Goal: Task Accomplishment & Management: Complete application form

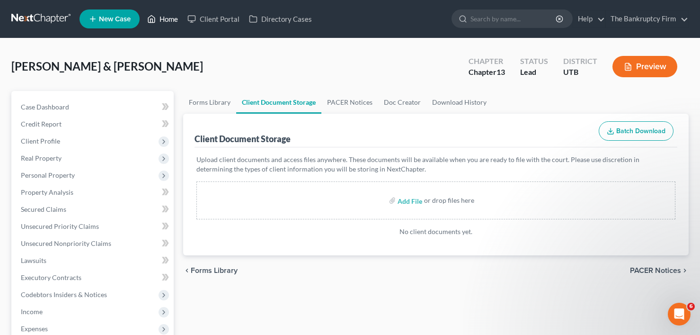
click at [163, 19] on link "Home" at bounding box center [162, 18] width 40 height 17
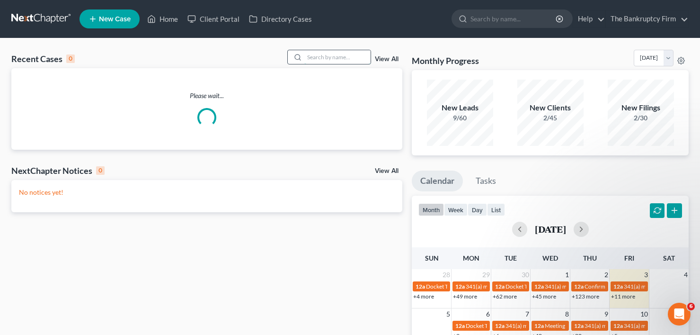
click at [332, 55] on input "search" at bounding box center [337, 57] width 66 height 14
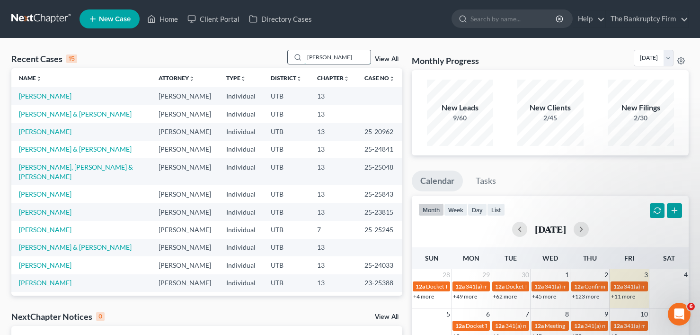
type input "[PERSON_NAME]"
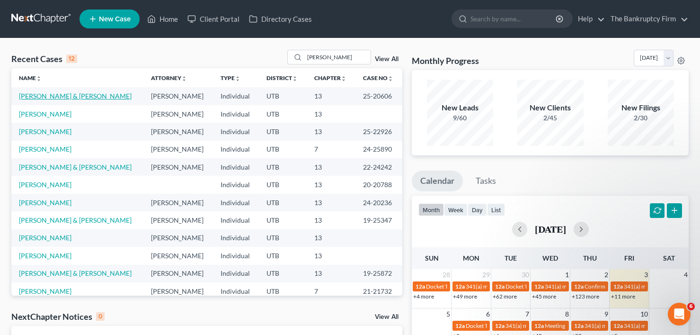
click at [61, 96] on link "[PERSON_NAME] & [PERSON_NAME]" at bounding box center [75, 96] width 113 height 8
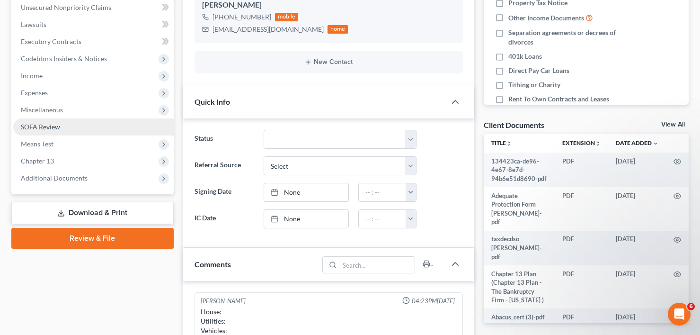
scroll to position [237, 0]
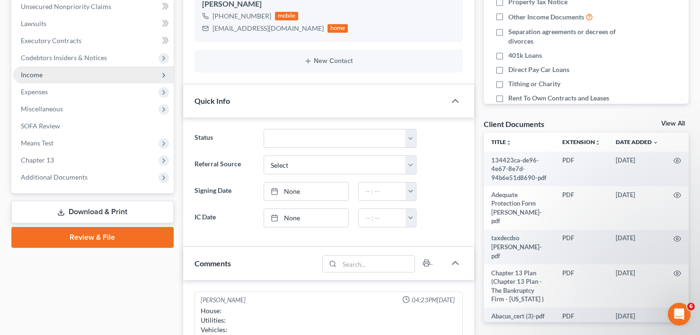
click at [39, 75] on span "Income" at bounding box center [32, 75] width 22 height 8
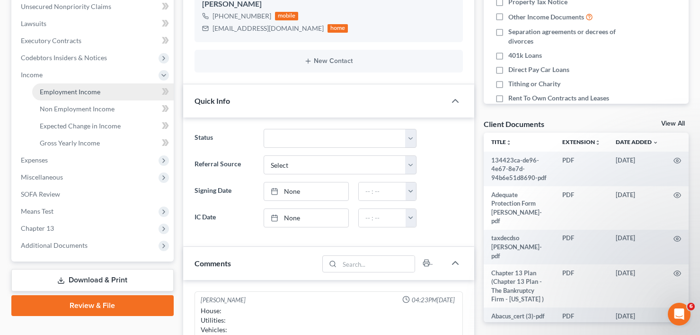
click at [97, 96] on link "Employment Income" at bounding box center [103, 91] width 142 height 17
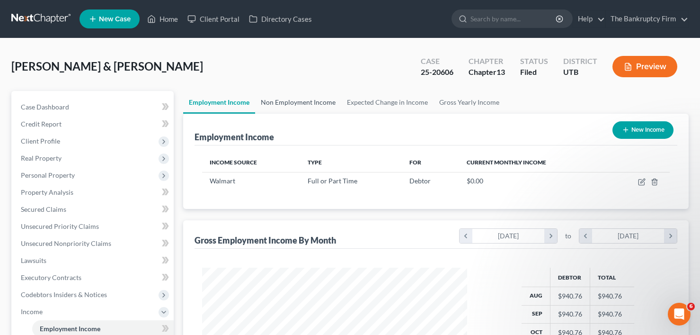
click at [300, 98] on link "Non Employment Income" at bounding box center [298, 102] width 86 height 23
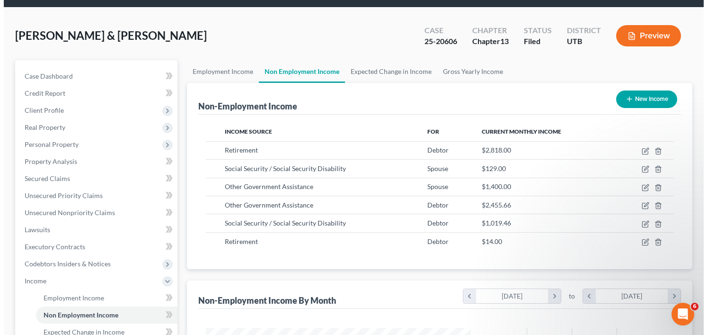
scroll to position [47, 0]
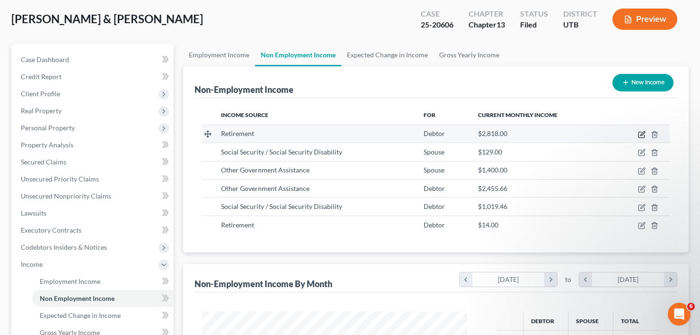
click at [641, 135] on icon "button" at bounding box center [642, 133] width 4 height 4
select select "3"
select select "0"
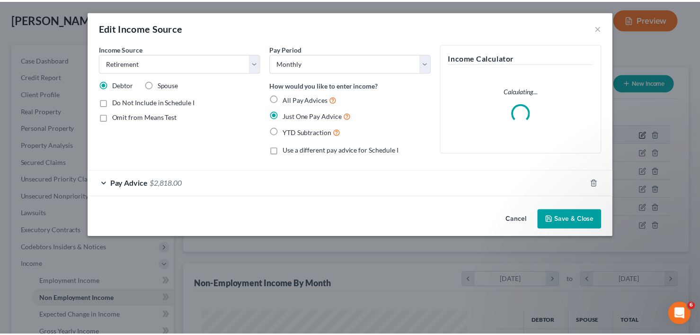
scroll to position [170, 287]
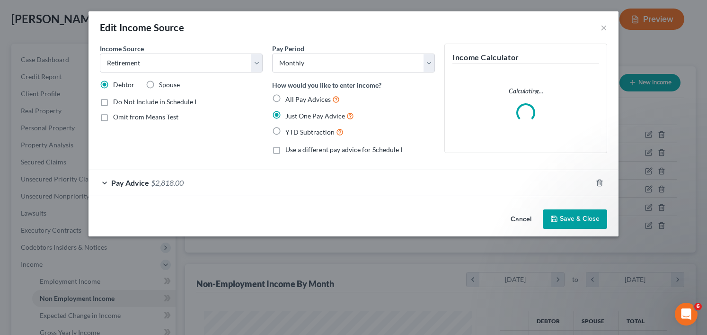
click at [316, 188] on div "Pay Advice $2,818.00" at bounding box center [341, 182] width 504 height 25
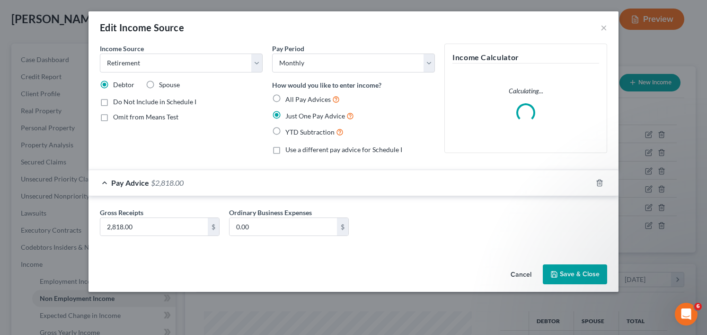
click at [572, 275] on button "Save & Close" at bounding box center [575, 274] width 64 height 20
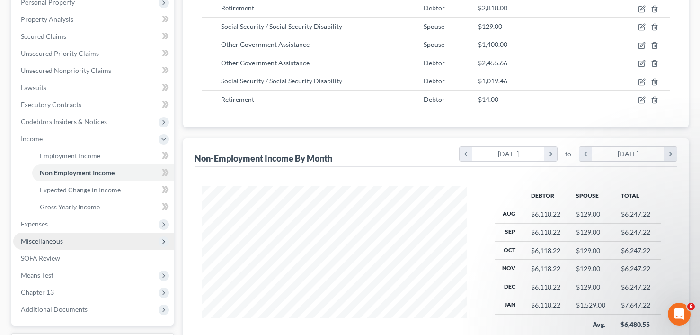
scroll to position [189, 0]
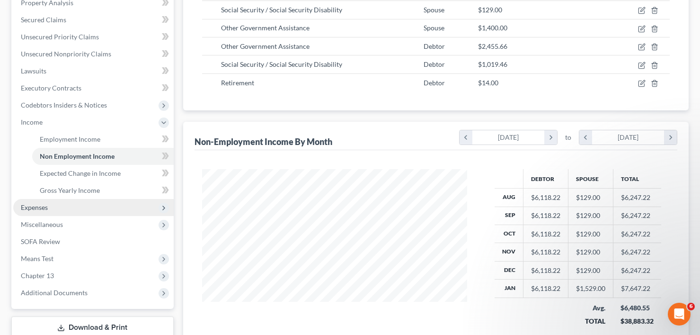
click at [51, 213] on span "Expenses" at bounding box center [93, 207] width 160 height 17
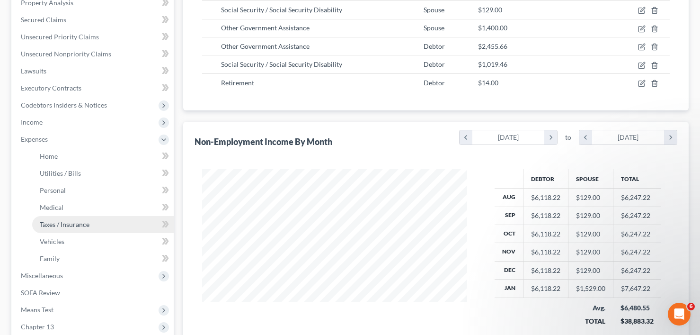
click at [65, 226] on span "Taxes / Insurance" at bounding box center [65, 224] width 50 height 8
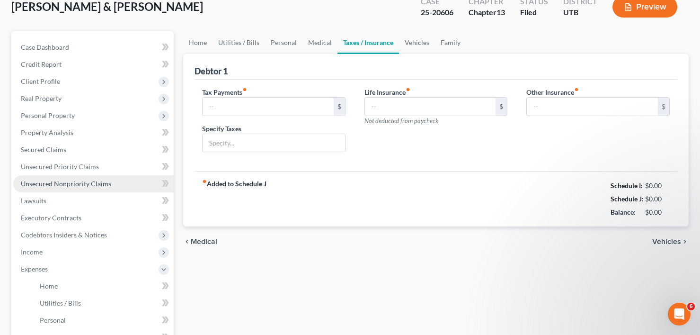
type input "0.00"
type input "403.76"
type input "Insurance from Retirement"
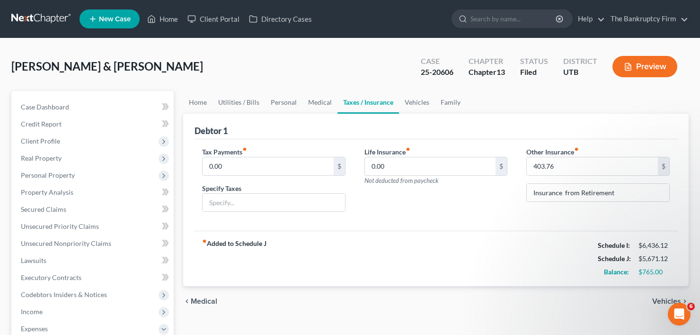
drag, startPoint x: 524, startPoint y: 89, endPoint x: 573, endPoint y: 137, distance: 68.6
click at [524, 89] on div "[PERSON_NAME] & [PERSON_NAME] Upgraded Case 25-20606 Chapter Chapter 13 Status …" at bounding box center [349, 70] width 677 height 41
click at [590, 167] on input "403.76" at bounding box center [592, 166] width 131 height 18
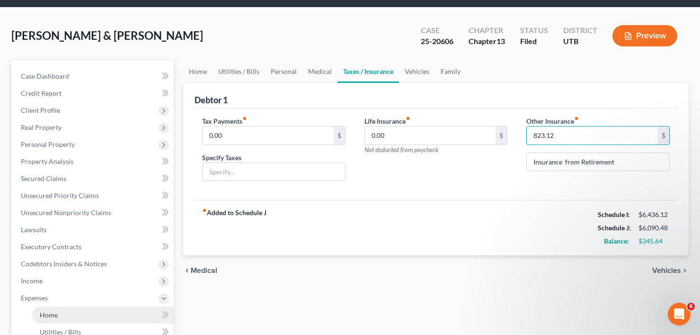
scroll to position [47, 0]
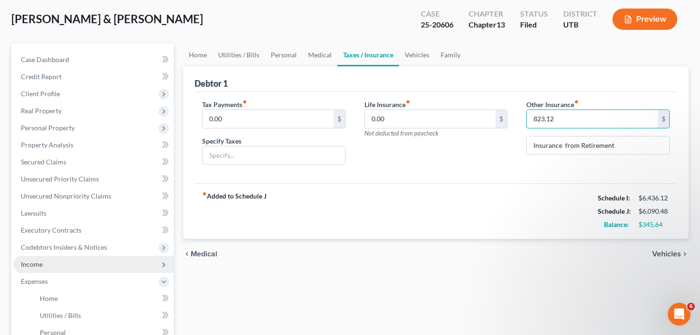
type input "823.12"
click at [53, 264] on span "Income" at bounding box center [93, 264] width 160 height 17
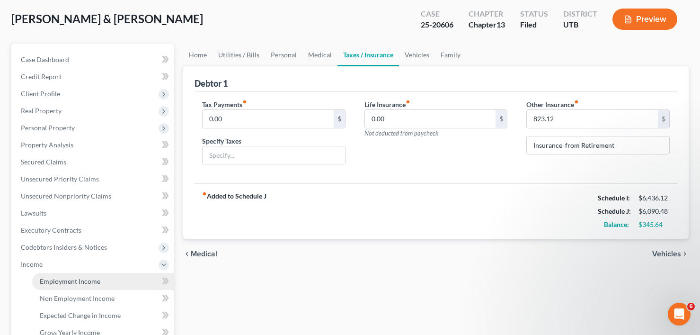
click at [70, 281] on span "Employment Income" at bounding box center [70, 281] width 61 height 8
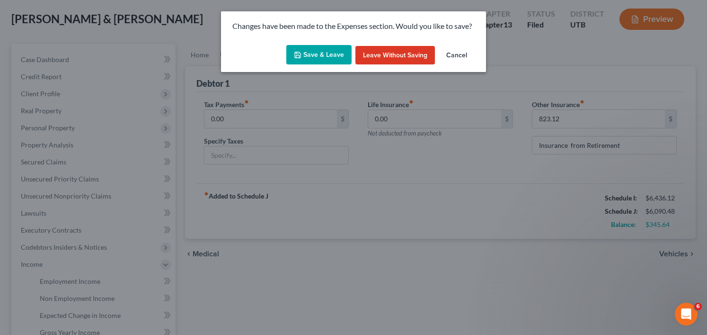
click at [323, 54] on button "Save & Leave" at bounding box center [318, 55] width 65 height 20
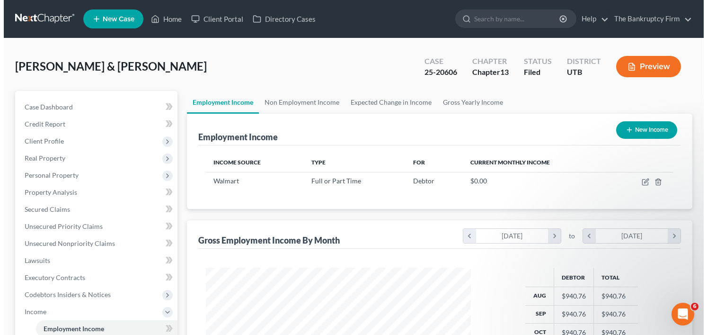
scroll to position [170, 284]
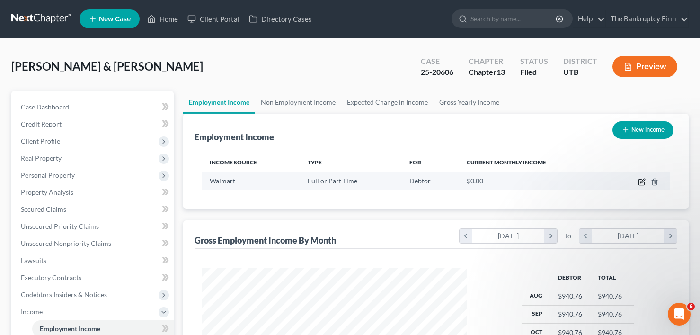
click at [640, 183] on icon "button" at bounding box center [642, 182] width 8 height 8
select select "0"
select select "2"
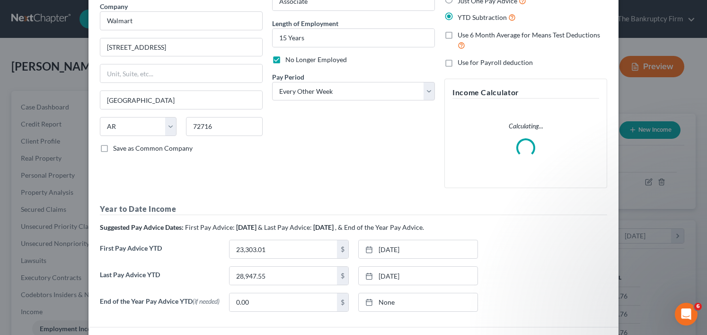
scroll to position [151, 0]
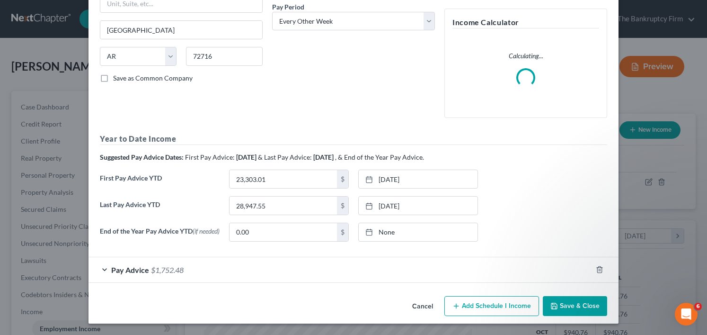
click at [278, 269] on div "Pay Advice $1,752.48" at bounding box center [341, 269] width 504 height 25
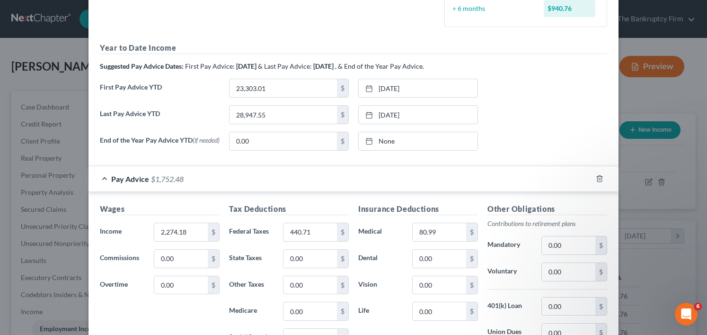
scroll to position [346, 0]
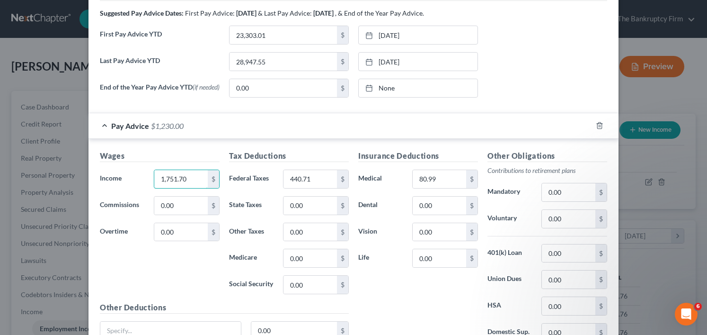
type input "1,751.70"
type input "188.53"
click at [439, 186] on input "80.99" at bounding box center [439, 179] width 53 height 18
click at [427, 177] on input "67.42" at bounding box center [439, 179] width 53 height 18
drag, startPoint x: 438, startPoint y: 179, endPoint x: 383, endPoint y: 185, distance: 55.2
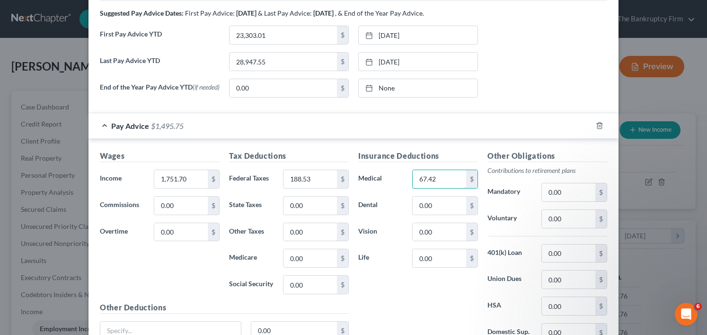
click at [383, 185] on div "Medical 67.42 $" at bounding box center [418, 178] width 129 height 19
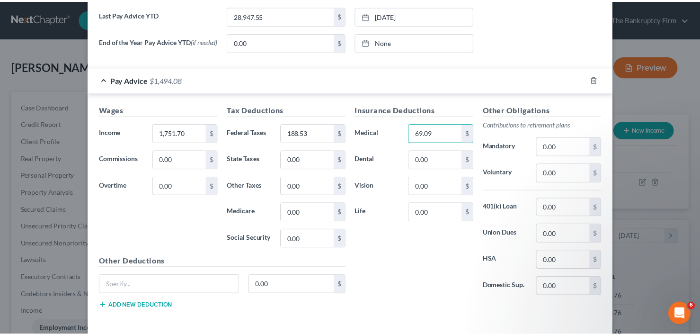
scroll to position [435, 0]
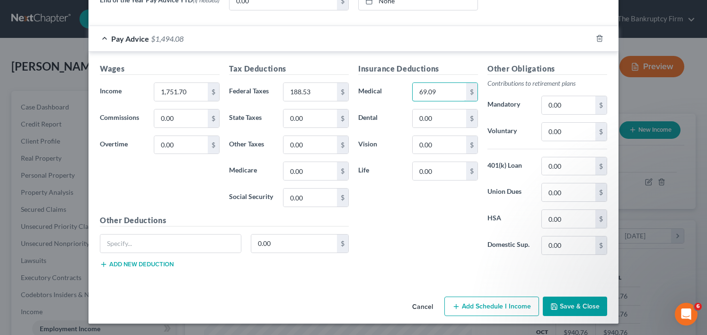
type input "69.09"
click at [580, 305] on button "Save & Close" at bounding box center [575, 306] width 64 height 20
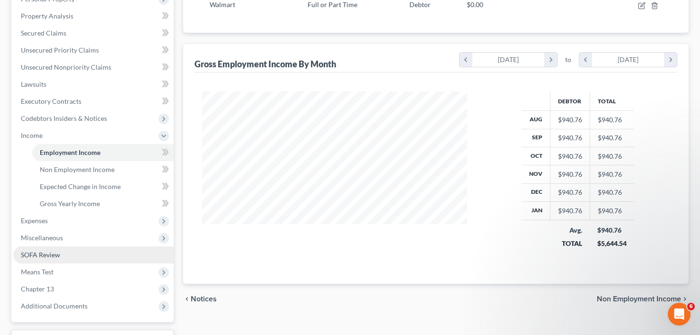
scroll to position [254, 0]
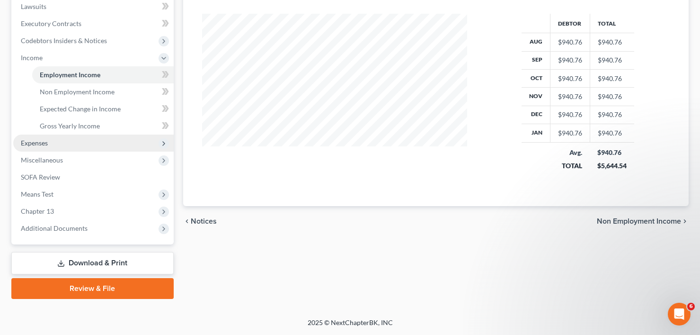
click at [45, 146] on span "Expenses" at bounding box center [34, 143] width 27 height 8
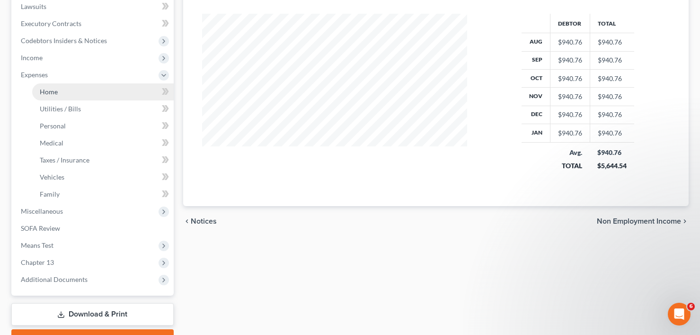
click at [74, 98] on link "Home" at bounding box center [103, 91] width 142 height 17
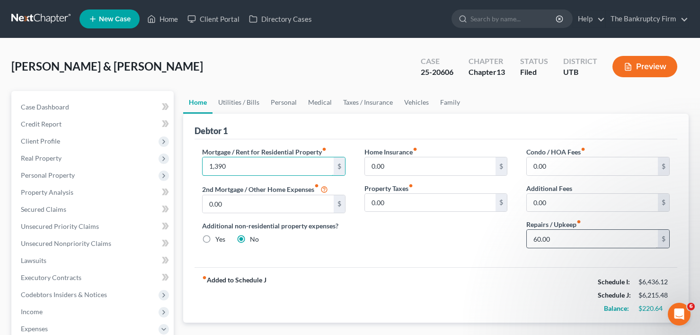
type input "1,390"
click at [537, 244] on input "60.00" at bounding box center [592, 239] width 131 height 18
click at [255, 106] on link "Utilities / Bills" at bounding box center [239, 102] width 53 height 23
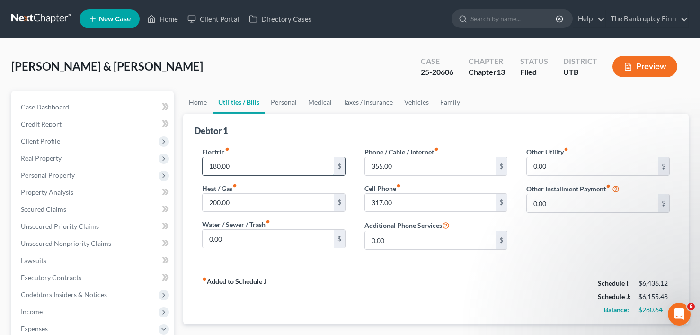
click at [214, 167] on input "180.00" at bounding box center [268, 166] width 131 height 18
type input "300"
click at [214, 208] on input "200.00" at bounding box center [268, 203] width 131 height 18
type input "300"
click at [395, 169] on input "355.00" at bounding box center [430, 166] width 131 height 18
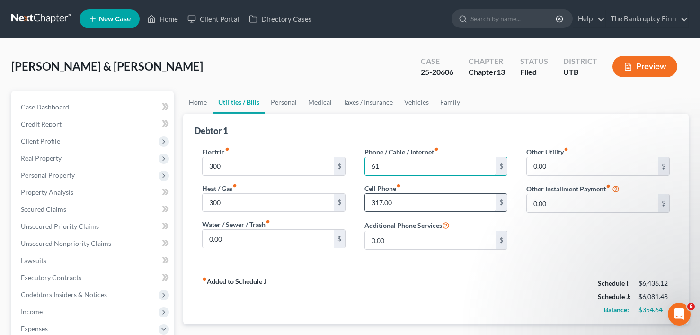
type input "61"
click at [386, 207] on input "317.00" at bounding box center [430, 203] width 131 height 18
click at [276, 105] on link "Personal" at bounding box center [283, 102] width 37 height 23
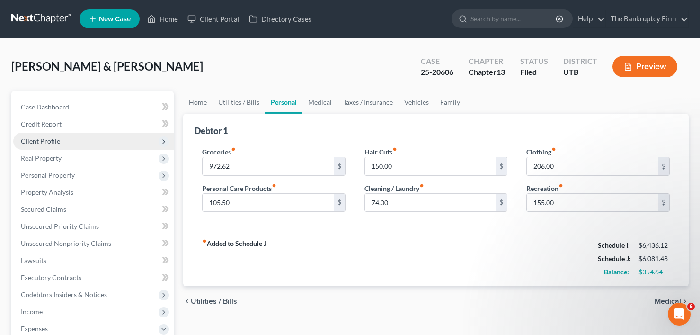
click at [37, 140] on span "Client Profile" at bounding box center [40, 141] width 39 height 8
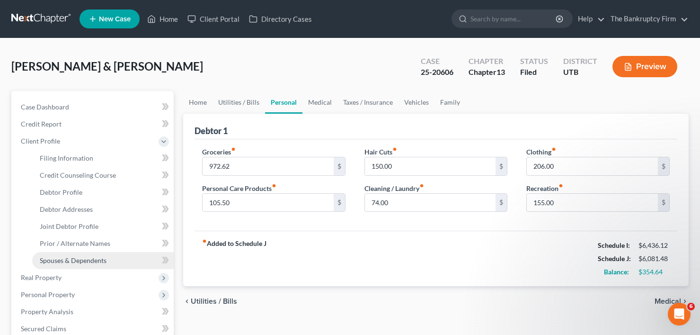
click at [61, 257] on span "Spouses & Dependents" at bounding box center [73, 260] width 67 height 8
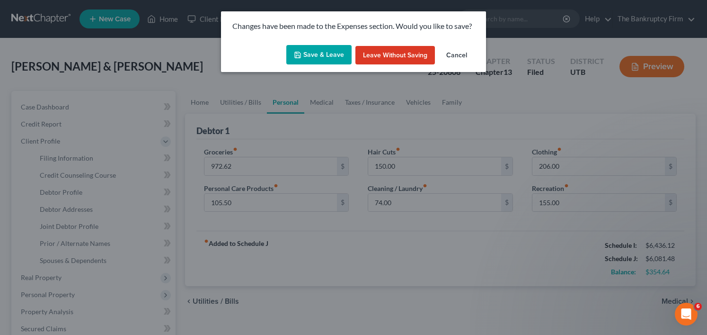
click at [318, 59] on button "Save & Leave" at bounding box center [318, 55] width 65 height 20
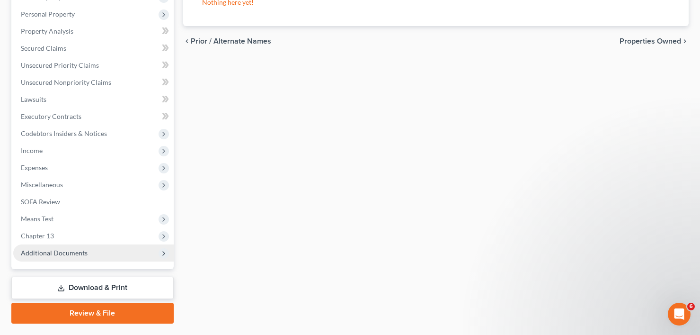
scroll to position [284, 0]
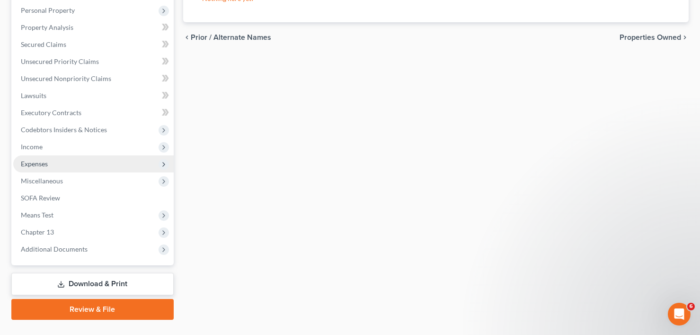
click at [43, 162] on span "Expenses" at bounding box center [34, 164] width 27 height 8
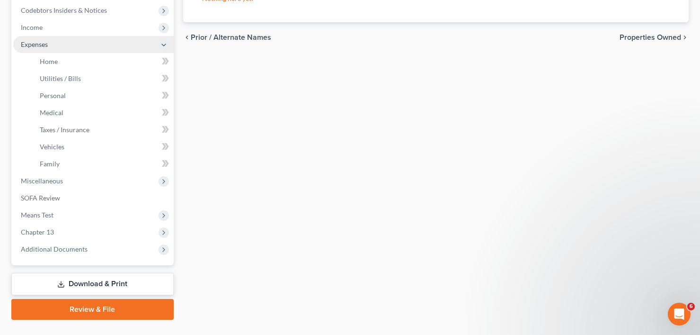
scroll to position [165, 0]
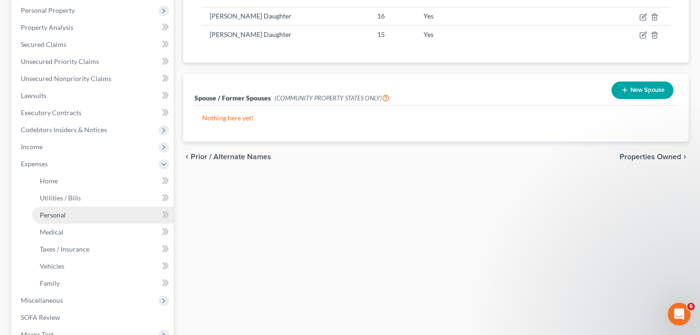
click at [63, 217] on span "Personal" at bounding box center [53, 215] width 26 height 8
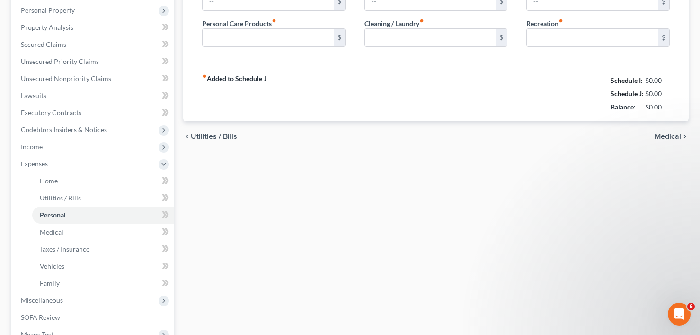
scroll to position [9, 0]
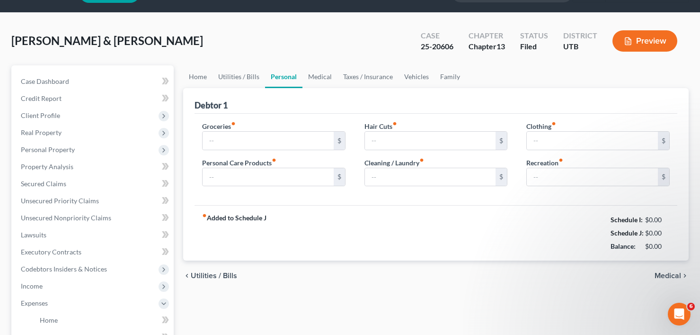
type input "972.62"
type input "105.50"
type input "150.00"
type input "74.00"
type input "206.00"
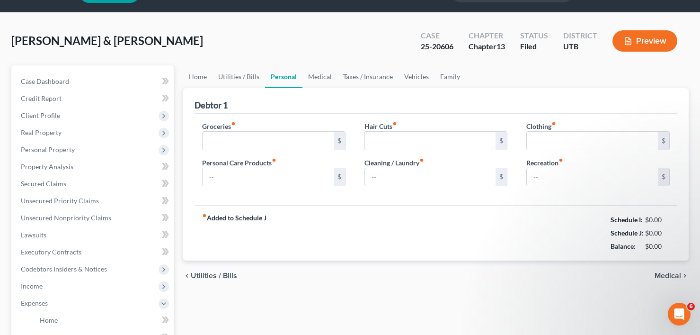
type input "155.00"
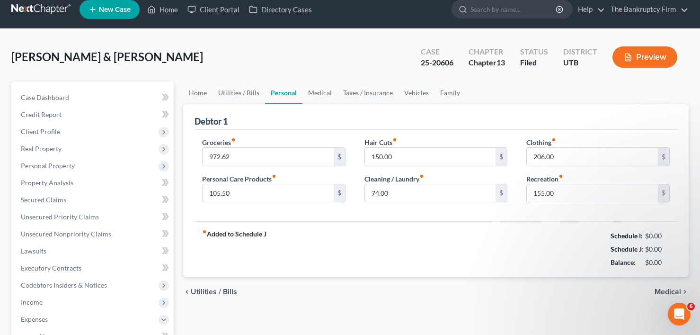
scroll to position [0, 0]
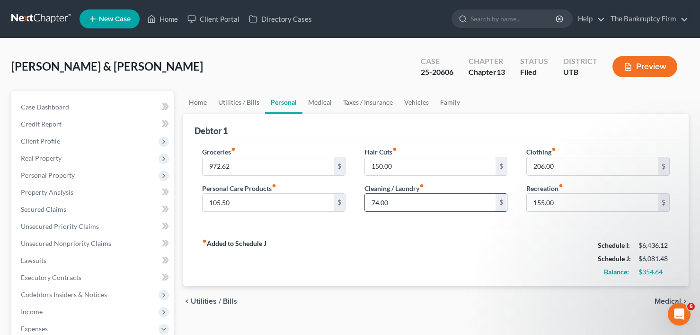
click at [380, 205] on input "74.00" at bounding box center [430, 203] width 131 height 18
click at [386, 168] on input "150.00" at bounding box center [430, 166] width 131 height 18
click at [534, 164] on input "206.00" at bounding box center [592, 166] width 131 height 18
click at [535, 166] on input "206.00" at bounding box center [592, 166] width 131 height 18
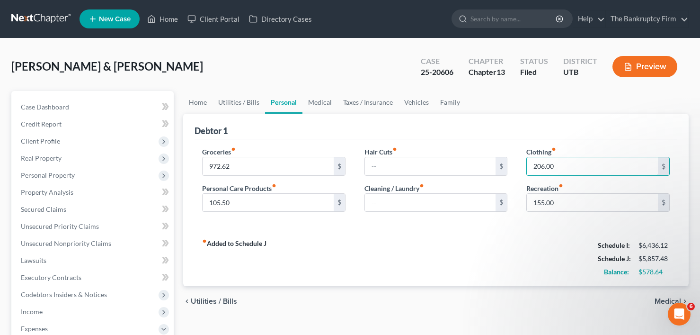
drag, startPoint x: 553, startPoint y: 165, endPoint x: 519, endPoint y: 171, distance: 35.1
click at [523, 169] on div "Clothing fiber_manual_record 206.00 $ Recreation fiber_manual_record 155.00 $" at bounding box center [598, 183] width 162 height 73
type input "150"
click at [227, 169] on input "972.62" at bounding box center [268, 166] width 131 height 18
type input "7"
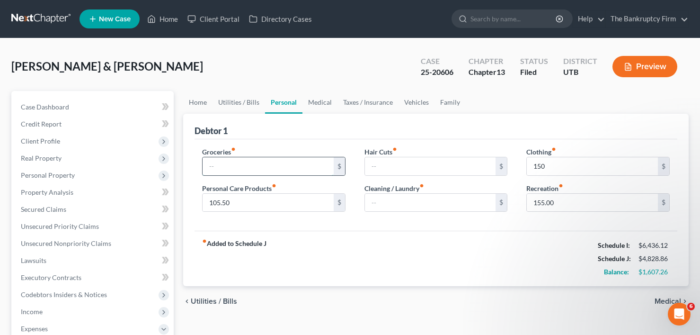
type input "9"
type input "952.26"
click at [313, 101] on link "Medical" at bounding box center [319, 102] width 35 height 23
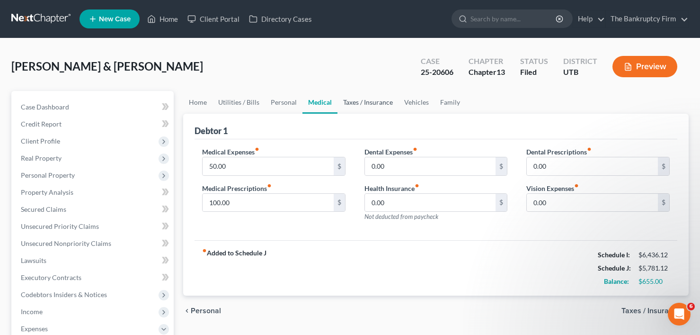
click at [358, 100] on link "Taxes / Insurance" at bounding box center [367, 102] width 61 height 23
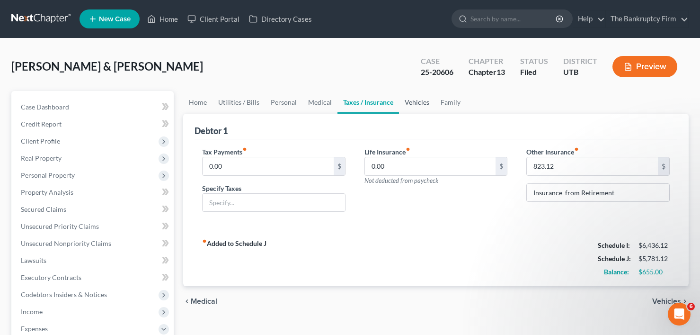
click at [419, 103] on link "Vehicles" at bounding box center [417, 102] width 36 height 23
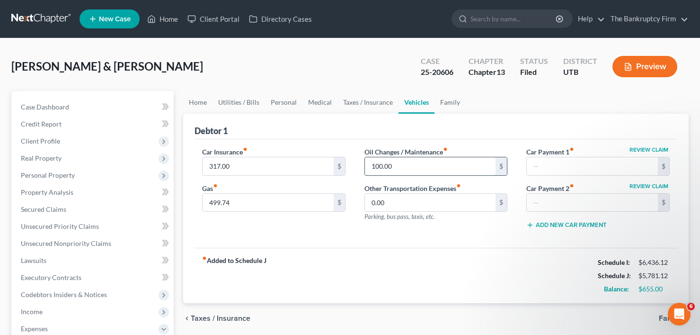
click at [382, 163] on input "100.00" at bounding box center [430, 166] width 131 height 18
click at [446, 102] on link "Family" at bounding box center [449, 102] width 31 height 23
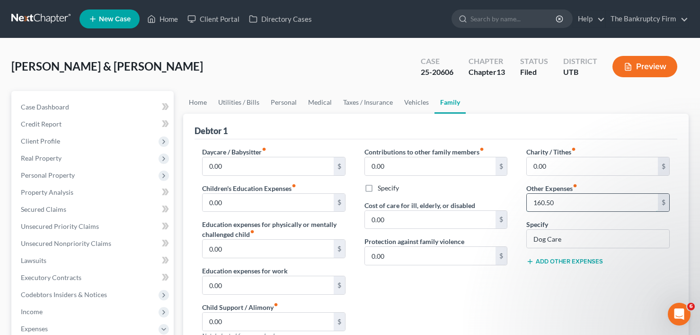
click at [541, 204] on input "160.50" at bounding box center [592, 203] width 131 height 18
click at [541, 203] on input "160.50" at bounding box center [592, 203] width 131 height 18
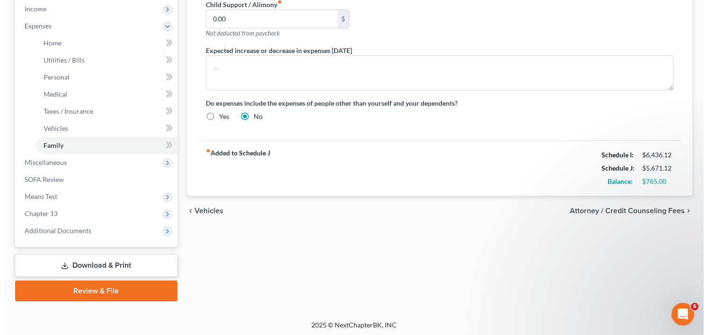
scroll to position [305, 0]
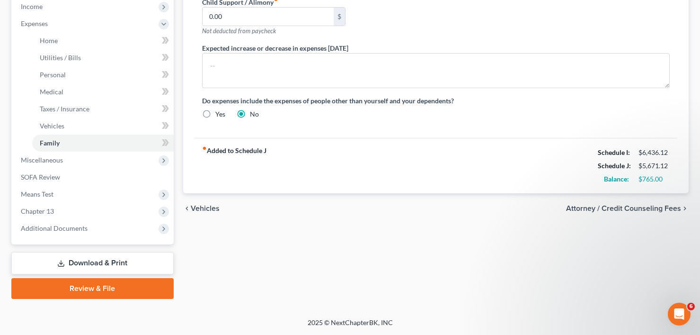
type input "150.50"
click at [83, 266] on link "Download & Print" at bounding box center [92, 263] width 162 height 22
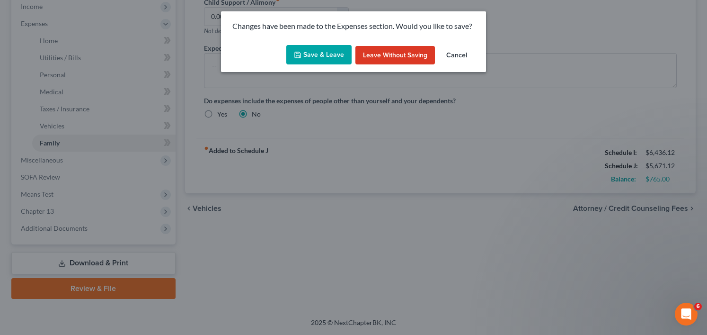
click at [318, 53] on button "Save & Leave" at bounding box center [318, 55] width 65 height 20
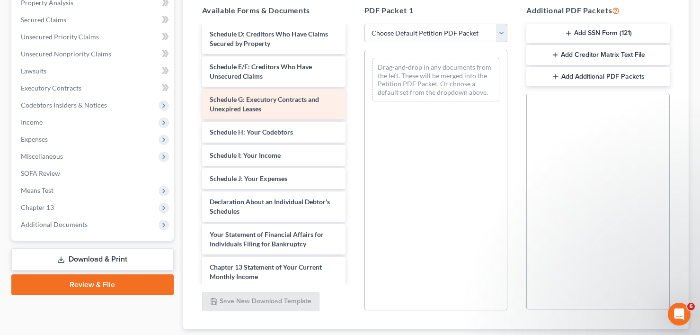
scroll to position [284, 0]
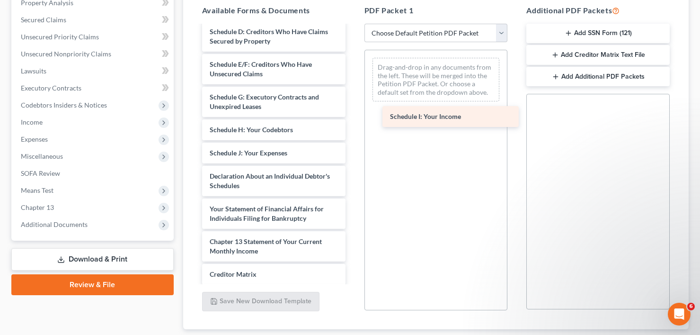
drag, startPoint x: 248, startPoint y: 142, endPoint x: 429, endPoint y: 115, distance: 182.3
click at [353, 115] on div "Schedule I: Your Income 134423ca-de96-4e67-8e7d-94b6e51d8690-pdf Adequate Prote…" at bounding box center [274, 52] width 159 height 621
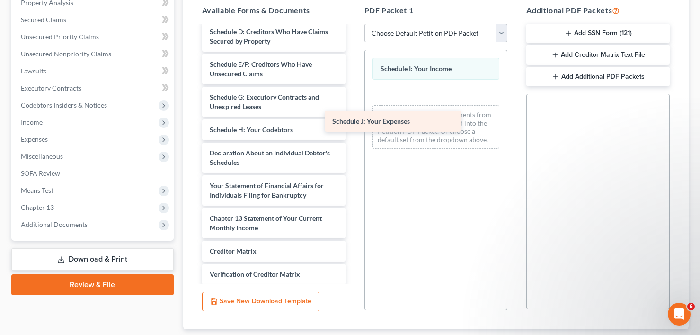
drag, startPoint x: 252, startPoint y: 142, endPoint x: 385, endPoint y: 115, distance: 135.1
click at [353, 115] on div "Schedule J: Your Expenses 134423ca-de96-4e67-8e7d-94b6e51d8690-pdf Adequate Pro…" at bounding box center [274, 41] width 159 height 598
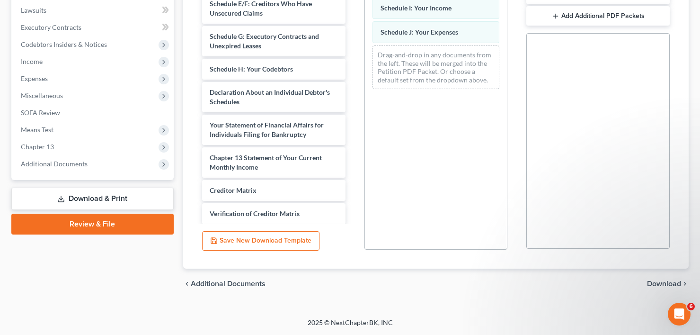
click at [665, 284] on span "Download" at bounding box center [664, 284] width 34 height 8
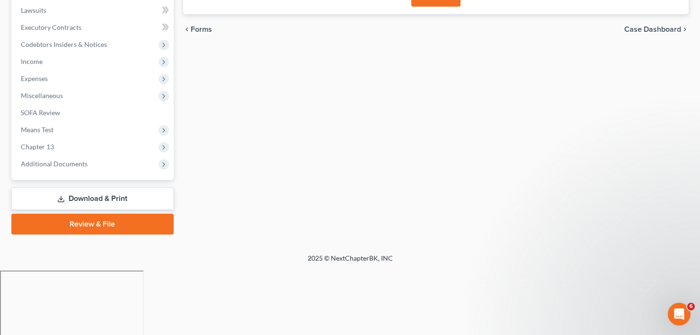
scroll to position [186, 0]
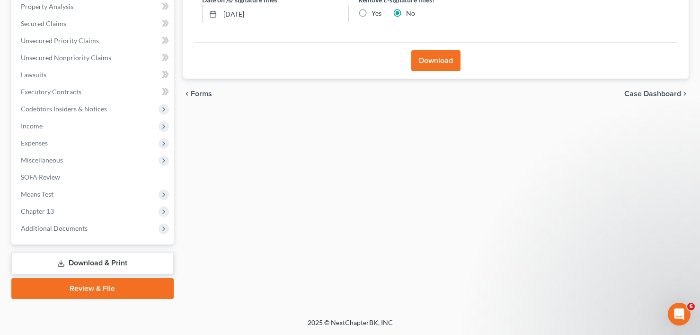
click at [426, 53] on button "Download" at bounding box center [435, 60] width 49 height 21
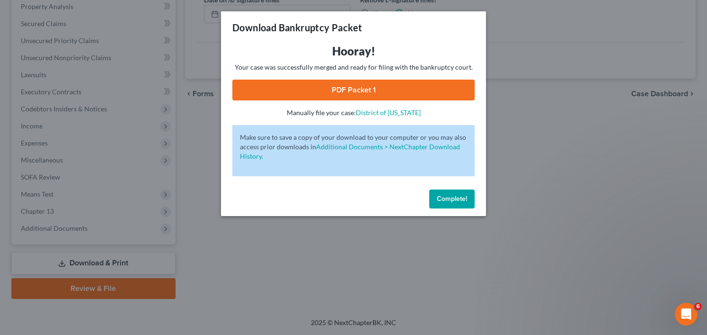
click at [458, 196] on span "Complete!" at bounding box center [452, 199] width 30 height 8
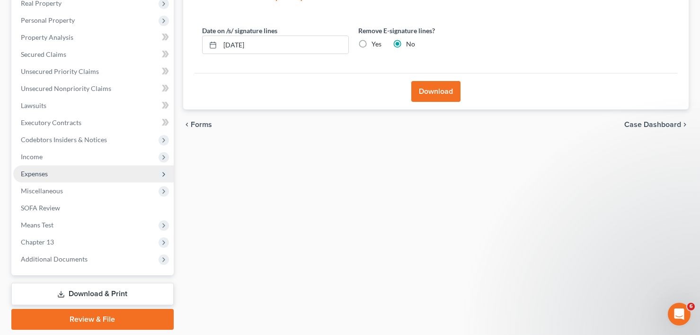
scroll to position [138, 0]
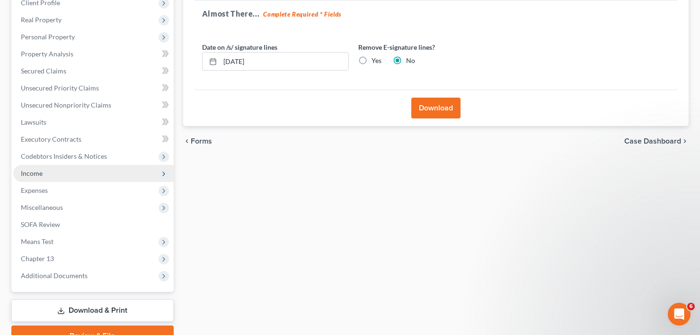
click at [36, 173] on span "Income" at bounding box center [32, 173] width 22 height 8
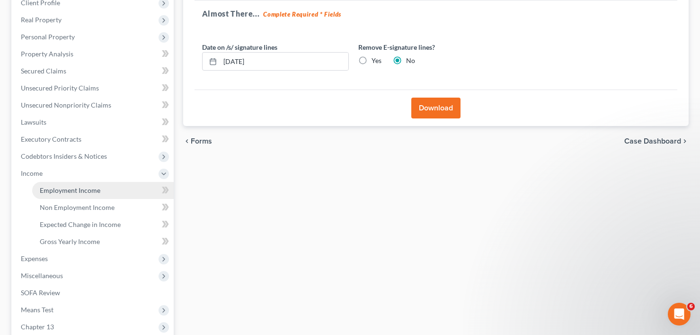
click at [79, 190] on span "Employment Income" at bounding box center [70, 190] width 61 height 8
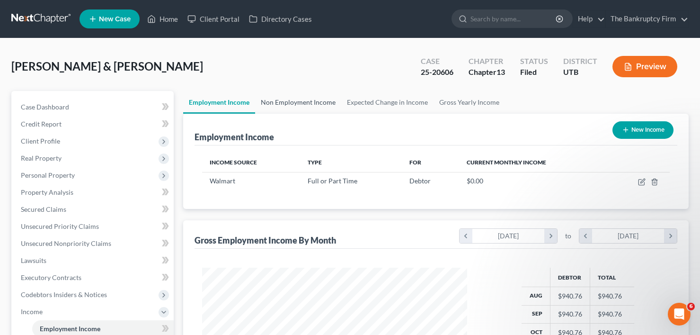
scroll to position [170, 284]
click at [288, 102] on link "Non Employment Income" at bounding box center [298, 102] width 86 height 23
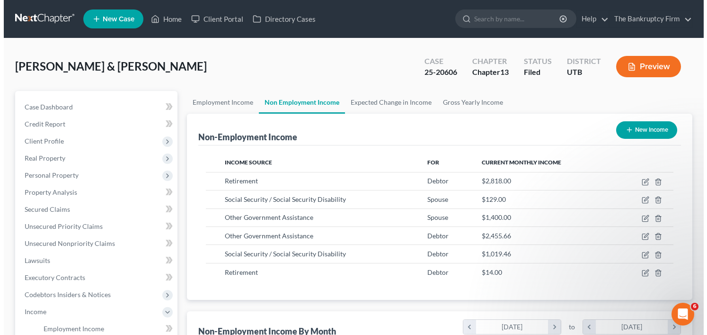
scroll to position [170, 284]
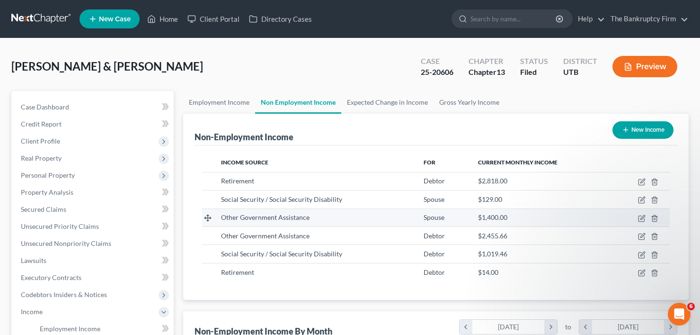
click at [641, 213] on td at bounding box center [640, 217] width 59 height 18
click at [641, 218] on icon "button" at bounding box center [642, 218] width 8 height 8
select select "5"
select select "0"
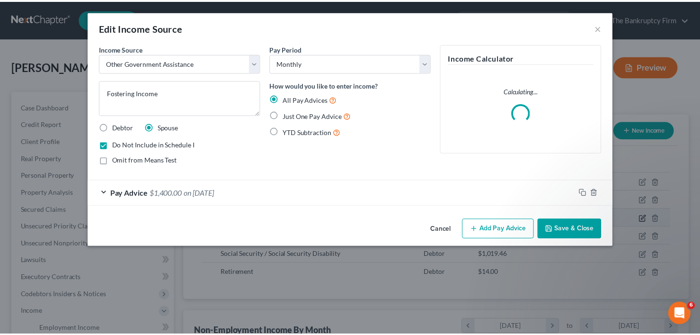
scroll to position [170, 287]
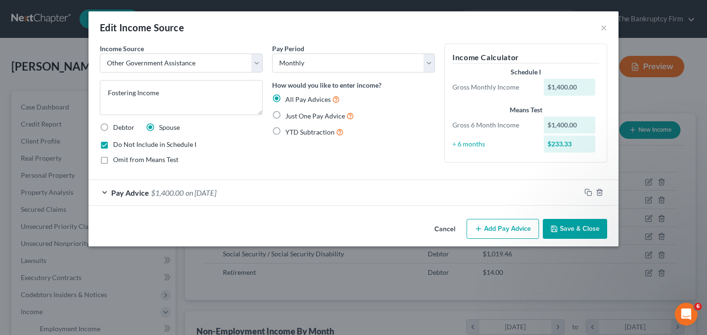
click at [580, 225] on button "Save & Close" at bounding box center [575, 229] width 64 height 20
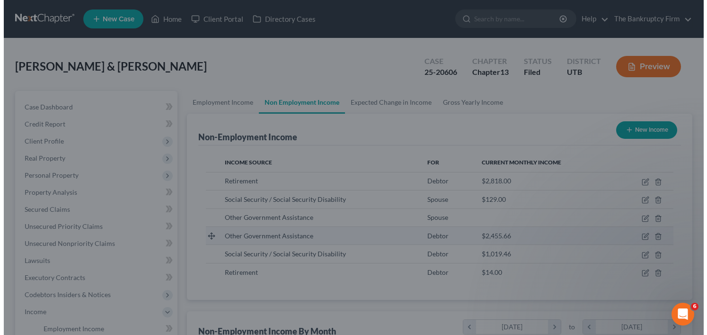
scroll to position [473136, 473021]
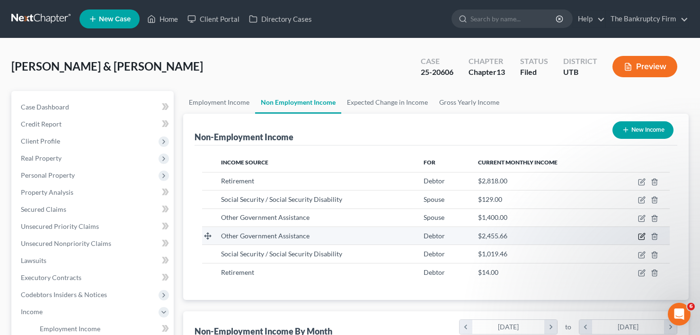
click at [639, 235] on icon "button" at bounding box center [642, 236] width 8 height 8
select select "5"
select select "2"
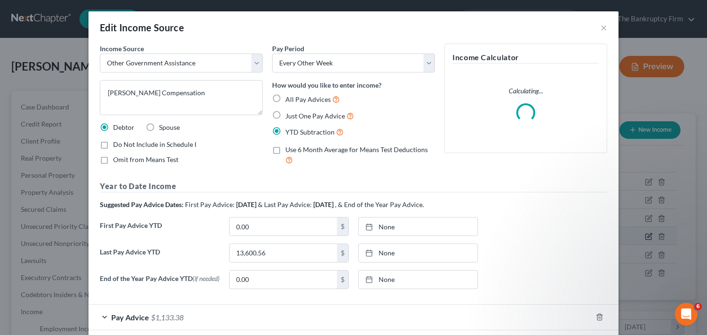
scroll to position [170, 287]
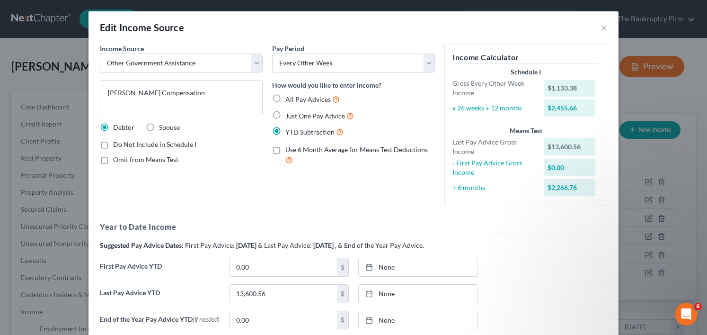
click at [113, 146] on label "Do Not Include in Schedule I" at bounding box center [154, 144] width 83 height 9
click at [117, 146] on input "Do Not Include in Schedule I" at bounding box center [120, 143] width 6 height 6
checkbox input "true"
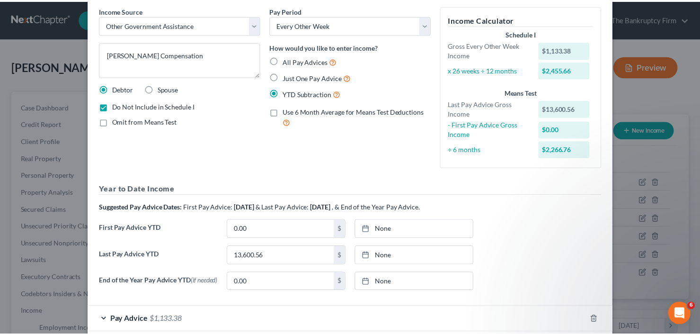
scroll to position [89, 0]
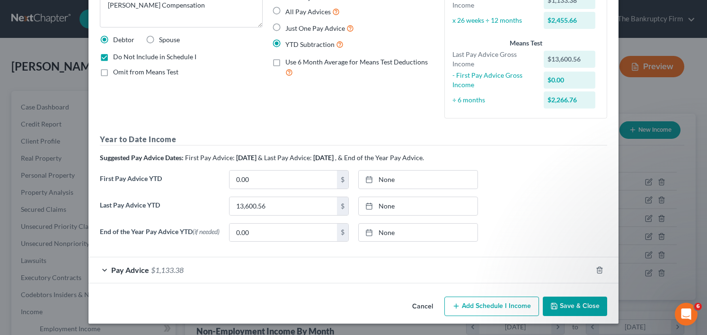
click at [577, 303] on button "Save & Close" at bounding box center [575, 306] width 64 height 20
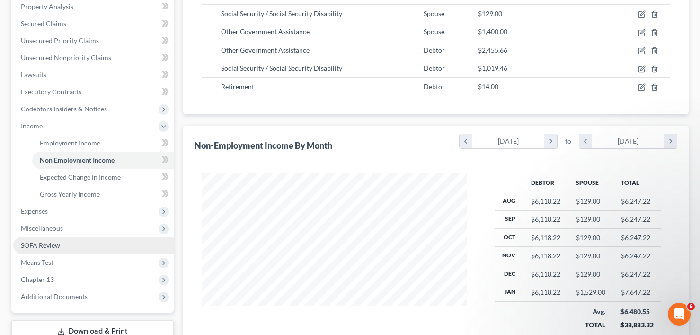
scroll to position [189, 0]
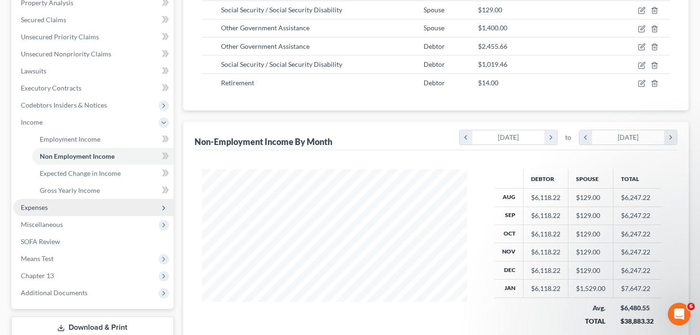
click at [40, 206] on span "Expenses" at bounding box center [34, 207] width 27 height 8
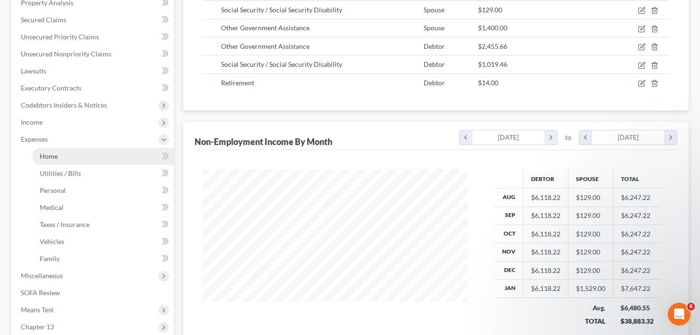
click at [57, 158] on span "Home" at bounding box center [49, 156] width 18 height 8
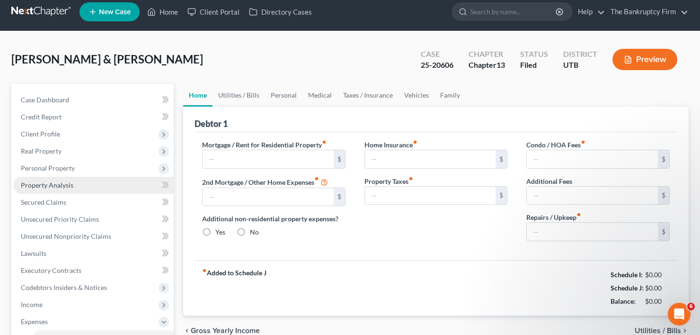
type input "1,390.00"
type input "0.00"
radio input "true"
type input "0.00"
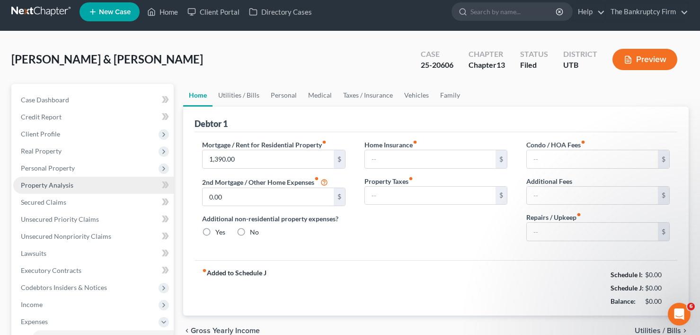
type input "0.00"
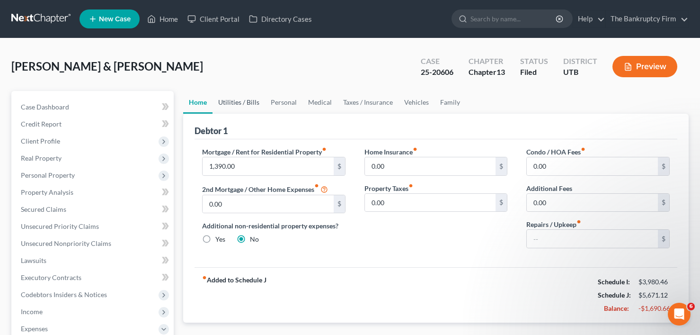
click at [242, 103] on link "Utilities / Bills" at bounding box center [239, 102] width 53 height 23
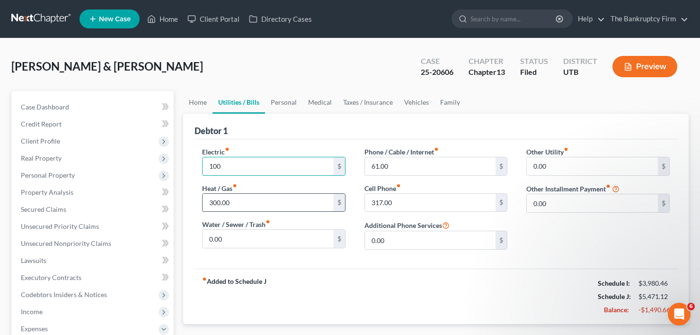
type input "100"
click at [208, 205] on input "300.00" at bounding box center [268, 203] width 131 height 18
type input "100"
click at [381, 201] on input "317.00" at bounding box center [430, 203] width 131 height 18
click at [374, 202] on input "317.00" at bounding box center [430, 203] width 131 height 18
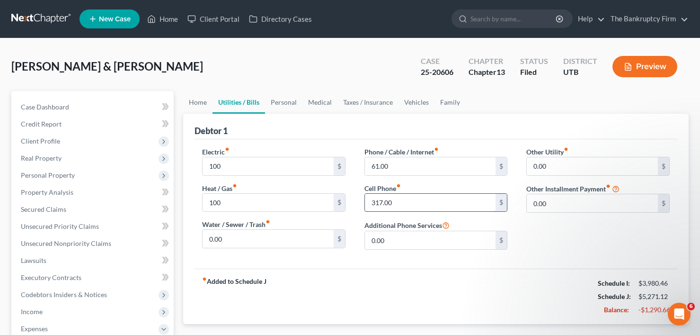
click at [370, 207] on input "317.00" at bounding box center [430, 203] width 131 height 18
type input "117.00"
click at [297, 103] on link "Personal" at bounding box center [283, 102] width 37 height 23
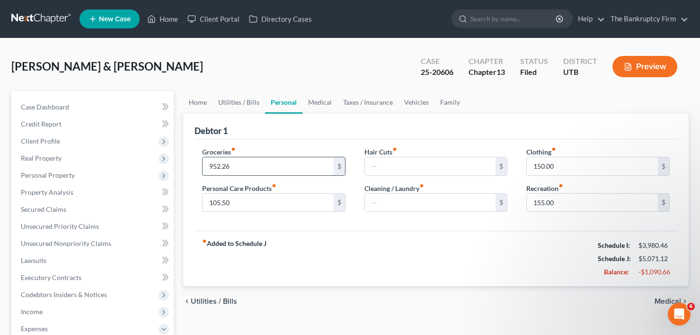
click at [221, 163] on input "952.26" at bounding box center [268, 166] width 131 height 18
click at [213, 202] on input "105.50" at bounding box center [268, 203] width 131 height 18
click at [216, 201] on input "105.50" at bounding box center [268, 203] width 131 height 18
drag, startPoint x: 215, startPoint y: 202, endPoint x: 208, endPoint y: 203, distance: 7.7
click at [208, 203] on input "105.50" at bounding box center [268, 203] width 131 height 18
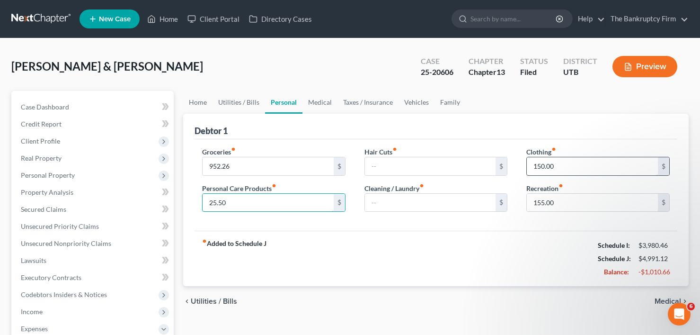
type input "25.50"
click at [541, 168] on input "150.00" at bounding box center [592, 166] width 131 height 18
click at [541, 166] on input "150.00" at bounding box center [592, 166] width 131 height 18
drag, startPoint x: 541, startPoint y: 166, endPoint x: 527, endPoint y: 168, distance: 14.0
click at [527, 168] on input "150.00" at bounding box center [592, 166] width 131 height 18
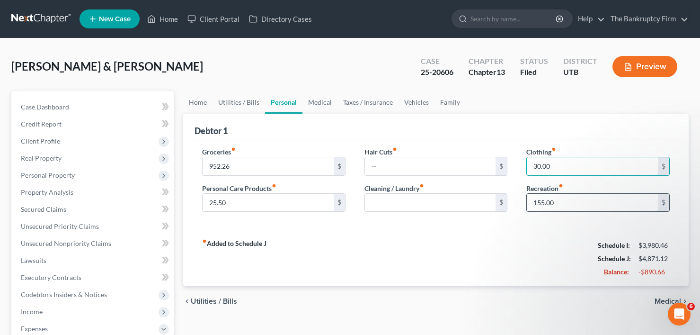
type input "30.00"
click at [540, 201] on input "155.00" at bounding box center [592, 203] width 131 height 18
click at [540, 203] on input "155.00" at bounding box center [592, 203] width 131 height 18
drag, startPoint x: 541, startPoint y: 202, endPoint x: 532, endPoint y: 204, distance: 8.2
click at [532, 204] on input "155.00" at bounding box center [592, 203] width 131 height 18
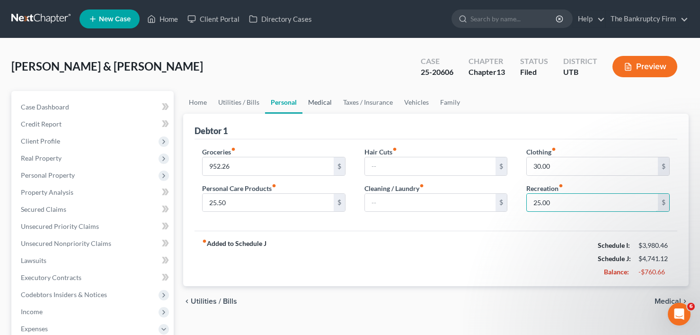
type input "25.00"
click at [315, 105] on link "Medical" at bounding box center [319, 102] width 35 height 23
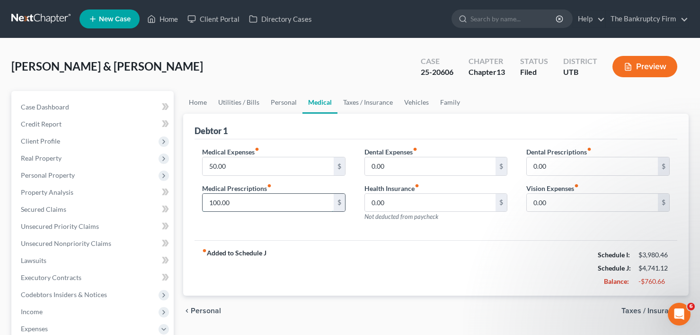
click at [222, 201] on input "100.00" at bounding box center [268, 203] width 131 height 18
click at [391, 101] on link "Taxes / Insurance" at bounding box center [367, 102] width 61 height 23
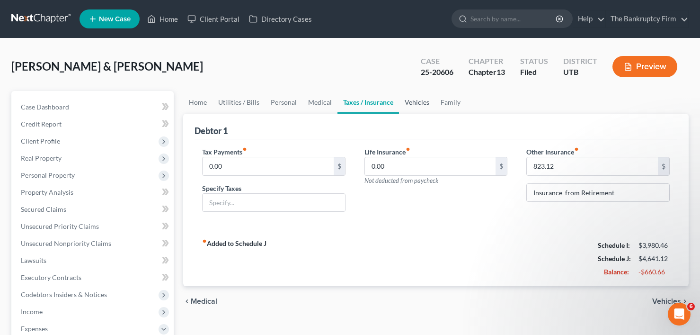
click at [400, 104] on link "Vehicles" at bounding box center [417, 102] width 36 height 23
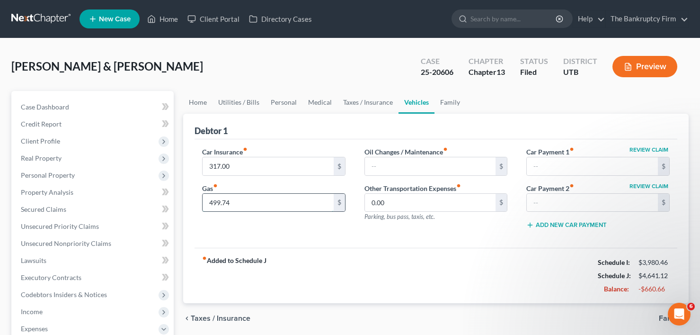
click at [216, 204] on input "499.74" at bounding box center [268, 203] width 131 height 18
click at [213, 202] on input "499.74" at bounding box center [268, 203] width 131 height 18
click at [210, 204] on input "499.74" at bounding box center [268, 203] width 131 height 18
type input "299.74"
click at [448, 105] on link "Family" at bounding box center [449, 102] width 31 height 23
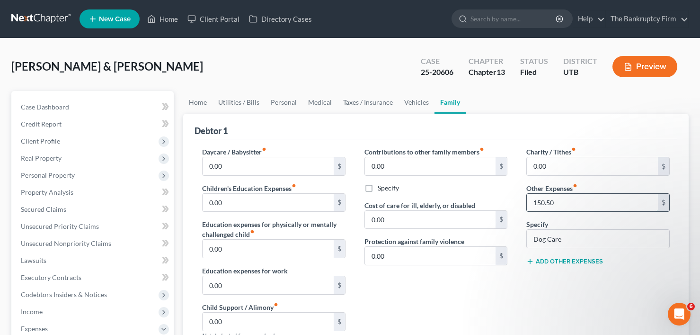
click at [551, 208] on input "150.50" at bounding box center [592, 203] width 131 height 18
click at [554, 240] on input "Dog Care" at bounding box center [598, 239] width 142 height 18
drag, startPoint x: 562, startPoint y: 239, endPoint x: 466, endPoint y: 240, distance: 96.6
click at [466, 240] on div "Daycare / Babysitter fiber_manual_record 0.00 $ Children's Education Expenses f…" at bounding box center [436, 289] width 487 height 284
click at [279, 98] on link "Personal" at bounding box center [283, 102] width 37 height 23
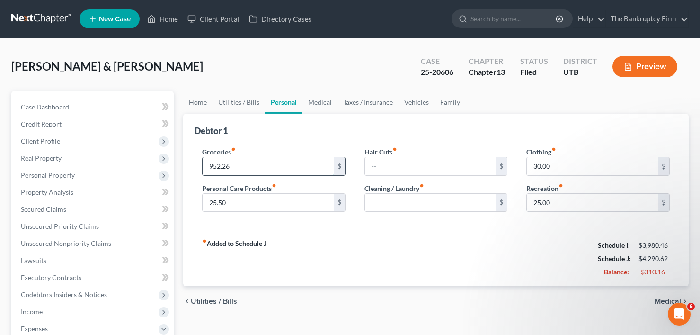
click at [212, 165] on input "952.26" at bounding box center [268, 166] width 131 height 18
click at [211, 168] on input "952.26" at bounding box center [268, 166] width 131 height 18
click at [210, 168] on input "952.26" at bounding box center [268, 166] width 131 height 18
drag, startPoint x: 215, startPoint y: 164, endPoint x: 234, endPoint y: 165, distance: 18.9
click at [234, 165] on input "552.26" at bounding box center [268, 166] width 131 height 18
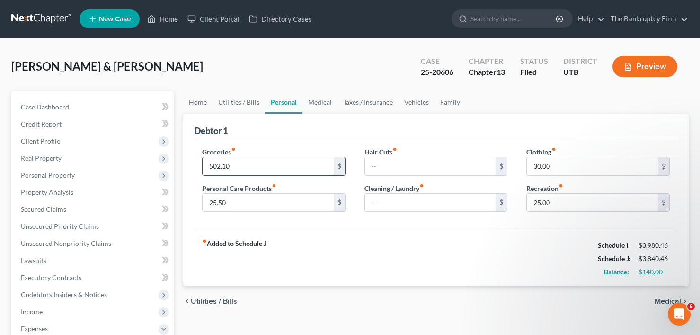
click at [217, 167] on input "502.10" at bounding box center [268, 166] width 131 height 18
type input "507.10"
click at [194, 100] on link "Home" at bounding box center [197, 102] width 29 height 23
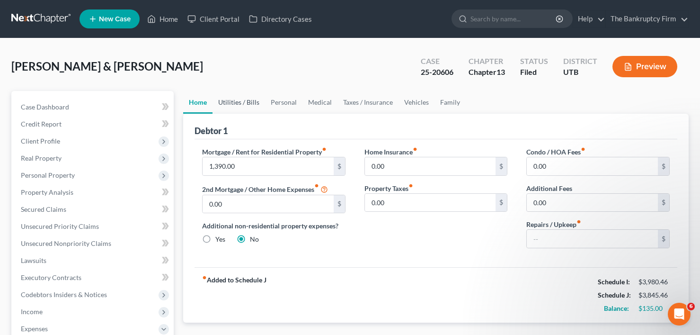
click at [214, 99] on link "Utilities / Bills" at bounding box center [239, 102] width 53 height 23
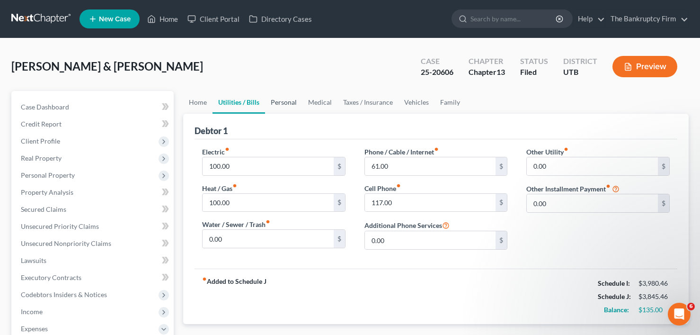
click at [284, 100] on link "Personal" at bounding box center [283, 102] width 37 height 23
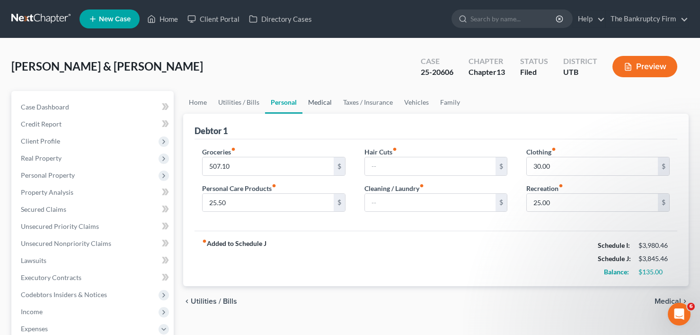
click at [318, 99] on link "Medical" at bounding box center [319, 102] width 35 height 23
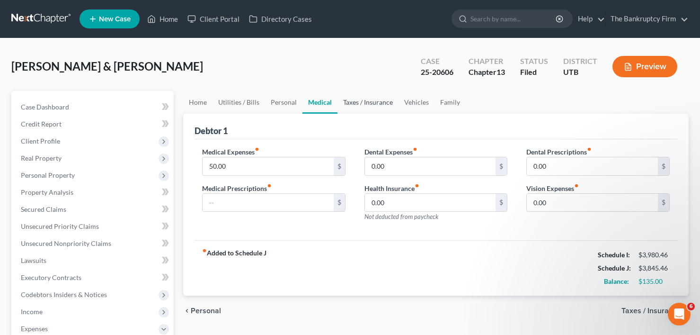
click at [364, 100] on link "Taxes / Insurance" at bounding box center [367, 102] width 61 height 23
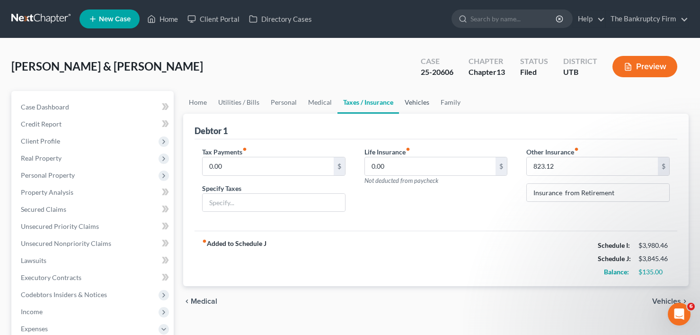
click at [420, 105] on link "Vehicles" at bounding box center [417, 102] width 36 height 23
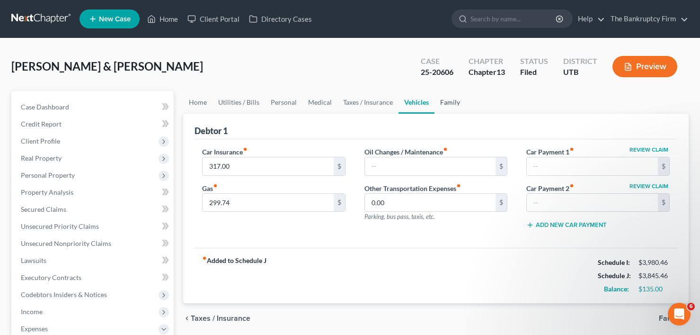
click at [448, 99] on link "Family" at bounding box center [449, 102] width 31 height 23
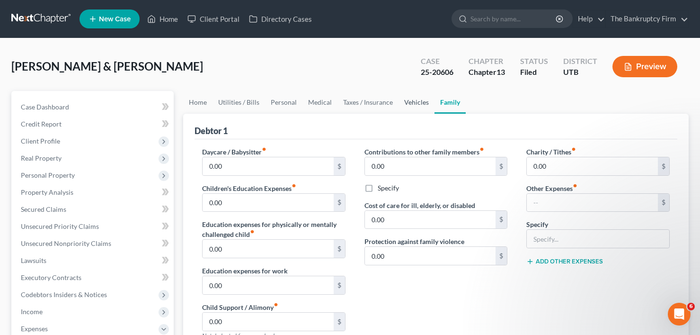
click at [412, 102] on link "Vehicles" at bounding box center [417, 102] width 36 height 23
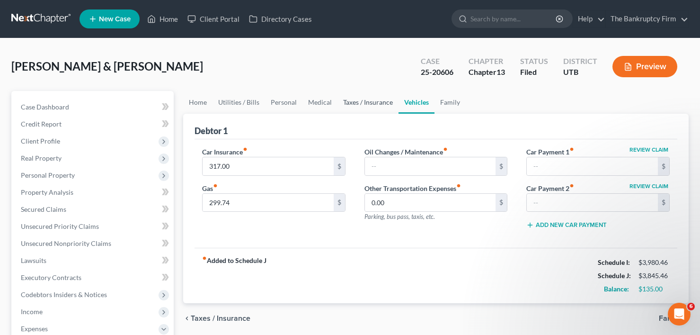
click at [351, 102] on link "Taxes / Insurance" at bounding box center [367, 102] width 61 height 23
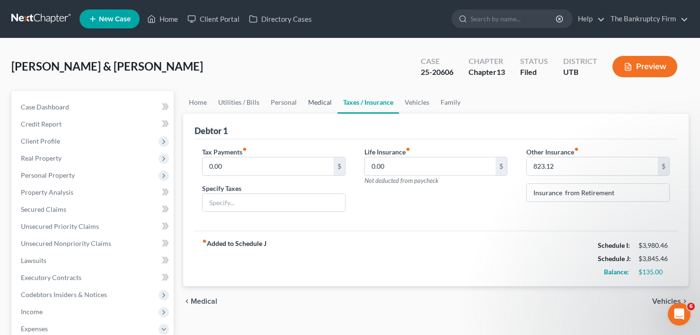
click at [318, 101] on link "Medical" at bounding box center [319, 102] width 35 height 23
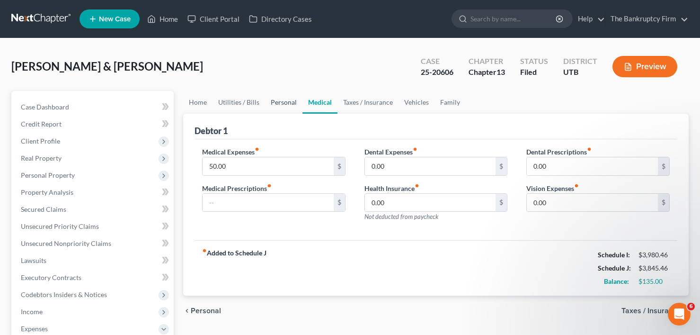
click at [282, 103] on link "Personal" at bounding box center [283, 102] width 37 height 23
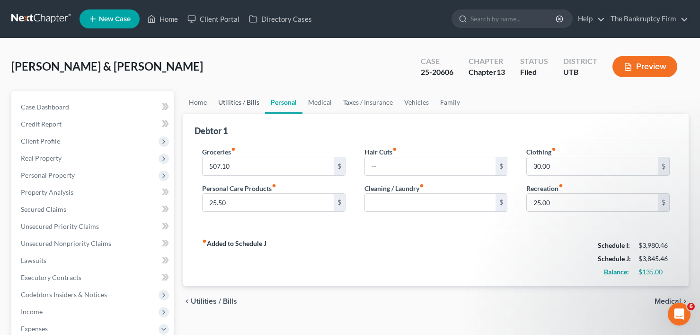
click at [228, 104] on link "Utilities / Bills" at bounding box center [239, 102] width 53 height 23
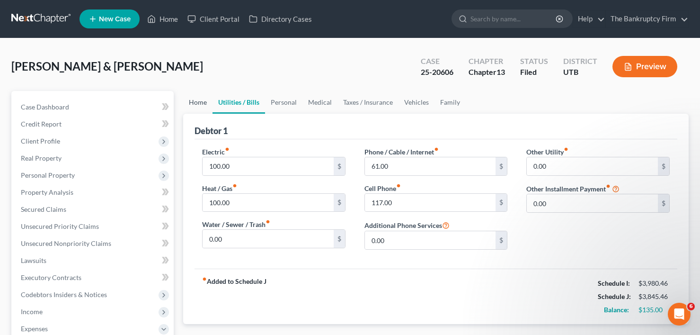
click at [192, 97] on link "Home" at bounding box center [197, 102] width 29 height 23
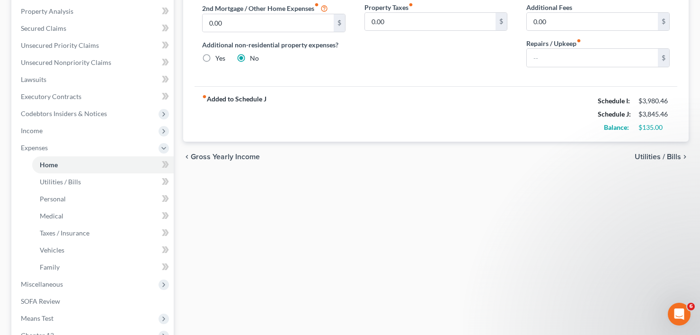
scroll to position [189, 0]
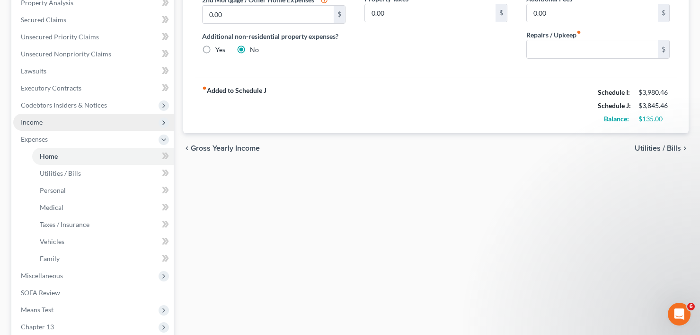
click at [42, 122] on span "Income" at bounding box center [32, 122] width 22 height 8
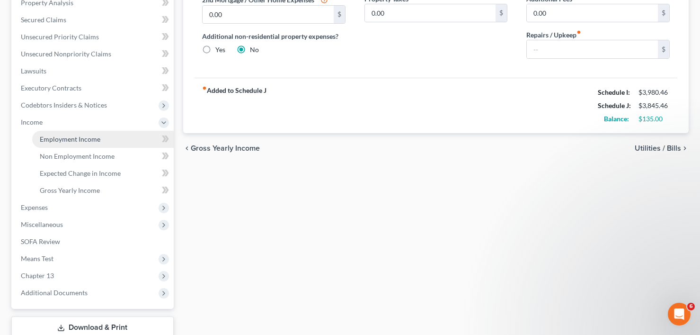
click at [105, 142] on link "Employment Income" at bounding box center [103, 139] width 142 height 17
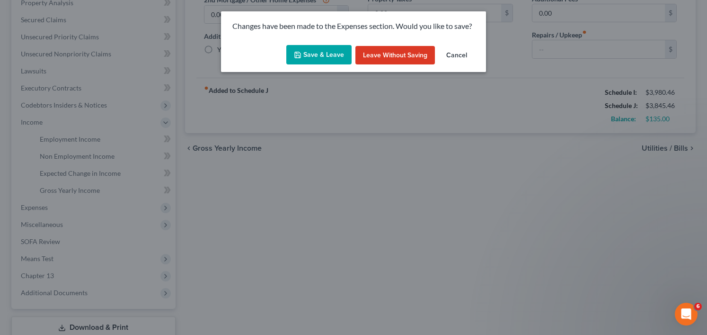
click at [320, 58] on button "Save & Leave" at bounding box center [318, 55] width 65 height 20
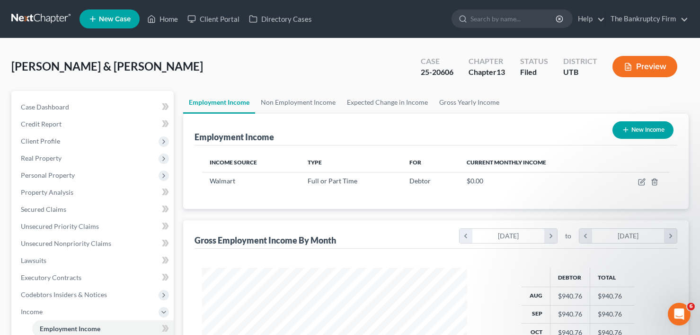
scroll to position [170, 284]
click at [306, 108] on link "Non Employment Income" at bounding box center [298, 102] width 86 height 23
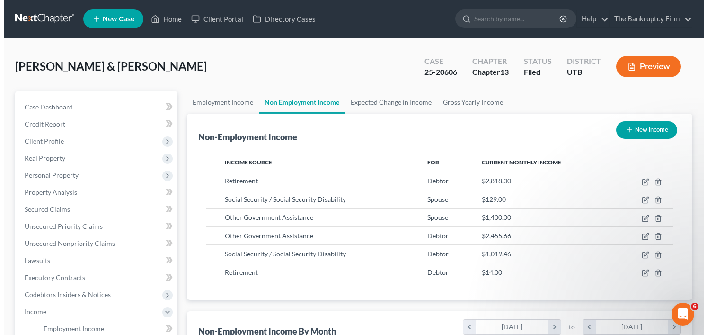
scroll to position [170, 284]
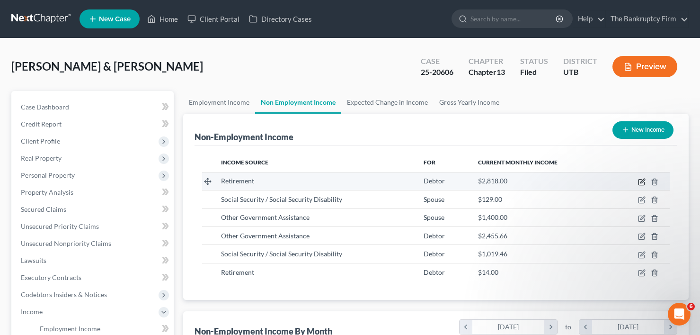
click at [640, 180] on icon "button" at bounding box center [642, 182] width 8 height 8
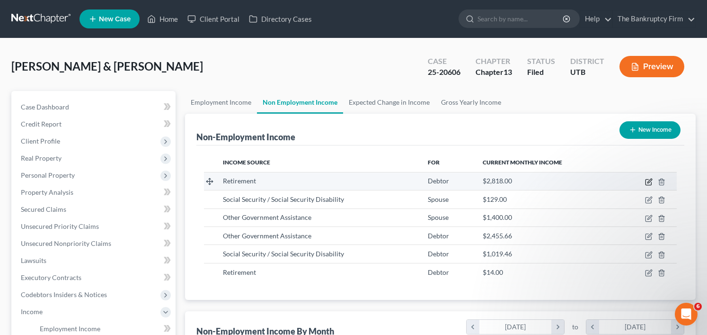
select select "3"
select select "0"
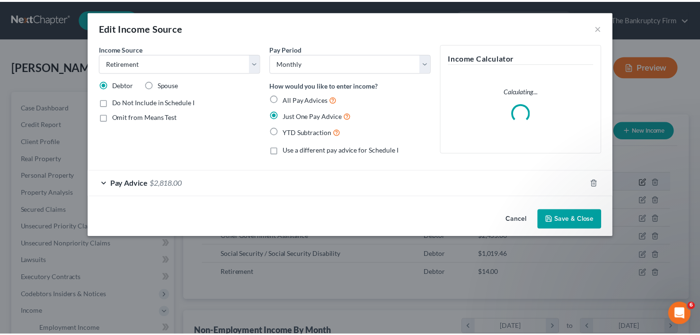
scroll to position [170, 287]
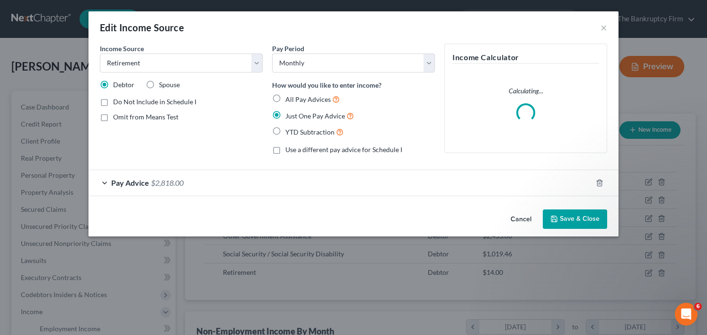
click at [446, 179] on div "Pay Advice $2,818.00" at bounding box center [341, 182] width 504 height 25
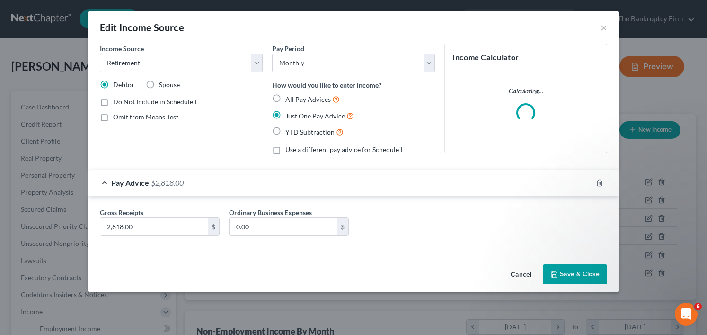
click at [521, 277] on button "Cancel" at bounding box center [521, 274] width 36 height 19
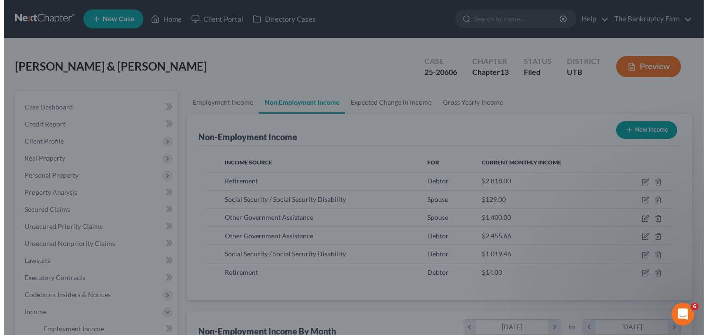
scroll to position [473136, 473021]
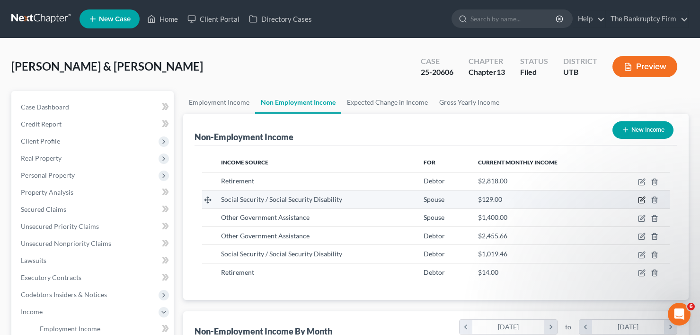
click at [639, 200] on icon "button" at bounding box center [641, 200] width 6 height 6
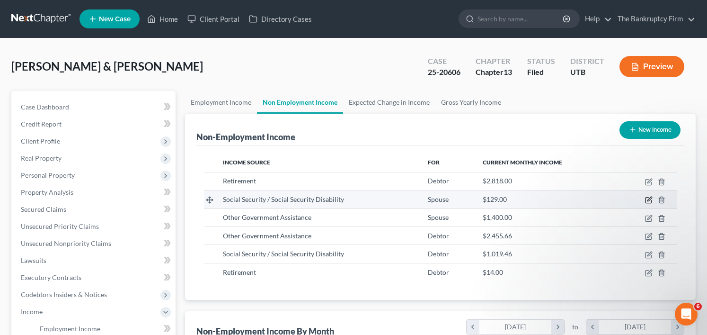
select select "4"
select select "0"
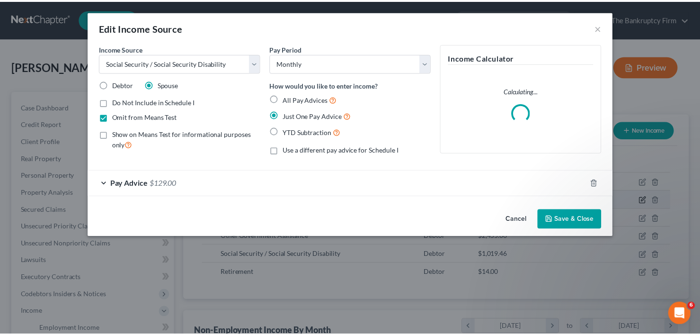
scroll to position [170, 287]
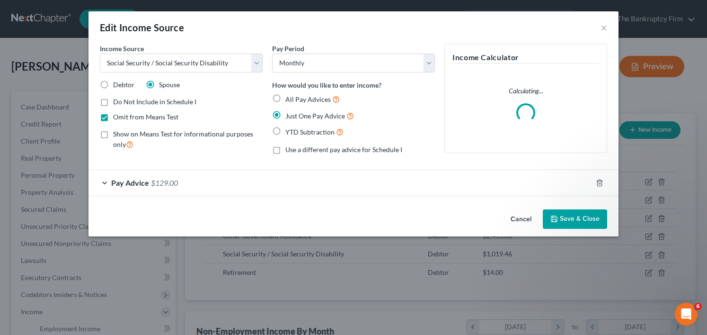
click at [566, 218] on button "Save & Close" at bounding box center [575, 219] width 64 height 20
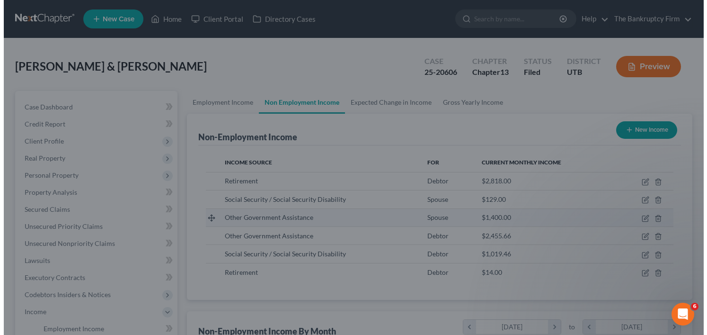
scroll to position [473136, 473021]
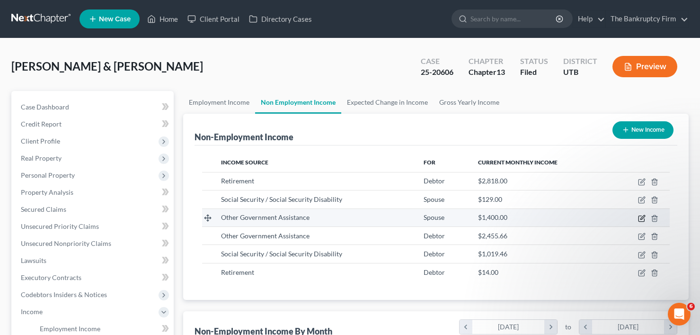
click at [641, 219] on icon "button" at bounding box center [642, 218] width 8 height 8
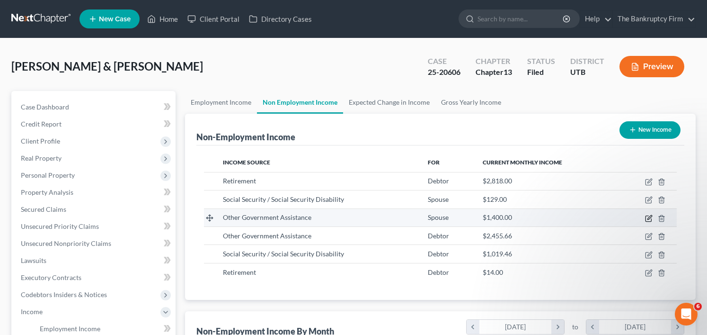
select select "5"
select select "0"
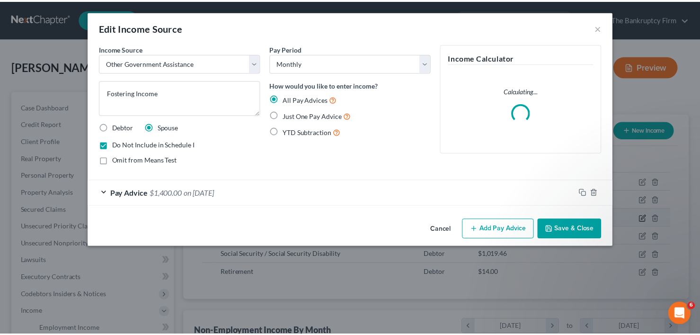
scroll to position [170, 287]
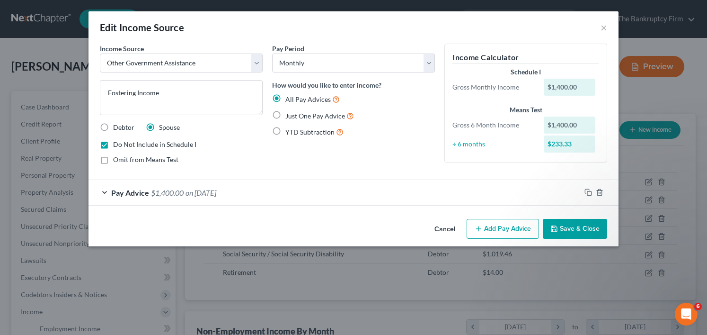
click at [441, 230] on button "Cancel" at bounding box center [445, 229] width 36 height 19
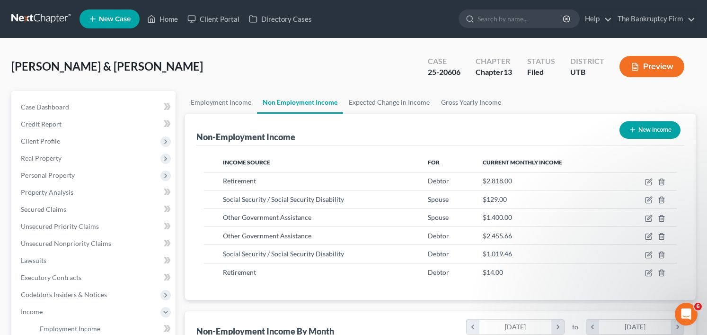
scroll to position [473136, 473021]
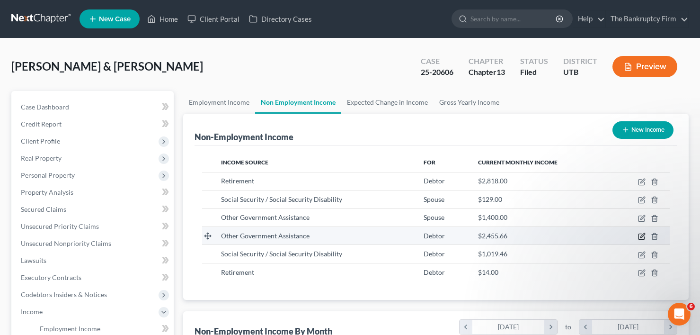
click at [641, 237] on icon "button" at bounding box center [642, 236] width 8 height 8
select select "5"
select select "2"
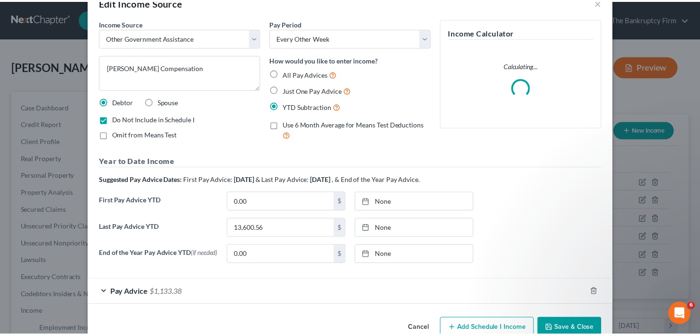
scroll to position [49, 0]
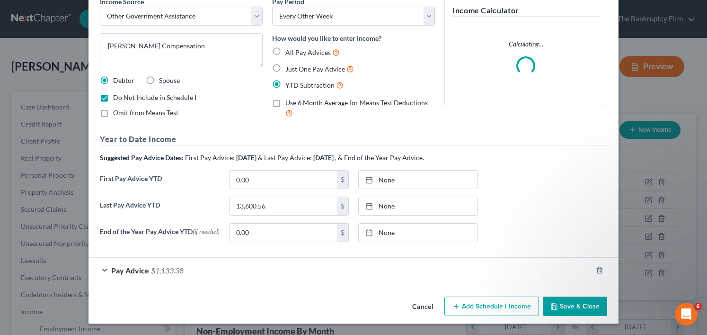
click at [423, 303] on button "Cancel" at bounding box center [423, 306] width 36 height 19
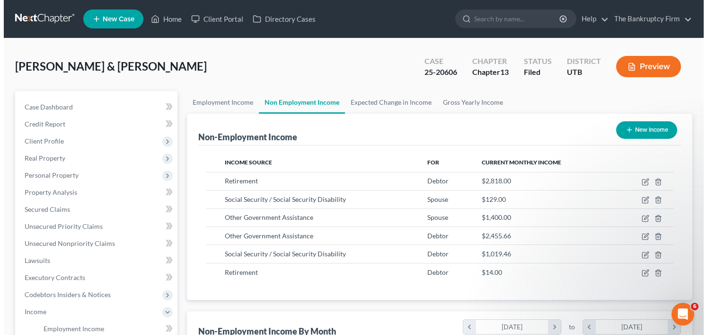
scroll to position [473136, 473021]
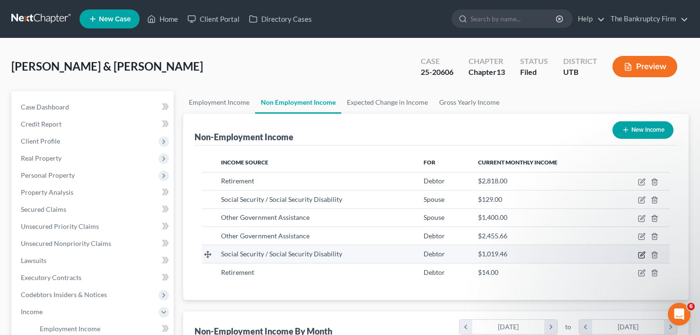
click at [640, 255] on icon "button" at bounding box center [642, 255] width 8 height 8
select select "4"
select select "0"
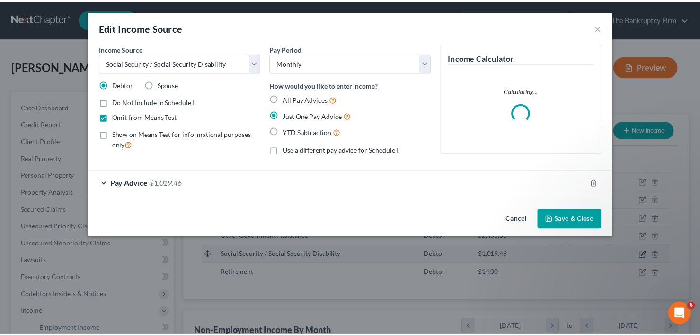
scroll to position [170, 287]
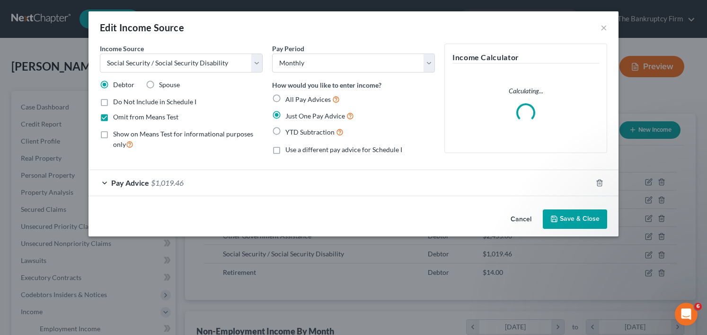
click at [446, 183] on div "Pay Advice $1,019.46" at bounding box center [341, 182] width 504 height 25
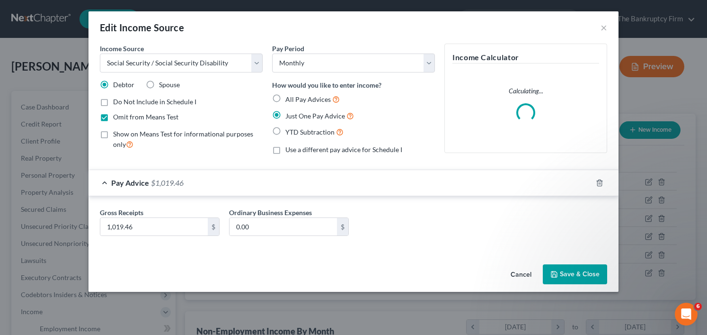
click at [578, 270] on button "Save & Close" at bounding box center [575, 274] width 64 height 20
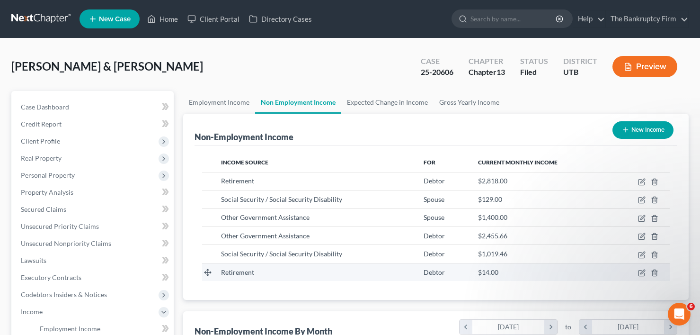
scroll to position [473136, 473021]
click at [220, 109] on link "Employment Income" at bounding box center [219, 102] width 72 height 23
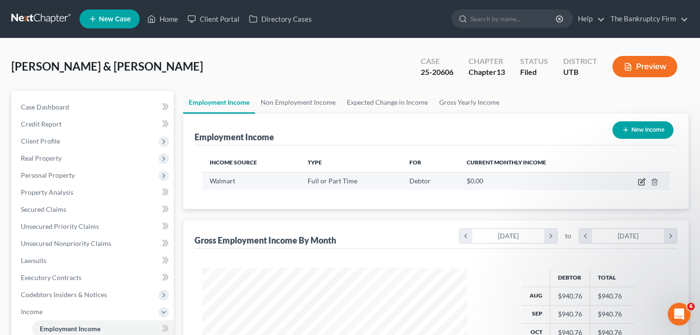
click at [641, 181] on icon "button" at bounding box center [642, 182] width 8 height 8
select select "0"
select select "2"
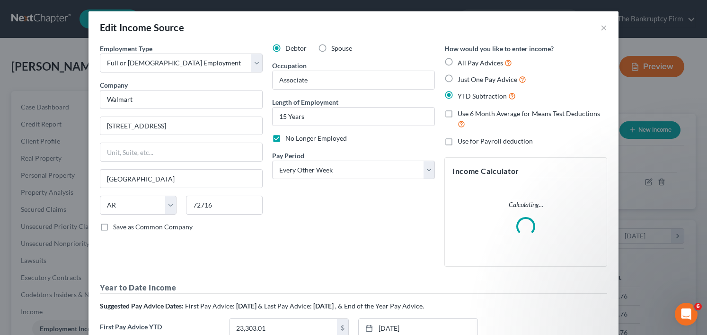
click at [285, 137] on label "No Longer Employed" at bounding box center [316, 137] width 62 height 9
click at [289, 137] on input "No Longer Employed" at bounding box center [292, 136] width 6 height 6
checkbox input "false"
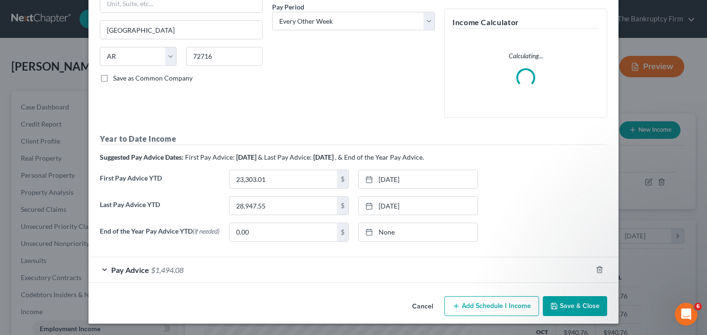
click at [564, 298] on button "Save & Close" at bounding box center [575, 306] width 64 height 20
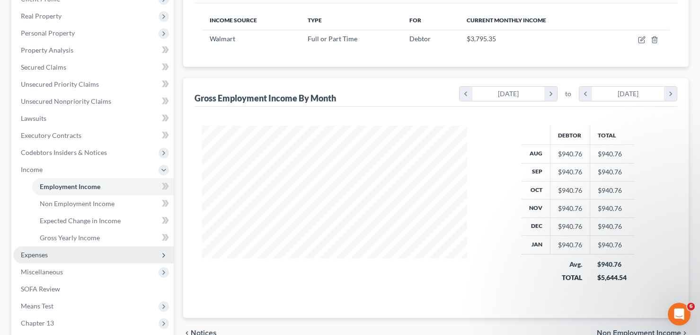
click at [46, 257] on span "Expenses" at bounding box center [34, 254] width 27 height 8
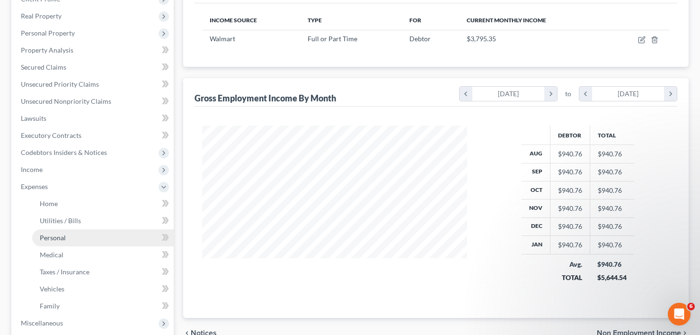
drag, startPoint x: 46, startPoint y: 234, endPoint x: 78, endPoint y: 238, distance: 31.4
click at [46, 235] on span "Personal" at bounding box center [53, 237] width 26 height 8
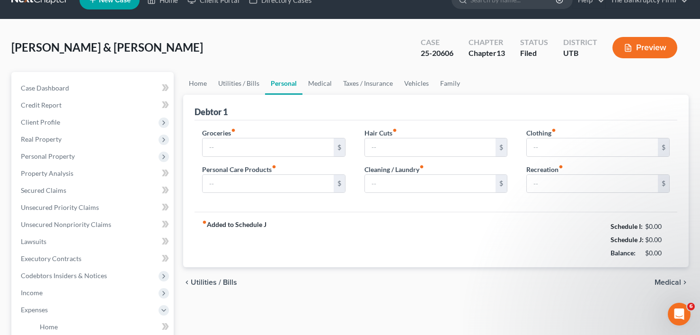
type input "507.10"
type input "25.50"
type input "30.00"
type input "25.00"
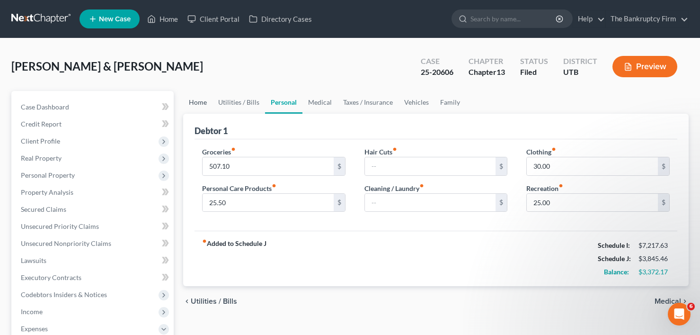
click at [198, 101] on link "Home" at bounding box center [197, 102] width 29 height 23
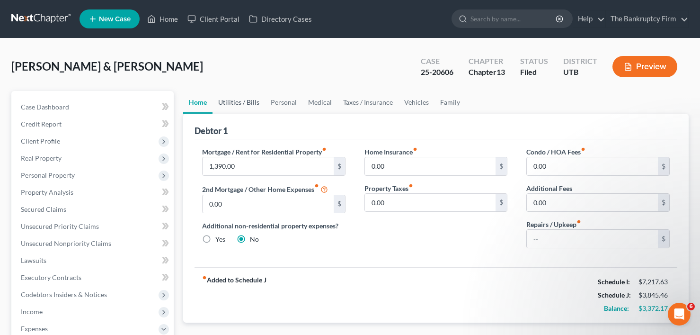
click at [241, 102] on link "Utilities / Bills" at bounding box center [239, 102] width 53 height 23
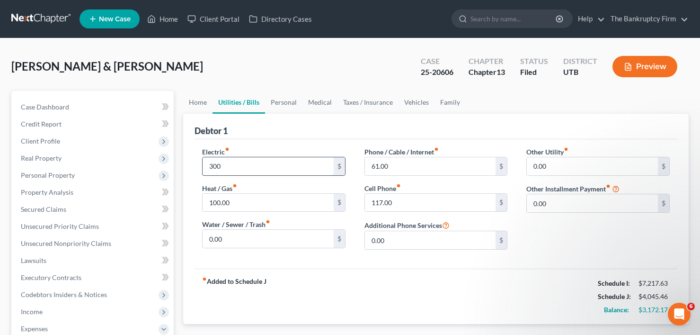
type input "300"
click at [376, 202] on input "117.00" at bounding box center [430, 203] width 131 height 18
click at [371, 204] on input "117.00" at bounding box center [430, 203] width 131 height 18
click at [373, 200] on input "117.00" at bounding box center [430, 203] width 131 height 18
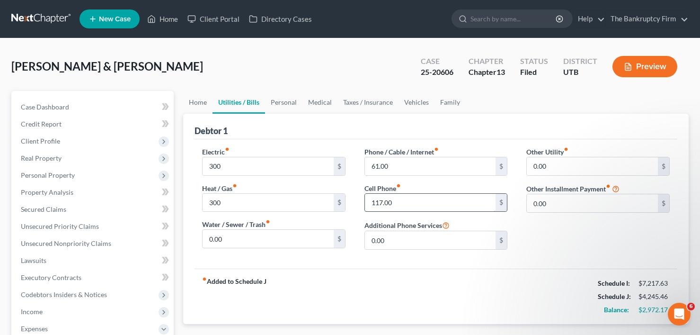
click at [372, 204] on input "117.00" at bounding box center [430, 203] width 131 height 18
type input "317.00"
click at [192, 102] on link "Home" at bounding box center [197, 102] width 29 height 23
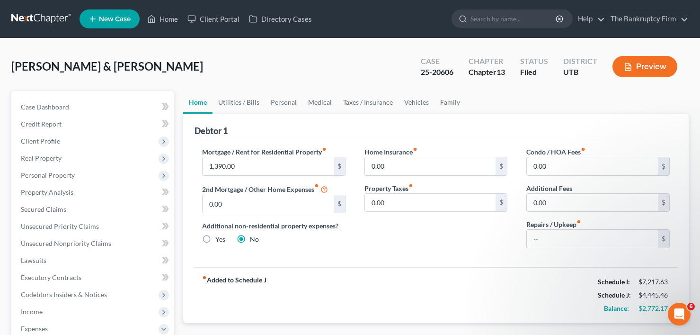
click at [572, 229] on label "Repairs / Upkeep fiber_manual_record" at bounding box center [553, 224] width 55 height 10
click at [571, 234] on input "text" at bounding box center [592, 239] width 131 height 18
type input "60"
click at [271, 101] on link "Personal" at bounding box center [283, 102] width 37 height 23
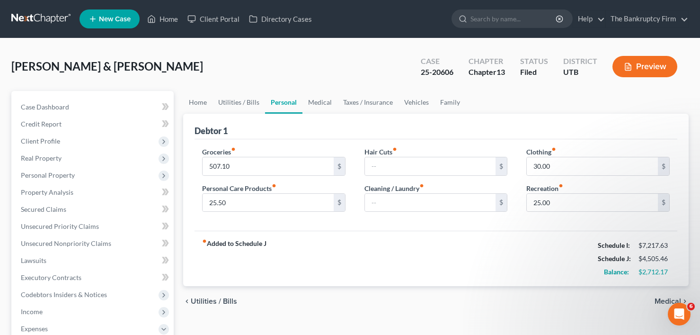
drag, startPoint x: 185, startPoint y: 63, endPoint x: 191, endPoint y: 149, distance: 85.9
click at [185, 62] on div "[PERSON_NAME] & [PERSON_NAME] Upgraded Case 25-20606 Chapter Chapter 13 Status …" at bounding box center [349, 70] width 677 height 41
click at [217, 166] on input "507.10" at bounding box center [268, 166] width 131 height 18
drag, startPoint x: 216, startPoint y: 166, endPoint x: 210, endPoint y: 165, distance: 6.7
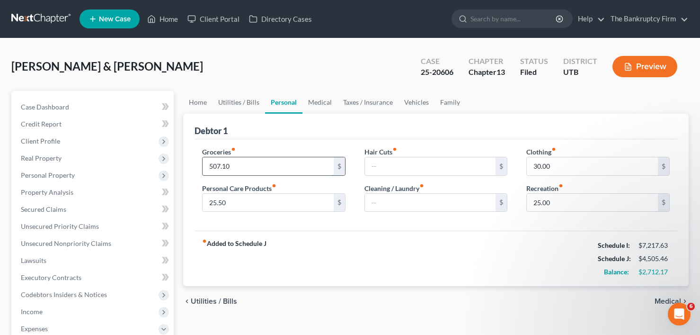
click at [210, 165] on input "507.10" at bounding box center [268, 166] width 131 height 18
click at [222, 165] on input "1,257.10" at bounding box center [268, 166] width 131 height 18
click at [225, 165] on input "1,257.10" at bounding box center [268, 166] width 131 height 18
drag, startPoint x: 229, startPoint y: 166, endPoint x: 248, endPoint y: 168, distance: 19.1
click at [246, 166] on input "1,254.10" at bounding box center [268, 166] width 131 height 18
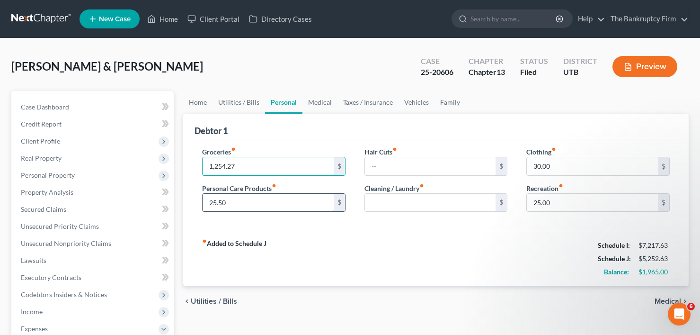
type input "1,254.27"
click at [222, 200] on input "25.50" at bounding box center [268, 203] width 131 height 18
click at [185, 59] on div "[PERSON_NAME] & [PERSON_NAME] Upgraded Case 25-20606 Chapter Chapter 13 Status …" at bounding box center [349, 70] width 677 height 41
type input "200.50"
drag, startPoint x: 164, startPoint y: 72, endPoint x: 328, endPoint y: 133, distance: 174.8
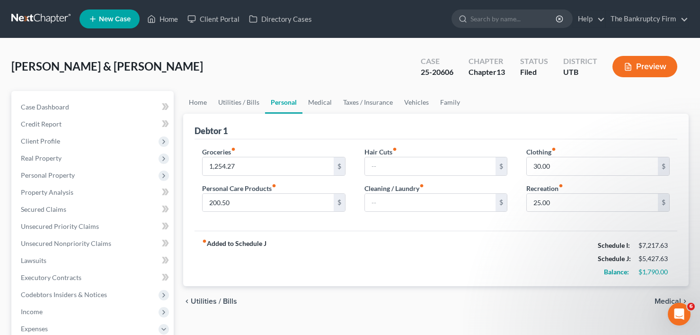
click at [164, 72] on div "[PERSON_NAME] & [PERSON_NAME] Upgraded Case 25-20606 Chapter Chapter 13 Status …" at bounding box center [349, 70] width 677 height 41
click at [557, 167] on input "30.00" at bounding box center [592, 166] width 131 height 18
type input "275"
drag, startPoint x: 186, startPoint y: 64, endPoint x: 297, endPoint y: 165, distance: 149.7
click at [186, 64] on div "[PERSON_NAME] & [PERSON_NAME] Upgraded Case 25-20606 Chapter Chapter 13 Status …" at bounding box center [349, 70] width 677 height 41
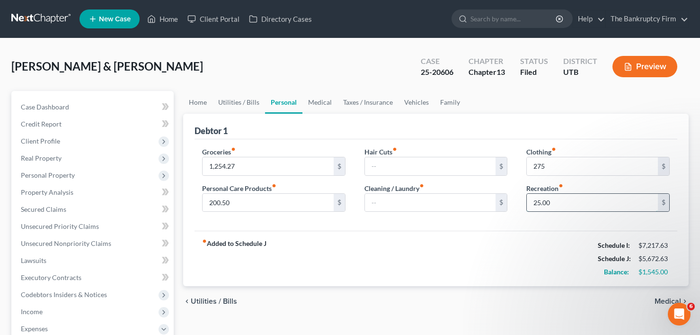
click at [535, 202] on input "25.00" at bounding box center [592, 203] width 131 height 18
type input "300"
click at [315, 101] on link "Medical" at bounding box center [319, 102] width 35 height 23
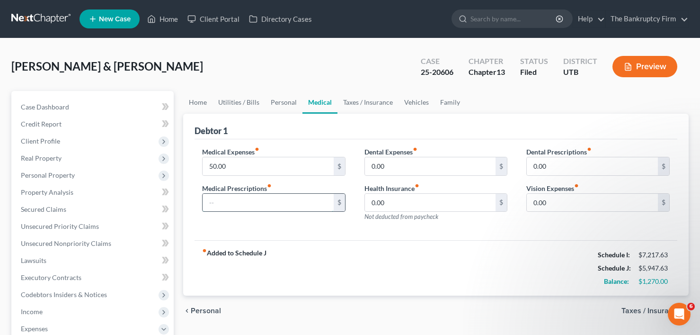
click at [214, 204] on input "text" at bounding box center [268, 203] width 131 height 18
type input "100"
click at [374, 104] on link "Taxes / Insurance" at bounding box center [367, 102] width 61 height 23
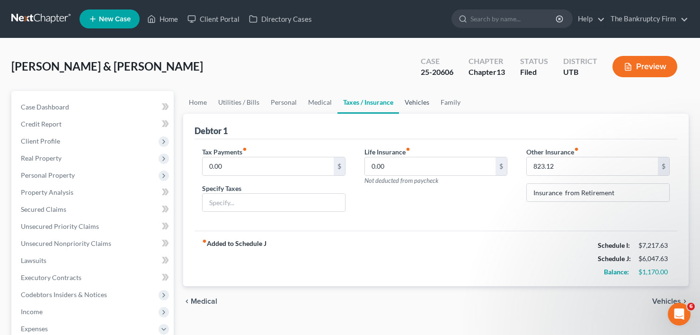
click at [411, 98] on link "Vehicles" at bounding box center [417, 102] width 36 height 23
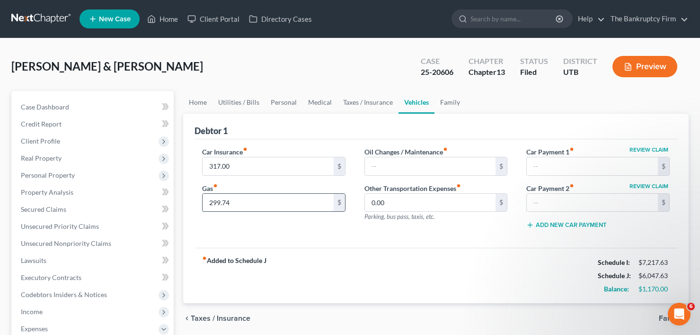
click at [211, 200] on input "299.74" at bounding box center [268, 203] width 131 height 18
click at [212, 204] on input "299.74" at bounding box center [268, 203] width 131 height 18
click at [211, 203] on input "299.74" at bounding box center [268, 203] width 131 height 18
type input "599.74"
click at [445, 104] on link "Family" at bounding box center [449, 102] width 31 height 23
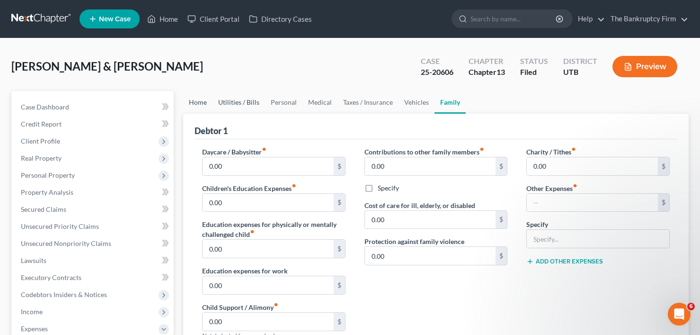
drag, startPoint x: 232, startPoint y: 103, endPoint x: 202, endPoint y: 104, distance: 30.3
click at [232, 103] on link "Utilities / Bills" at bounding box center [239, 102] width 53 height 23
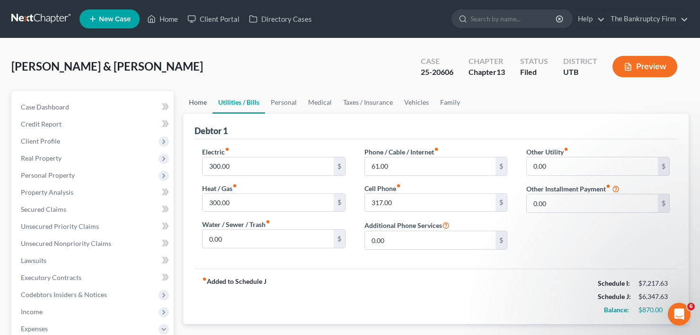
click at [200, 104] on link "Home" at bounding box center [197, 102] width 29 height 23
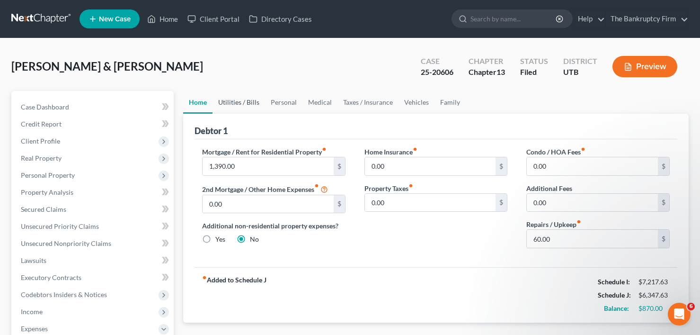
click at [239, 103] on link "Utilities / Bills" at bounding box center [239, 102] width 53 height 23
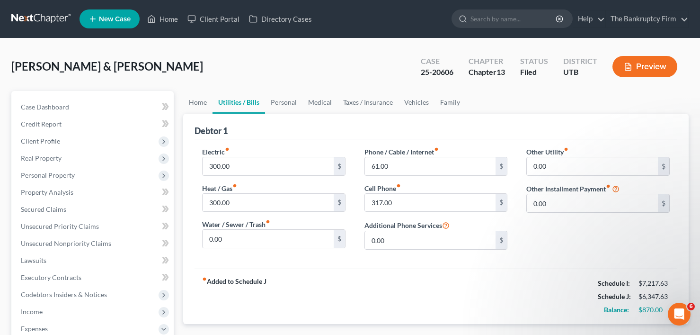
drag, startPoint x: 276, startPoint y: 100, endPoint x: 275, endPoint y: 76, distance: 24.2
click at [275, 76] on div "[PERSON_NAME] & [PERSON_NAME] Upgraded Case 25-20606 Chapter Chapter 13 Status …" at bounding box center [349, 70] width 677 height 41
click at [275, 101] on link "Personal" at bounding box center [283, 102] width 37 height 23
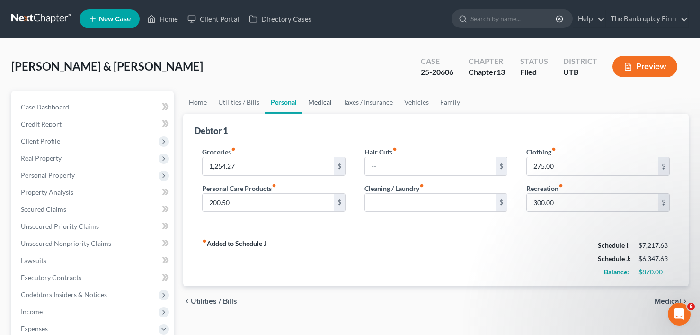
click at [313, 108] on link "Medical" at bounding box center [319, 102] width 35 height 23
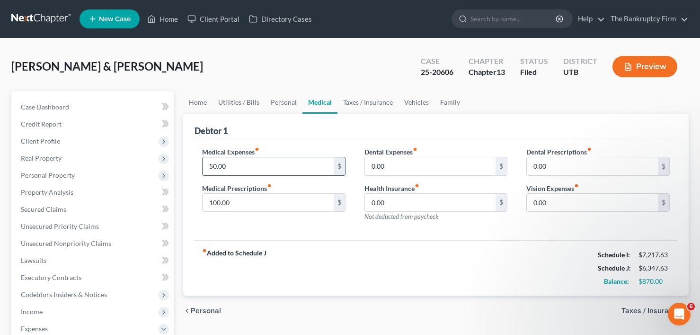
click at [210, 166] on input "50.00" at bounding box center [268, 166] width 131 height 18
click at [211, 169] on input "50.00" at bounding box center [268, 166] width 131 height 18
type input "150.00"
click at [369, 104] on link "Taxes / Insurance" at bounding box center [367, 102] width 61 height 23
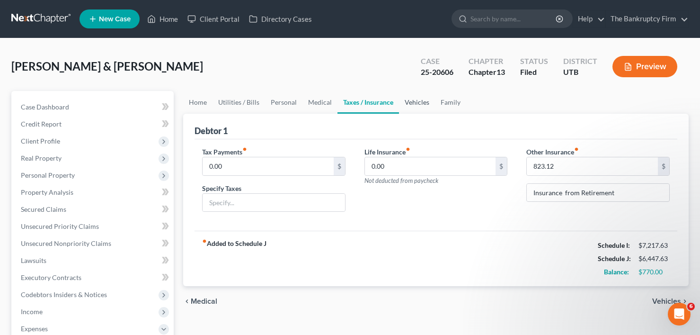
click at [417, 103] on link "Vehicles" at bounding box center [417, 102] width 36 height 23
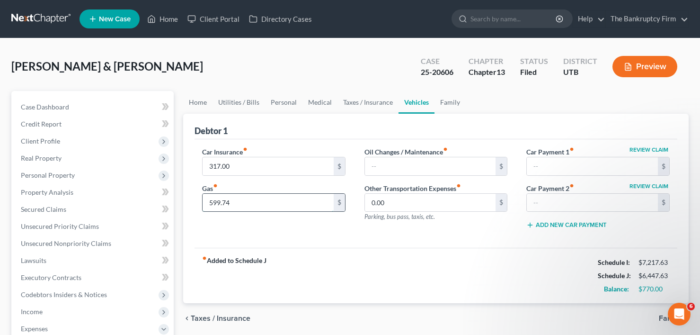
click at [219, 205] on input "599.74" at bounding box center [268, 203] width 131 height 18
click at [219, 201] on input "599.74" at bounding box center [268, 203] width 131 height 18
click at [454, 98] on link "Family" at bounding box center [449, 102] width 31 height 23
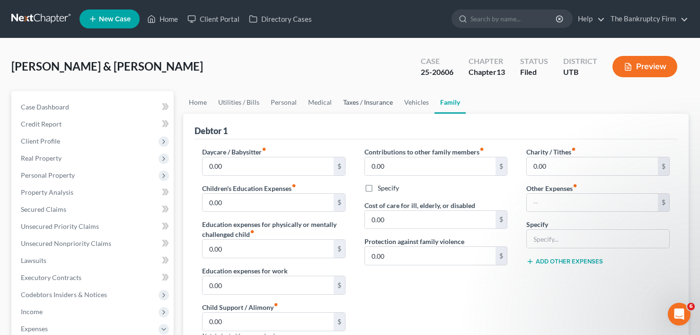
click at [372, 106] on link "Taxes / Insurance" at bounding box center [367, 102] width 61 height 23
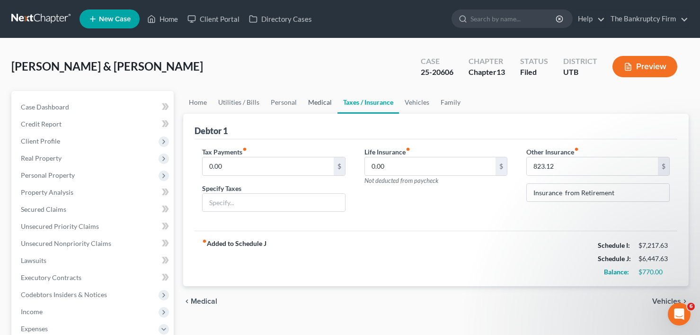
click at [321, 105] on link "Medical" at bounding box center [319, 102] width 35 height 23
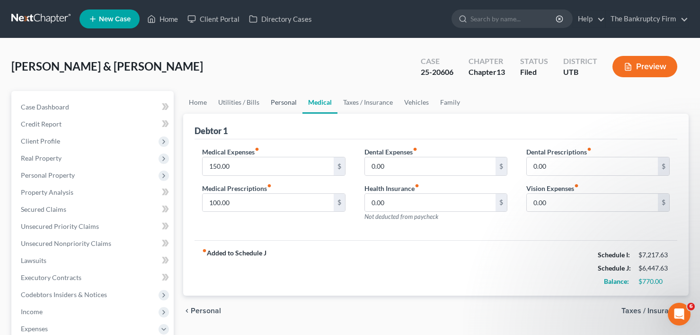
click at [279, 101] on link "Personal" at bounding box center [283, 102] width 37 height 23
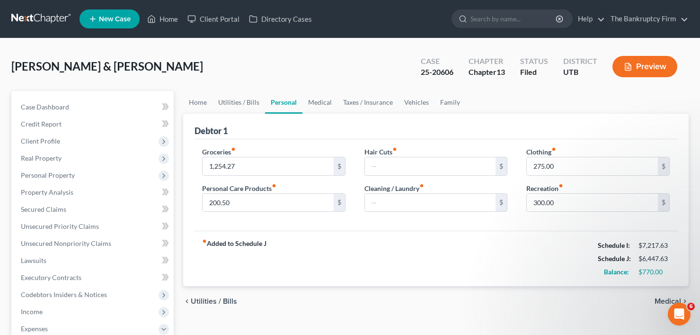
click at [179, 77] on div "[PERSON_NAME] & [PERSON_NAME] Upgraded Case 25-20606 Chapter Chapter 13 Status …" at bounding box center [349, 70] width 677 height 41
click at [542, 199] on input "300.00" at bounding box center [592, 203] width 131 height 18
click at [544, 203] on input "300.00" at bounding box center [592, 203] width 131 height 18
click at [542, 204] on input "300.00" at bounding box center [592, 203] width 131 height 18
type input "305.00"
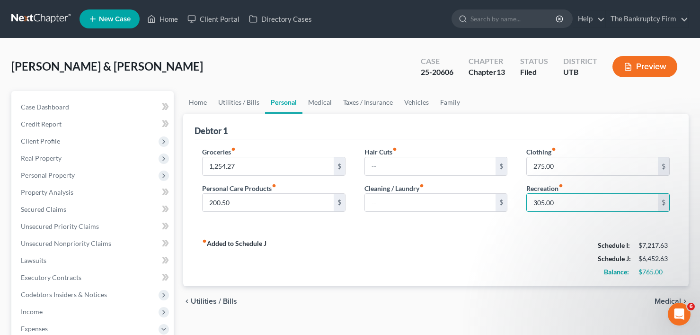
click at [464, 255] on div "fiber_manual_record Added to Schedule J Schedule I: $7,217.63 Schedule J: $6,45…" at bounding box center [436, 257] width 483 height 55
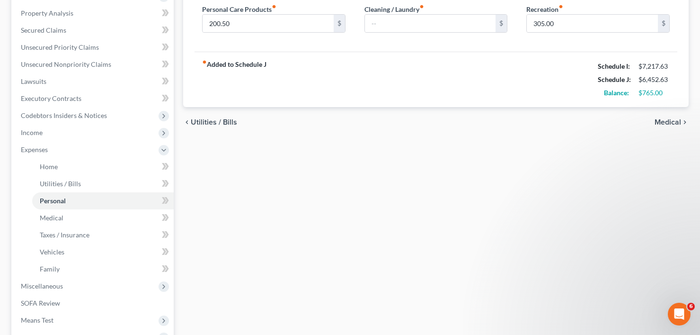
scroll to position [305, 0]
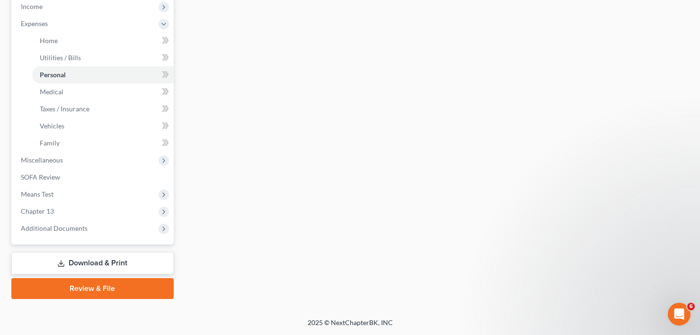
click at [86, 269] on link "Download & Print" at bounding box center [92, 263] width 162 height 22
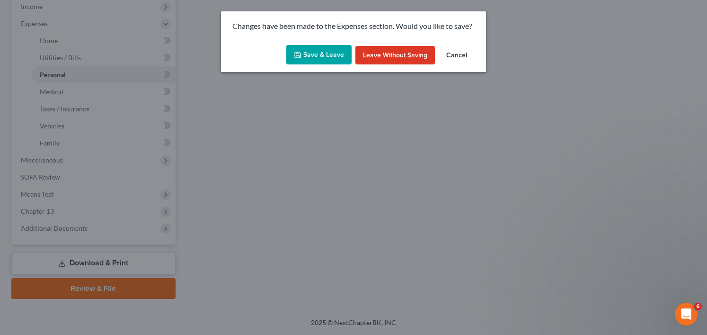
click at [324, 52] on button "Save & Leave" at bounding box center [318, 55] width 65 height 20
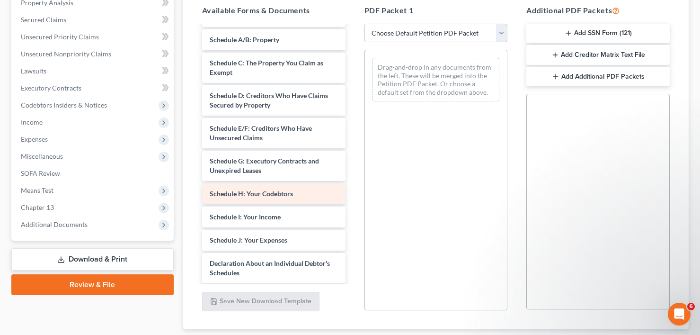
scroll to position [237, 0]
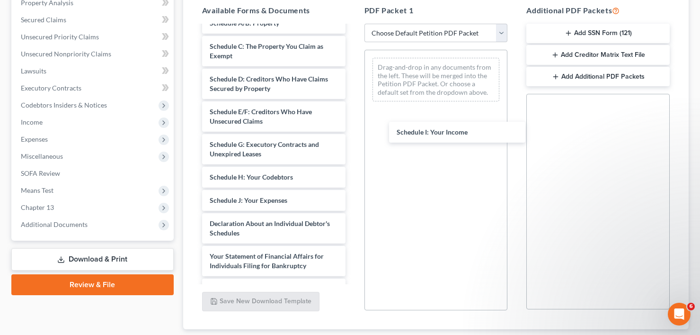
drag, startPoint x: 233, startPoint y: 188, endPoint x: 395, endPoint y: 142, distance: 168.4
click at [353, 129] on div "Schedule I: Your Income 134423ca-de96-4e67-8e7d-94b6e51d8690-pdf Adequate Prote…" at bounding box center [274, 99] width 159 height 621
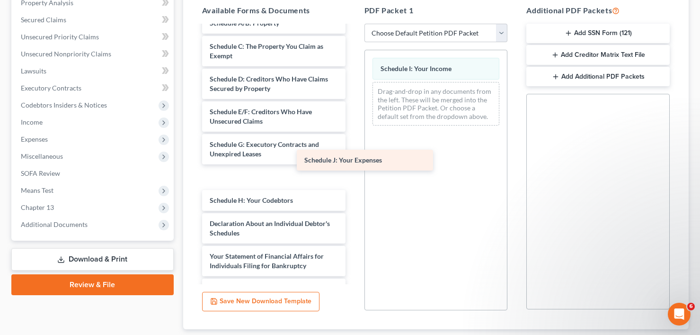
drag, startPoint x: 252, startPoint y: 191, endPoint x: 469, endPoint y: 139, distance: 223.5
click at [353, 133] on div "Schedule J: Your Expenses 134423ca-de96-4e67-8e7d-94b6e51d8690-pdf Adequate Pro…" at bounding box center [274, 99] width 159 height 621
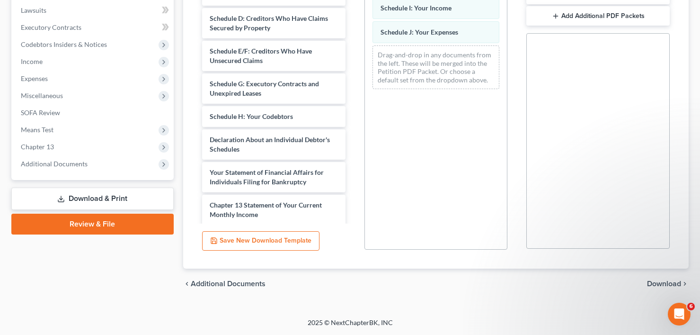
click at [666, 284] on span "Download" at bounding box center [664, 284] width 34 height 8
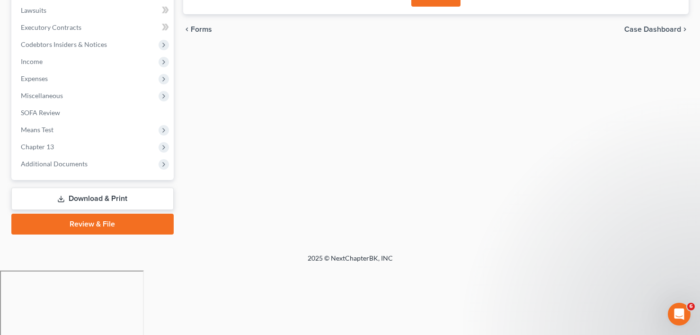
scroll to position [186, 0]
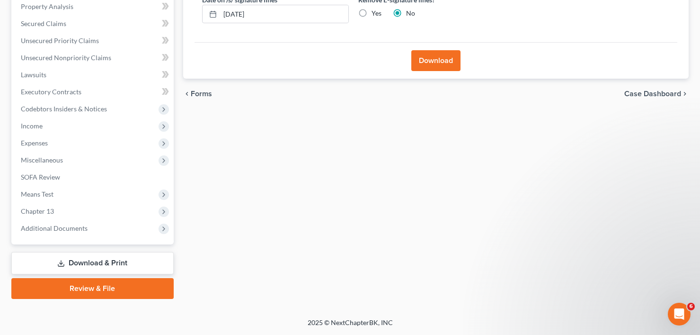
click at [443, 58] on button "Download" at bounding box center [435, 60] width 49 height 21
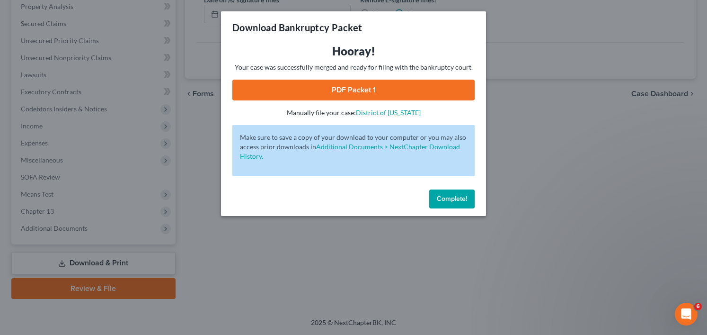
click at [365, 96] on link "PDF Packet 1" at bounding box center [353, 90] width 242 height 21
click at [359, 94] on link "PDF Packet 1" at bounding box center [353, 90] width 242 height 21
click at [450, 194] on button "Complete!" at bounding box center [451, 198] width 45 height 19
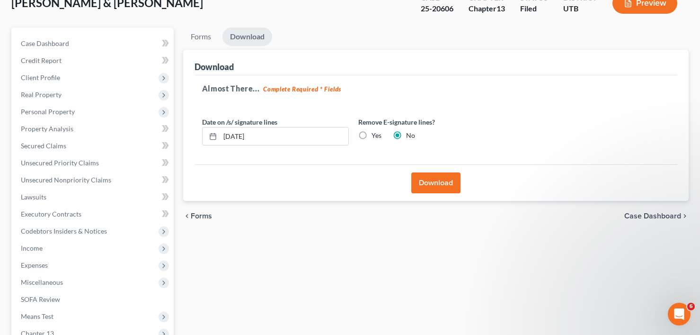
scroll to position [0, 0]
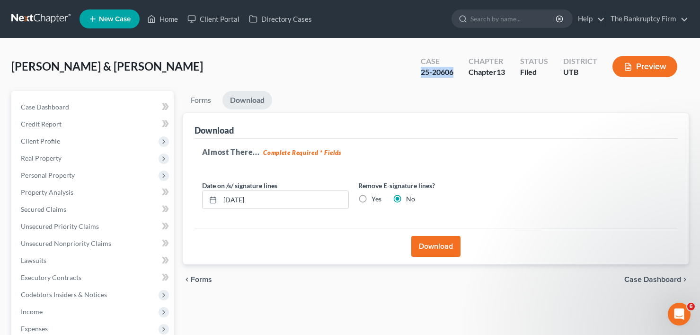
drag, startPoint x: 453, startPoint y: 73, endPoint x: 416, endPoint y: 72, distance: 36.9
click at [416, 72] on div "Case 25-20606" at bounding box center [437, 67] width 48 height 28
copy div "25-20606"
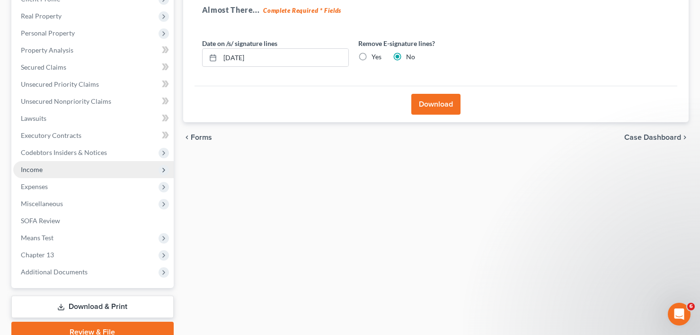
click at [49, 168] on span "Income" at bounding box center [93, 169] width 160 height 17
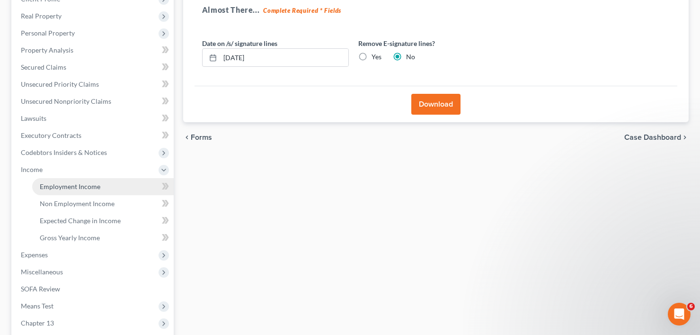
click at [89, 190] on link "Employment Income" at bounding box center [103, 186] width 142 height 17
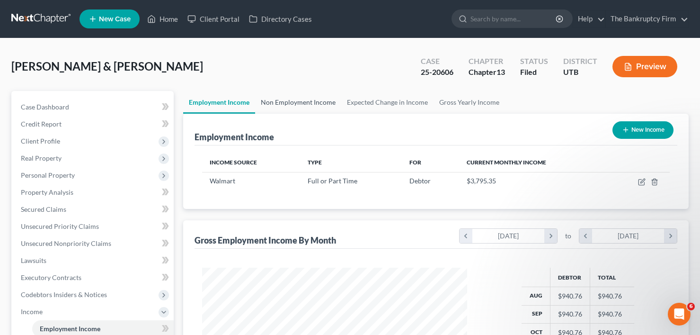
click at [314, 100] on link "Non Employment Income" at bounding box center [298, 102] width 86 height 23
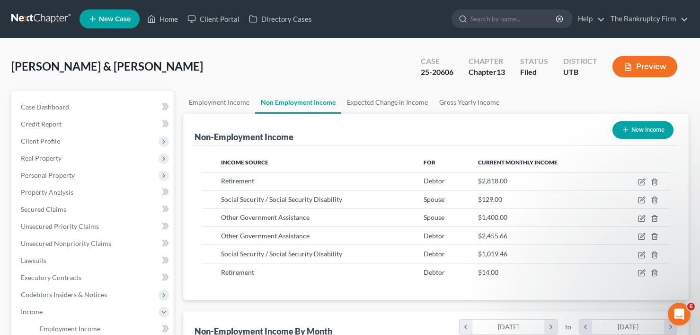
click at [176, 94] on div "Case Dashboard Payments Invoices Payments Payments Credit Report Client Profile" at bounding box center [93, 336] width 172 height 490
click at [176, 91] on div "Case Dashboard Payments Invoices Payments Payments Credit Report Client Profile" at bounding box center [93, 336] width 172 height 490
click at [176, 92] on div "Case Dashboard Payments Invoices Payments Payments Credit Report Client Profile" at bounding box center [93, 336] width 172 height 490
drag, startPoint x: 204, startPoint y: 76, endPoint x: 260, endPoint y: 3, distance: 91.8
click at [204, 75] on div "[PERSON_NAME] & [PERSON_NAME] Upgraded Case 25-20606 Chapter Chapter 13 Status …" at bounding box center [349, 70] width 677 height 41
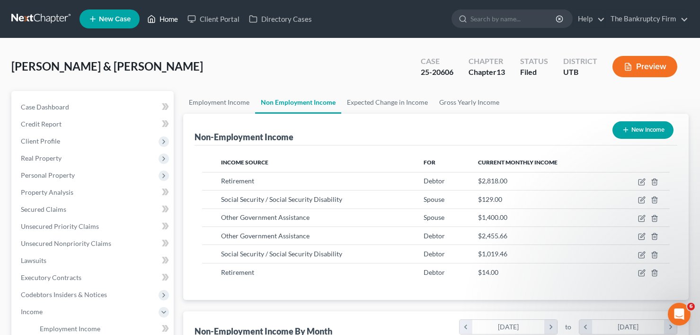
click at [173, 21] on link "Home" at bounding box center [162, 18] width 40 height 17
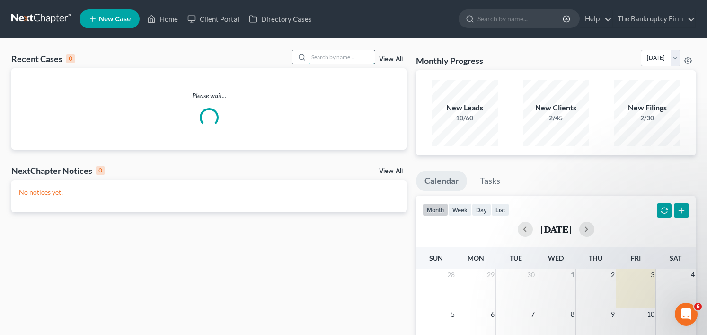
click at [322, 60] on input "search" at bounding box center [342, 57] width 66 height 14
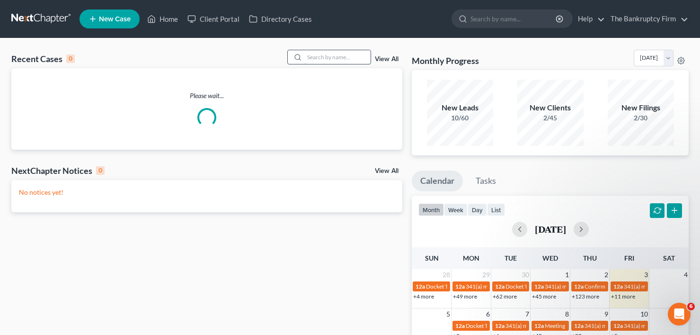
click at [325, 56] on input "search" at bounding box center [337, 57] width 66 height 14
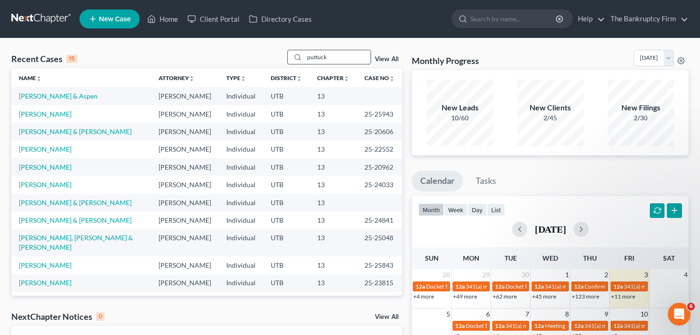
type input "puttuck"
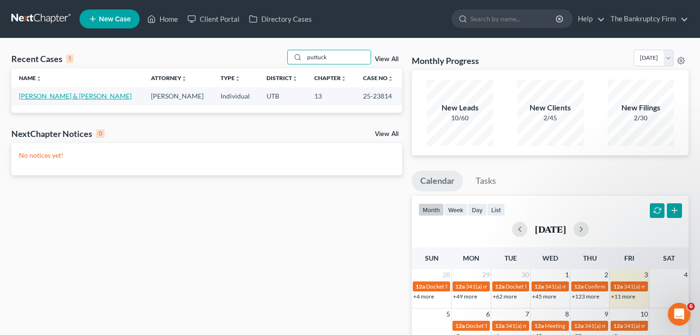
click at [45, 96] on link "[PERSON_NAME] & [PERSON_NAME]" at bounding box center [75, 96] width 113 height 8
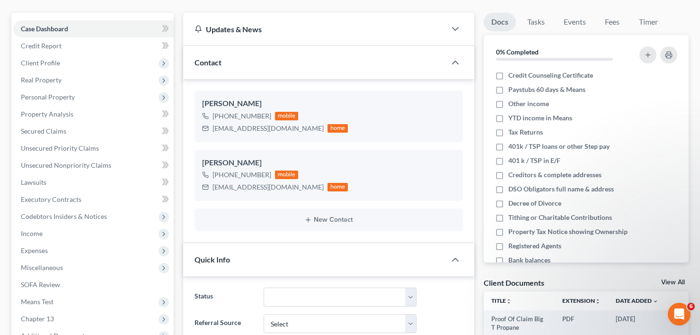
scroll to position [95, 0]
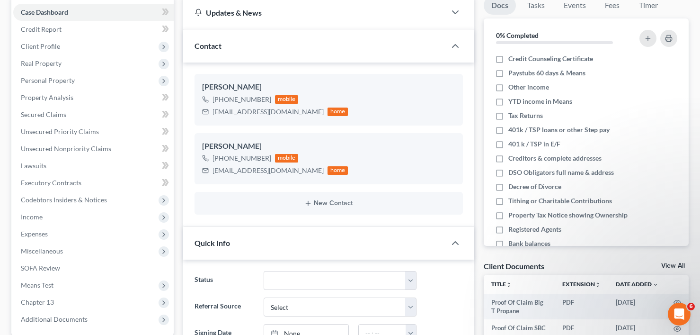
click at [663, 262] on link "View All" at bounding box center [673, 265] width 24 height 7
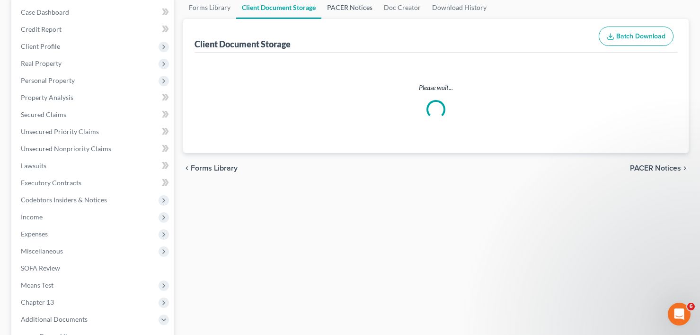
scroll to position [29, 0]
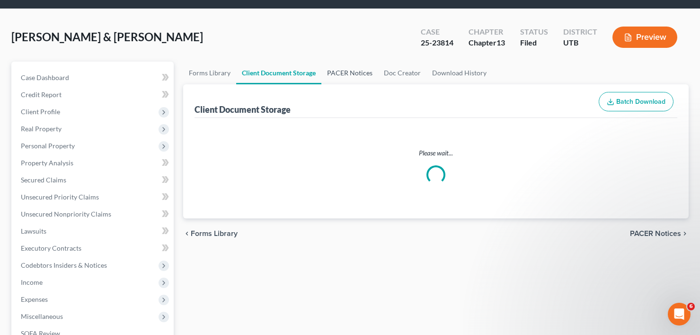
select select "30"
select select "26"
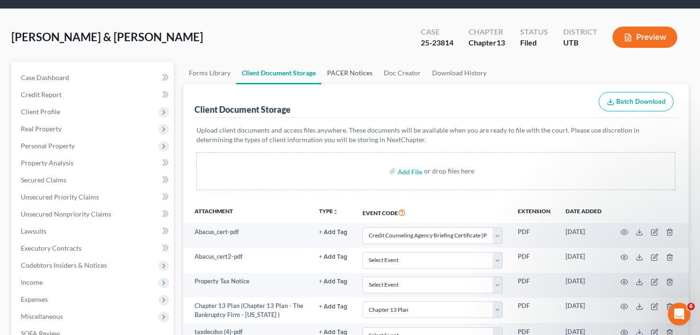
scroll to position [0, 0]
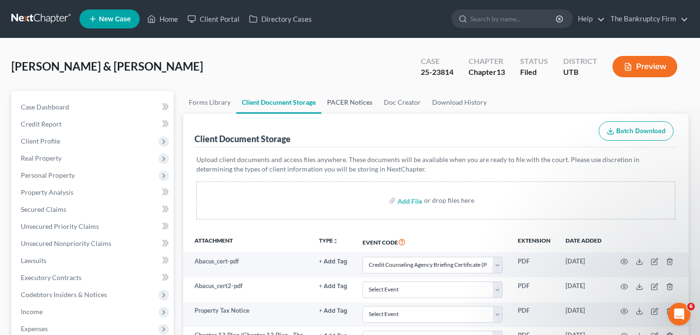
click at [348, 106] on link "PACER Notices" at bounding box center [349, 102] width 57 height 23
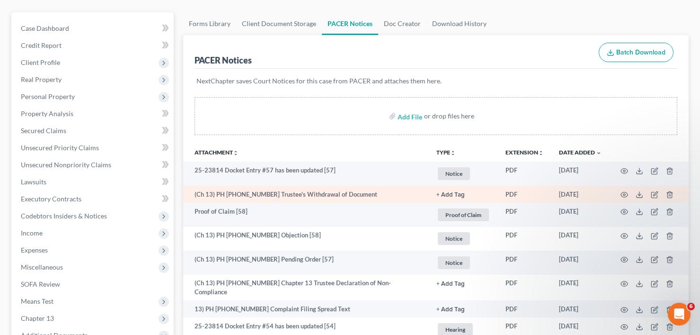
scroll to position [95, 0]
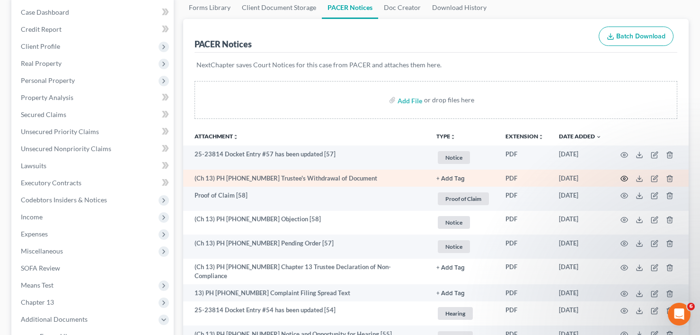
click at [624, 177] on icon "button" at bounding box center [625, 179] width 8 height 8
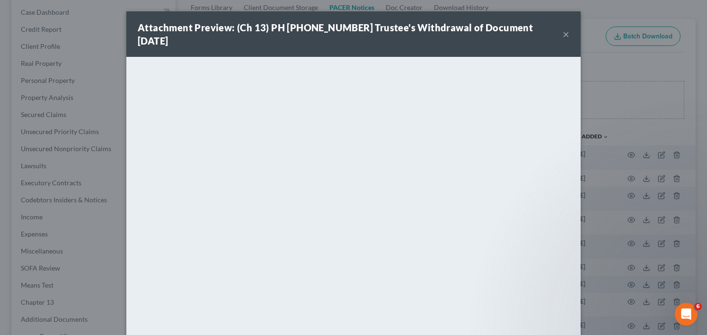
click at [649, 84] on div "Attachment Preview: (Ch 13) PH [PHONE_NUMBER] Trustee's Withdrawal of Document …" at bounding box center [353, 167] width 707 height 335
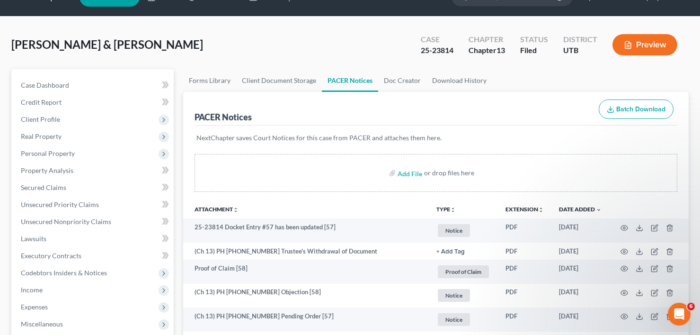
scroll to position [0, 0]
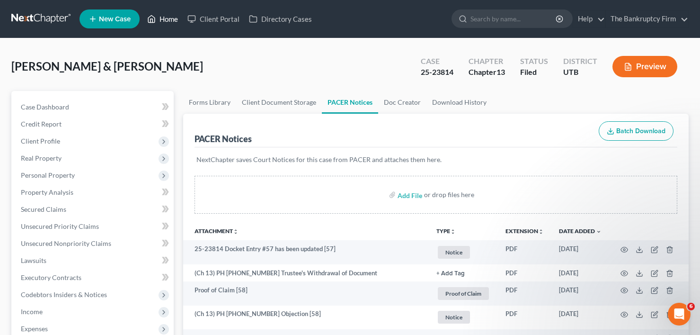
drag, startPoint x: 164, startPoint y: 18, endPoint x: 308, endPoint y: 82, distance: 157.2
click at [164, 18] on link "Home" at bounding box center [162, 18] width 40 height 17
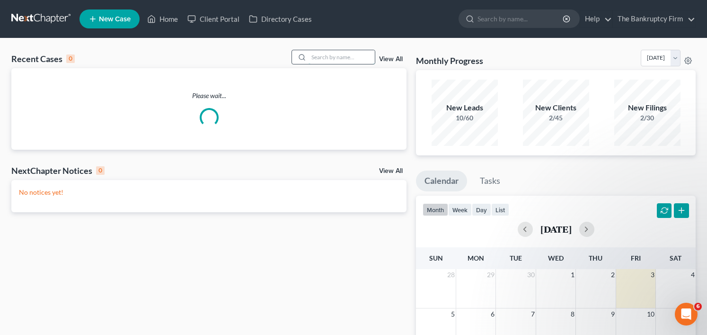
click at [314, 56] on input "search" at bounding box center [342, 57] width 66 height 14
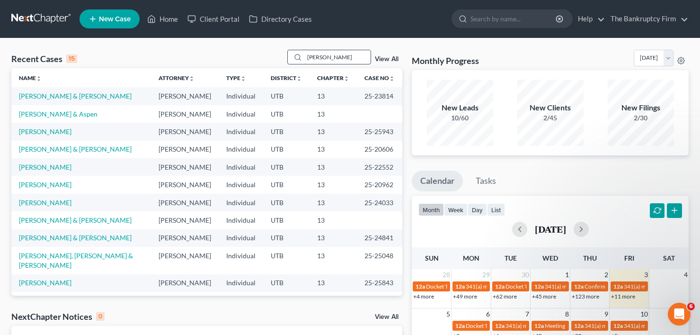
type input "[PERSON_NAME]"
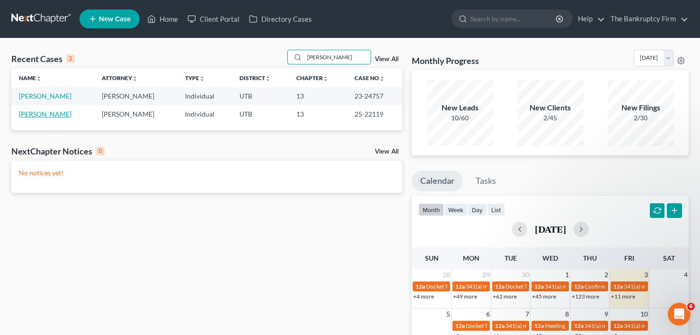
click at [56, 113] on link "[PERSON_NAME]" at bounding box center [45, 114] width 53 height 8
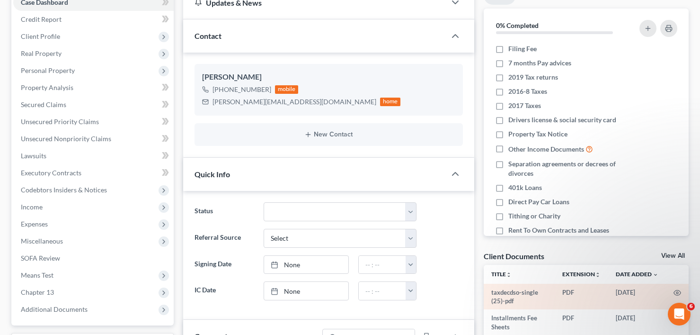
scroll to position [142, 0]
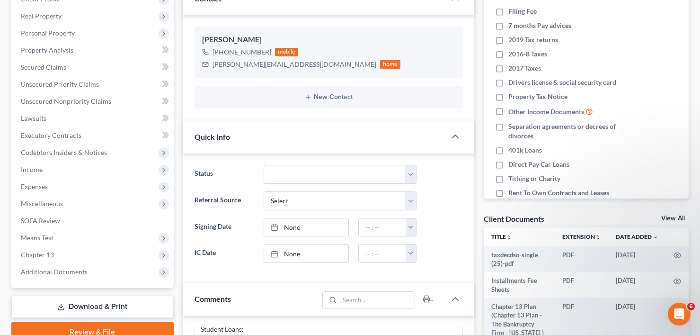
click at [667, 214] on div "Client Documents View All" at bounding box center [586, 220] width 205 height 14
click at [669, 221] on link "View All" at bounding box center [673, 218] width 24 height 7
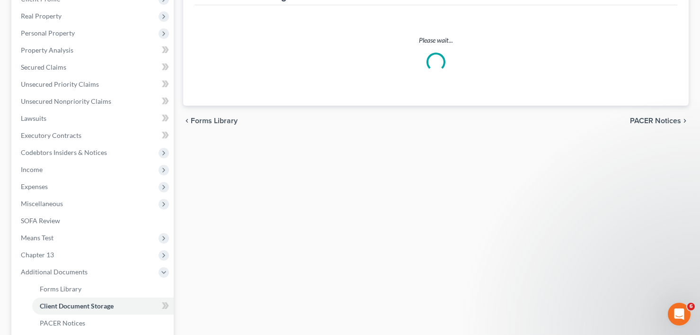
scroll to position [24, 0]
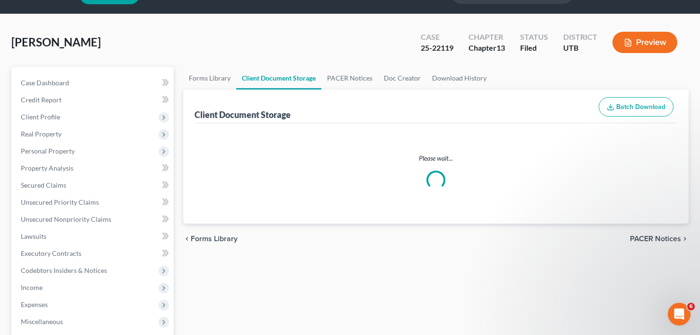
select select "30"
select select "26"
select select "54"
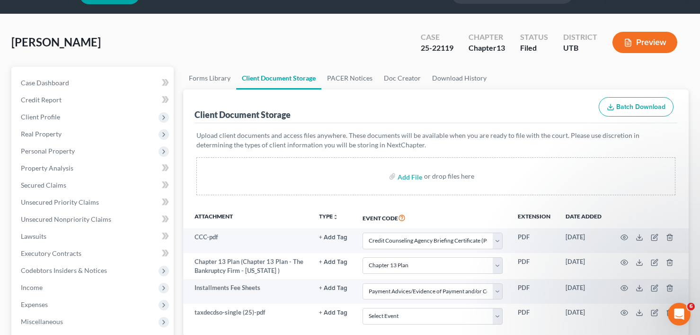
scroll to position [0, 0]
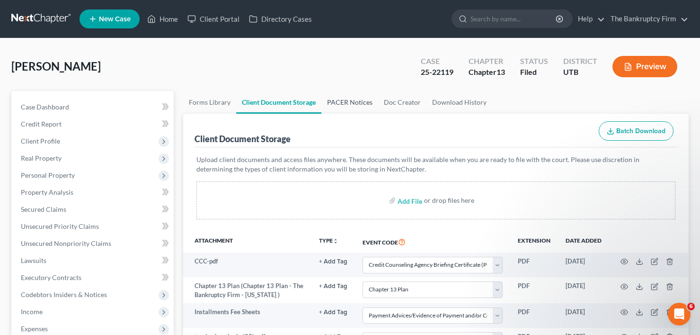
click at [348, 107] on link "PACER Notices" at bounding box center [349, 102] width 57 height 23
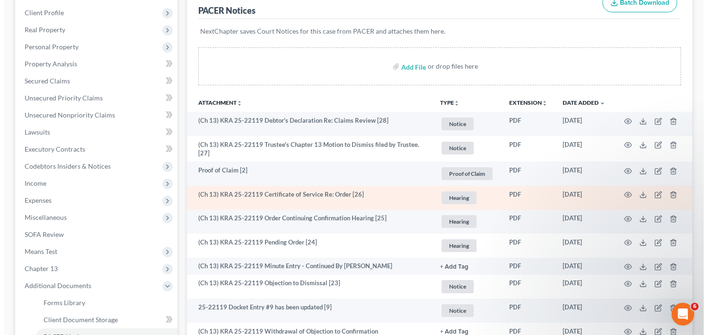
scroll to position [142, 0]
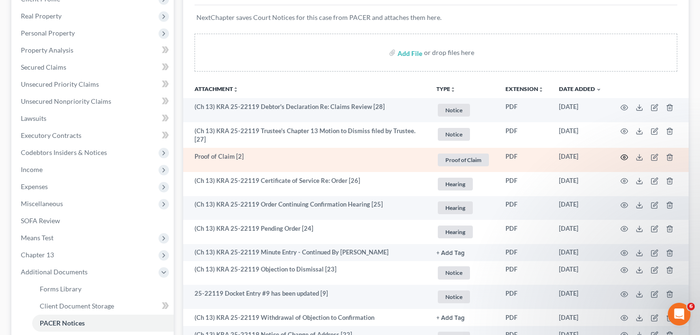
click at [624, 158] on icon "button" at bounding box center [625, 157] width 8 height 8
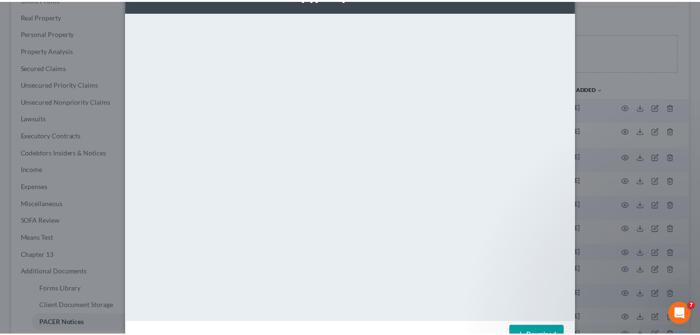
scroll to position [62, 0]
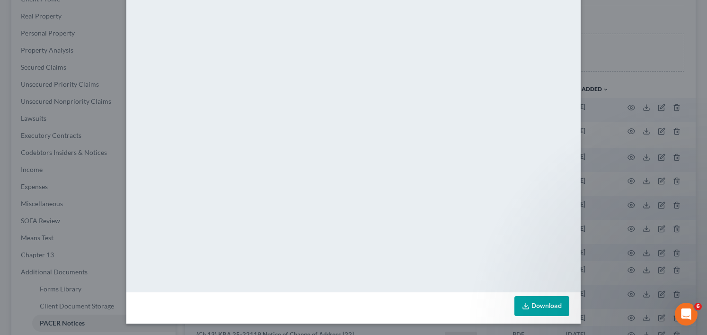
click at [625, 45] on div "Attachment Preview: Proof of Claim [2] [DATE] × <object ng-attr-data='[URL][DOM…" at bounding box center [353, 167] width 707 height 335
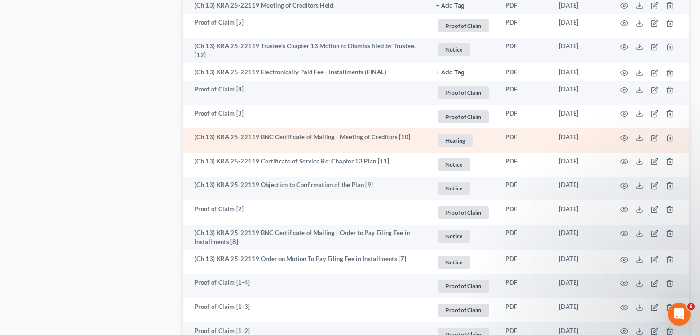
scroll to position [1089, 0]
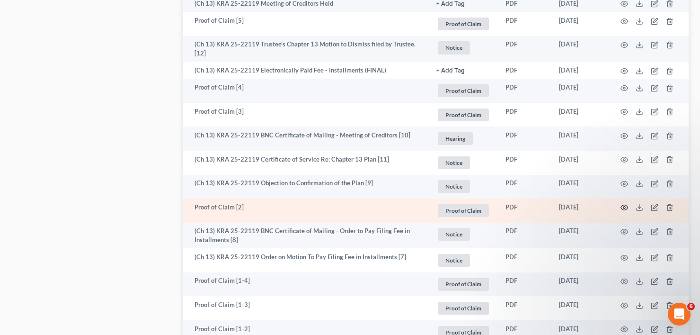
click at [623, 205] on icon "button" at bounding box center [624, 207] width 7 height 5
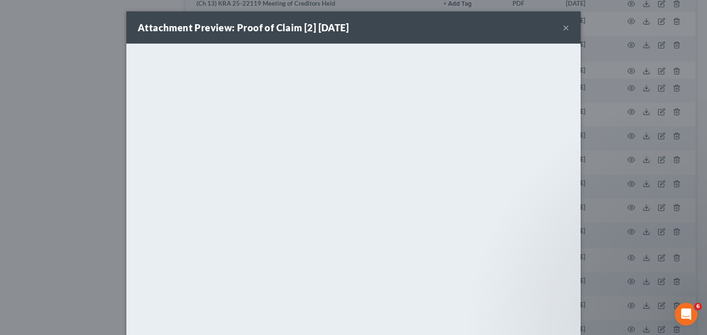
click at [563, 24] on button "×" at bounding box center [566, 27] width 7 height 11
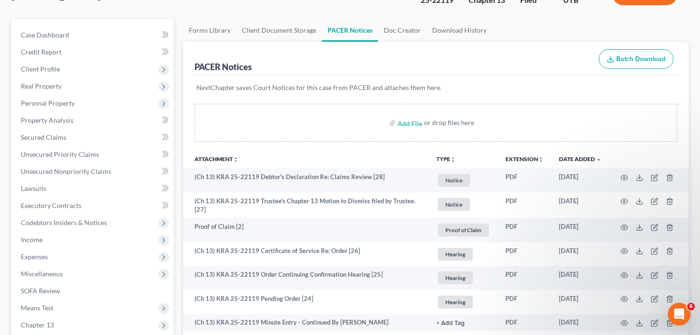
scroll to position [0, 0]
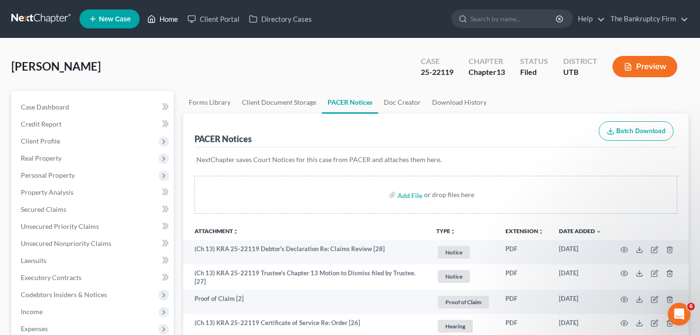
drag, startPoint x: 160, startPoint y: 20, endPoint x: 141, endPoint y: 30, distance: 20.7
click at [160, 20] on link "Home" at bounding box center [162, 18] width 40 height 17
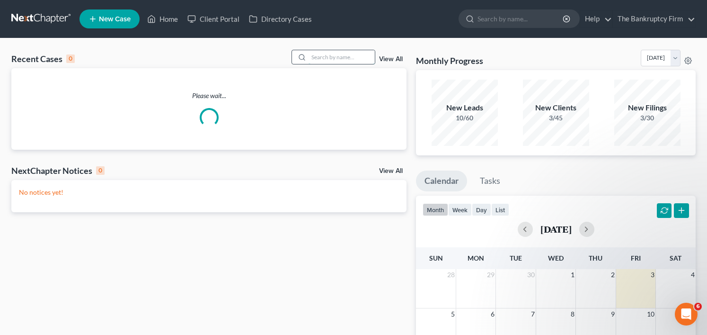
click at [323, 56] on input "search" at bounding box center [342, 57] width 66 height 14
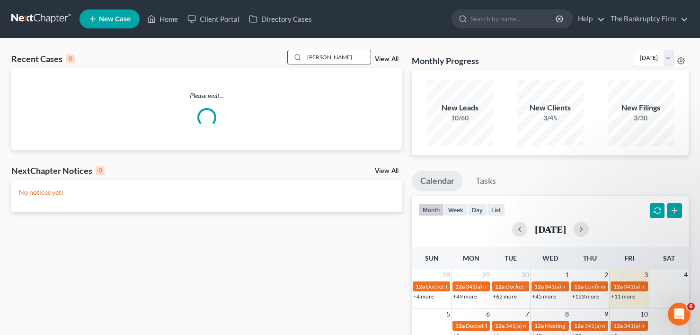
type input "[PERSON_NAME]"
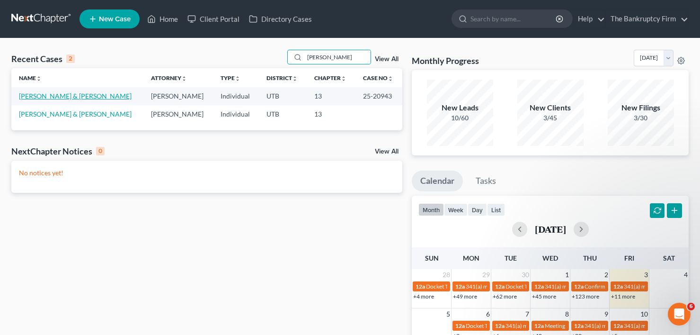
click at [49, 97] on link "[PERSON_NAME] & [PERSON_NAME]" at bounding box center [75, 96] width 113 height 8
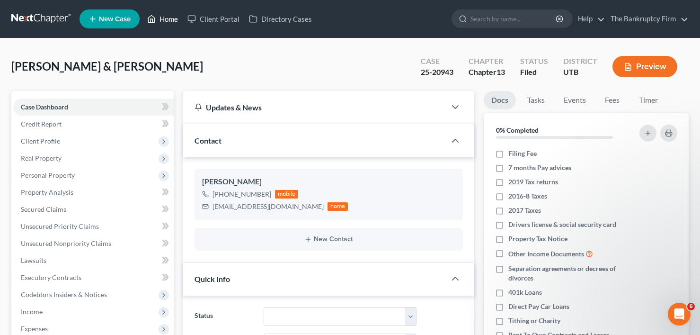
drag, startPoint x: 167, startPoint y: 21, endPoint x: 257, endPoint y: 82, distance: 108.7
click at [167, 21] on link "Home" at bounding box center [162, 18] width 40 height 17
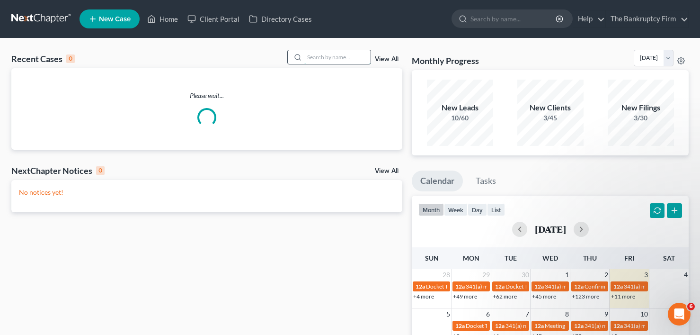
click at [320, 54] on input "search" at bounding box center [337, 57] width 66 height 14
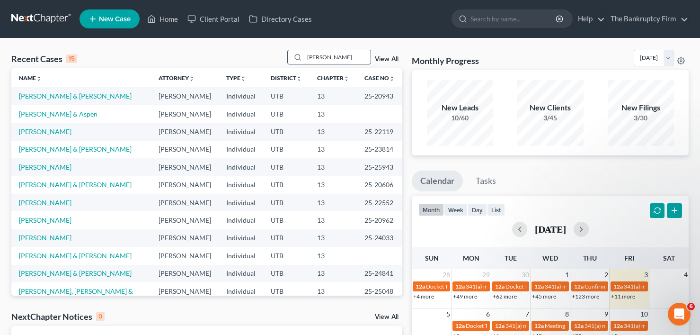
type input "[PERSON_NAME]"
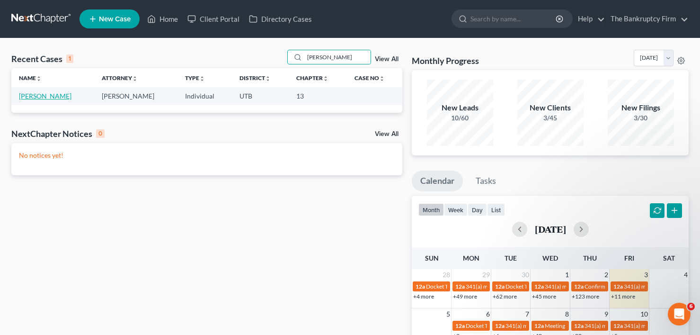
click at [41, 98] on link "[PERSON_NAME]" at bounding box center [45, 96] width 53 height 8
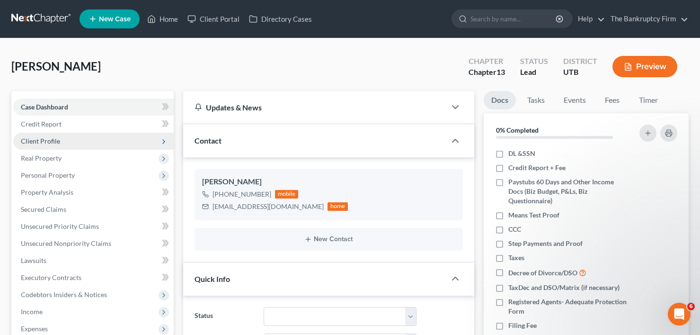
click at [44, 143] on span "Client Profile" at bounding box center [40, 141] width 39 height 8
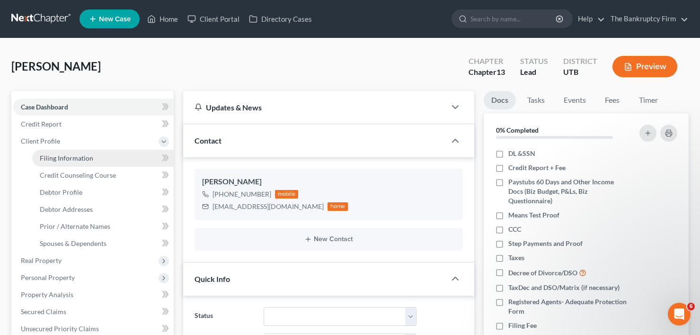
click at [79, 161] on span "Filing Information" at bounding box center [66, 158] width 53 height 8
select select "1"
select select "0"
select select "3"
select select "81"
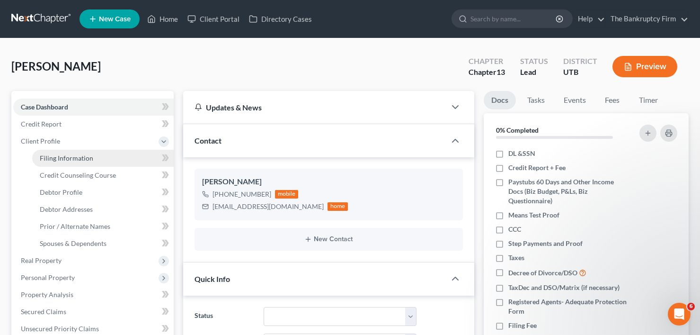
select select "0"
select select "46"
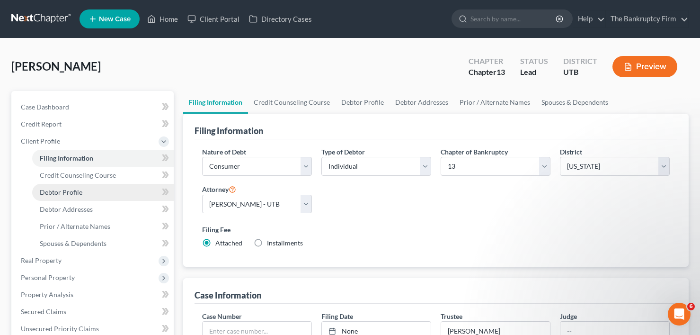
click at [56, 191] on span "Debtor Profile" at bounding box center [61, 192] width 43 height 8
select select "1"
select select "3"
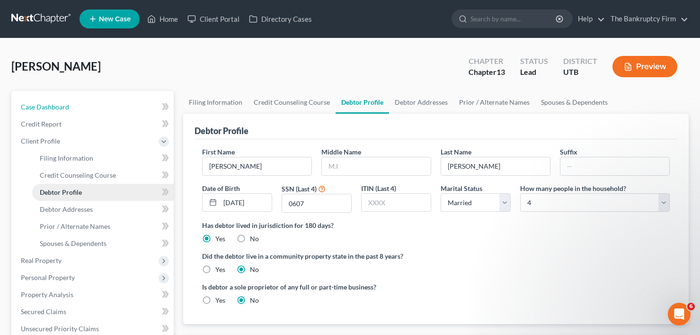
click at [69, 103] on link "Case Dashboard" at bounding box center [93, 106] width 160 height 17
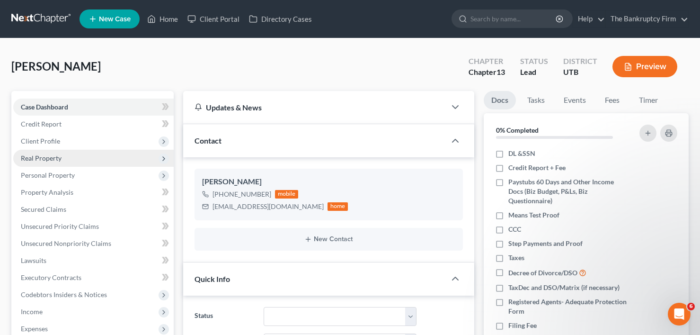
click at [43, 158] on span "Real Property" at bounding box center [41, 158] width 41 height 8
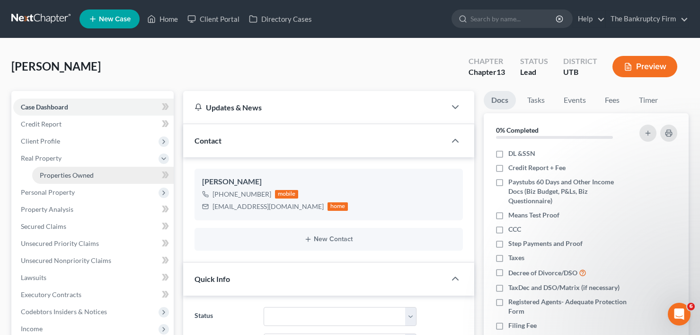
click at [75, 176] on span "Properties Owned" at bounding box center [67, 175] width 54 height 8
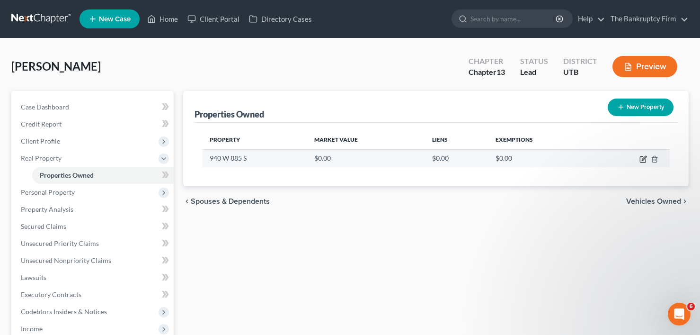
click at [641, 161] on icon "button" at bounding box center [643, 159] width 8 height 8
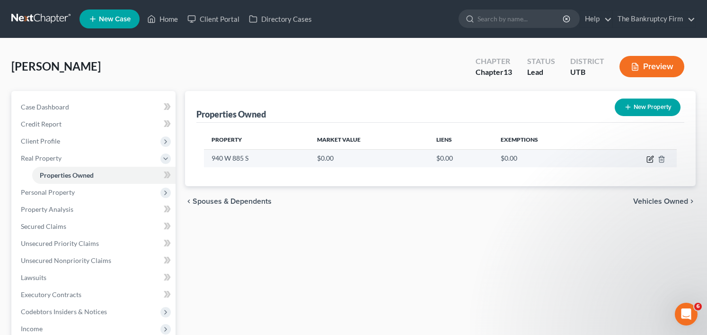
select select "46"
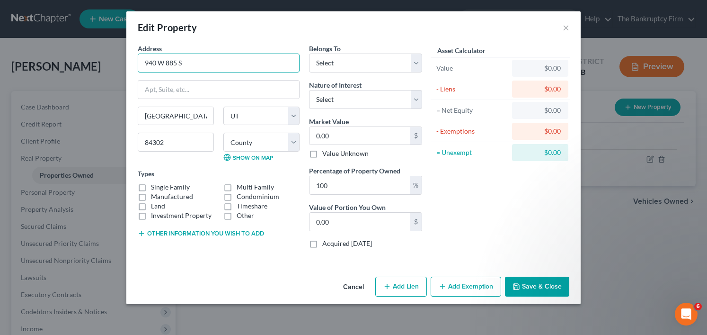
drag, startPoint x: 203, startPoint y: 65, endPoint x: 94, endPoint y: 74, distance: 109.3
click at [94, 74] on div "Edit Property × Address * 940 W 885 S [GEOGRAPHIC_DATA] [US_STATE][GEOGRAPHIC_D…" at bounding box center [353, 167] width 707 height 335
click at [363, 135] on input "0.00" at bounding box center [360, 136] width 101 height 18
type input "5"
type input "5.00"
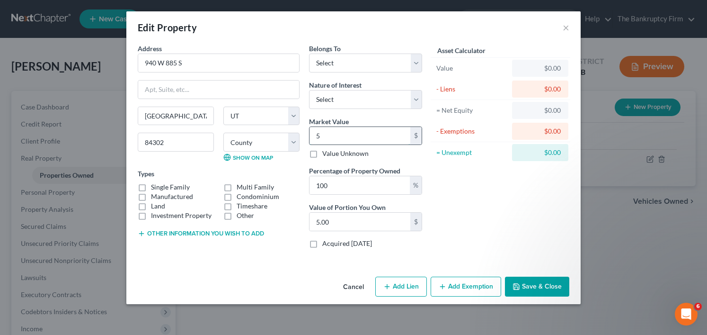
type input "51"
type input "51.00"
type input "517"
type input "517.00"
type input "5178"
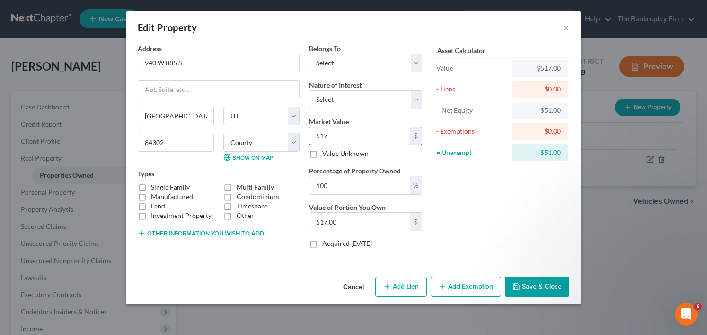
type input "5,178.00"
type input "51780"
type input "51,780.00"
type input "51,7800"
type input "517,800.00"
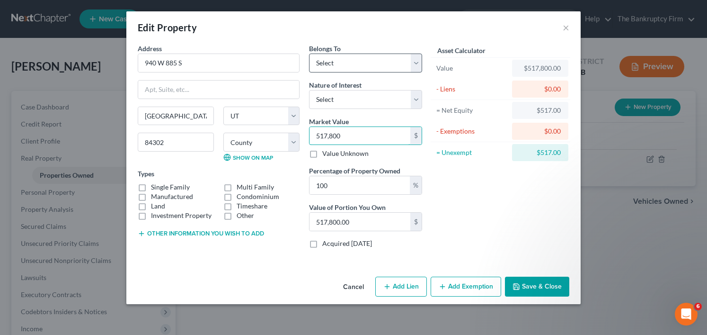
type input "517,800"
click at [357, 71] on select "Select Debtor 1 Only Debtor 2 Only Debtor 1 And Debtor 2 Only At Least One Of T…" at bounding box center [365, 62] width 113 height 19
select select "3"
click at [309, 53] on select "Select Debtor 1 Only Debtor 2 Only Debtor 1 And Debtor 2 Only At Least One Of T…" at bounding box center [365, 62] width 113 height 19
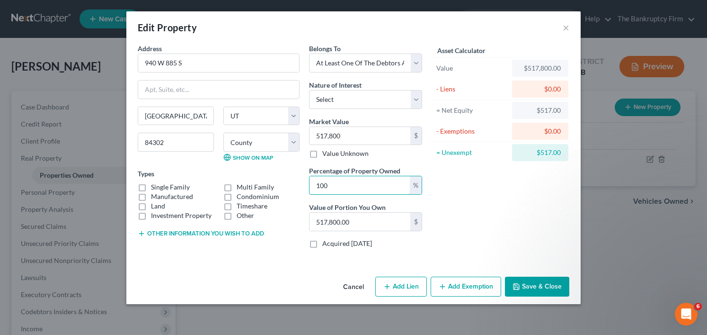
drag, startPoint x: 334, startPoint y: 186, endPoint x: 302, endPoint y: 190, distance: 32.5
click at [302, 190] on div "Address * 940 W 885 S [GEOGRAPHIC_DATA] [US_STATE][GEOGRAPHIC_DATA] [GEOGRAPHIC…" at bounding box center [280, 150] width 294 height 212
type input "5"
type input "25,890.00"
type input "50"
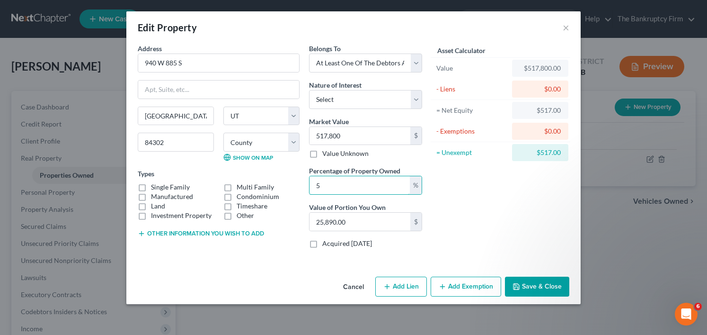
type input "258,900.00"
type input "50"
click at [151, 186] on label "Single Family" at bounding box center [170, 186] width 39 height 9
click at [155, 186] on input "Single Family" at bounding box center [158, 185] width 6 height 6
checkbox input "true"
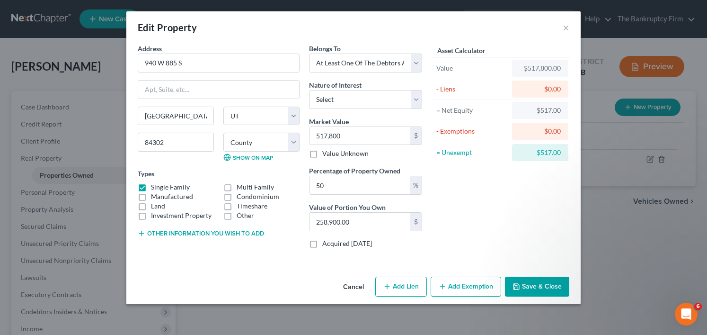
click at [527, 287] on button "Save & Close" at bounding box center [537, 286] width 64 height 20
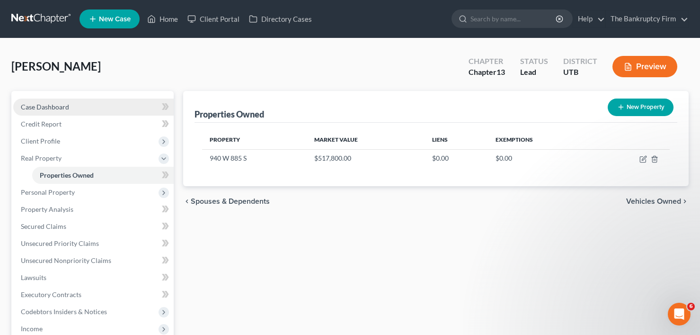
click at [79, 107] on link "Case Dashboard" at bounding box center [93, 106] width 160 height 17
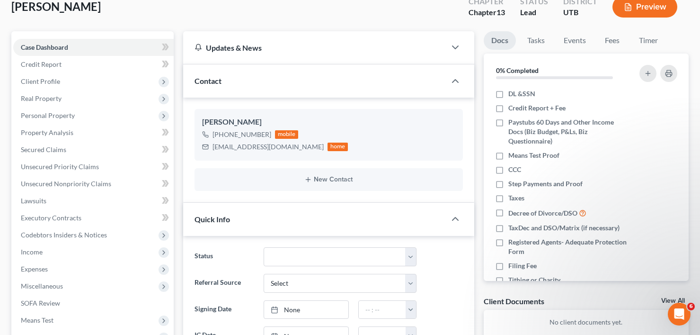
scroll to position [47, 0]
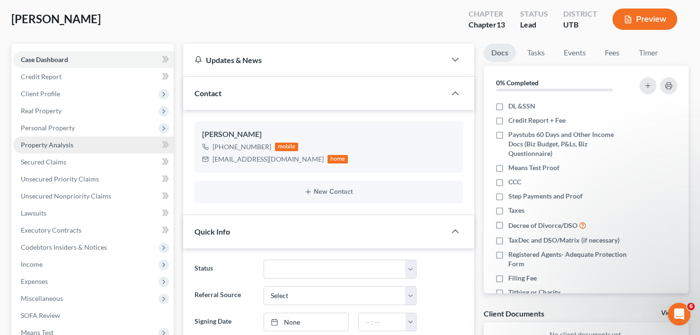
drag, startPoint x: 53, startPoint y: 124, endPoint x: 96, endPoint y: 146, distance: 48.7
click at [53, 124] on span "Personal Property" at bounding box center [48, 128] width 54 height 8
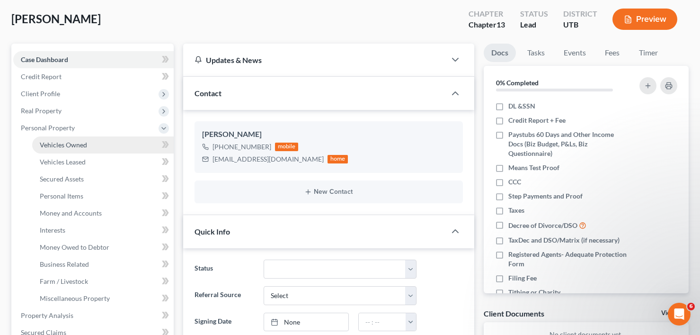
click at [89, 142] on link "Vehicles Owned" at bounding box center [103, 144] width 142 height 17
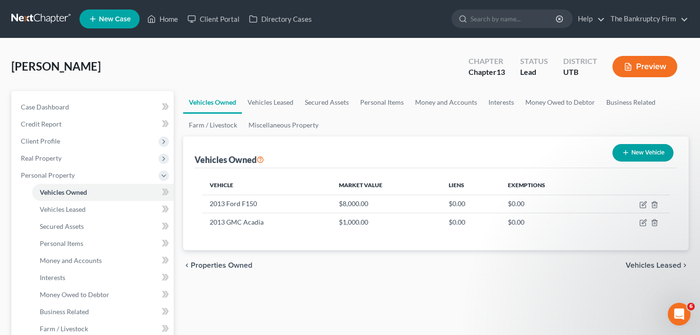
scroll to position [47, 0]
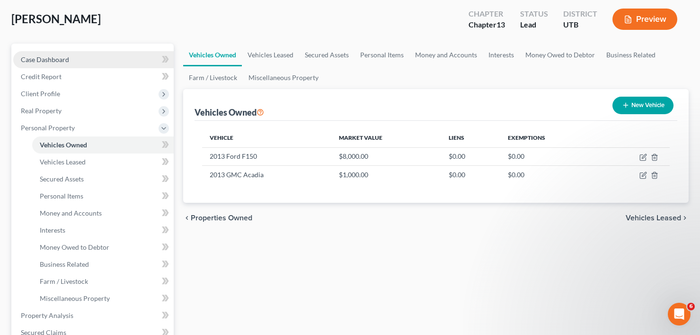
click at [53, 58] on span "Case Dashboard" at bounding box center [45, 59] width 48 height 8
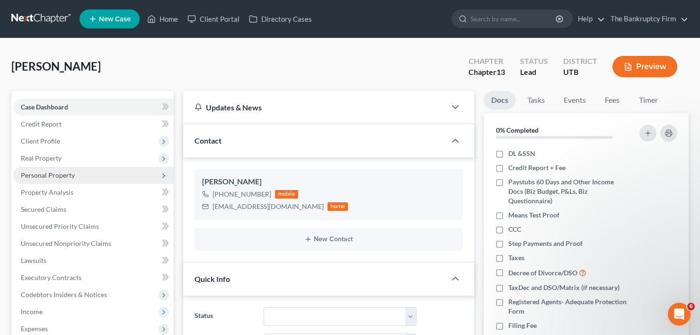
click at [70, 175] on span "Personal Property" at bounding box center [48, 175] width 54 height 8
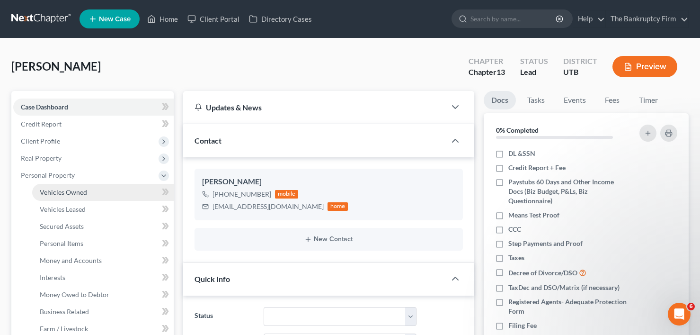
click at [91, 193] on link "Vehicles Owned" at bounding box center [103, 192] width 142 height 17
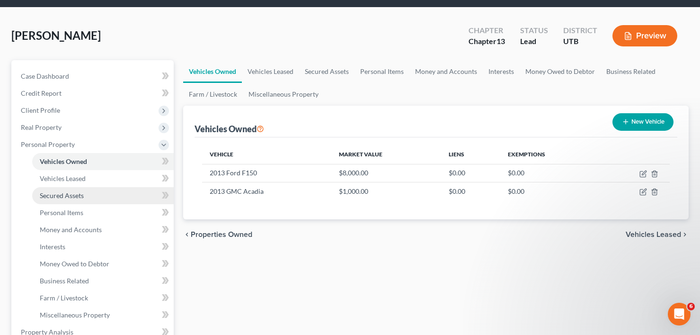
scroll to position [47, 0]
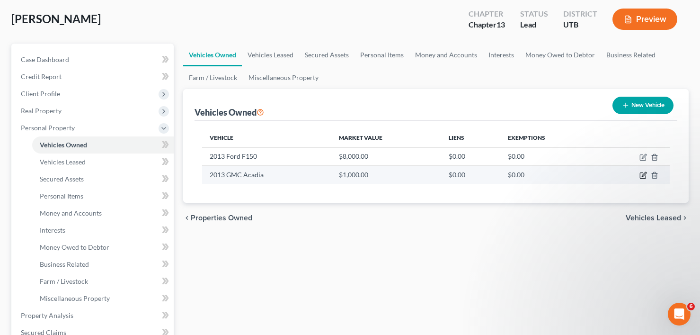
click at [641, 172] on icon "button" at bounding box center [643, 175] width 8 height 8
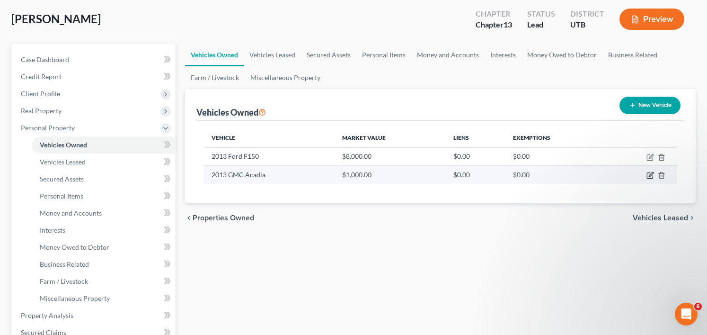
select select "0"
select select "13"
select select "0"
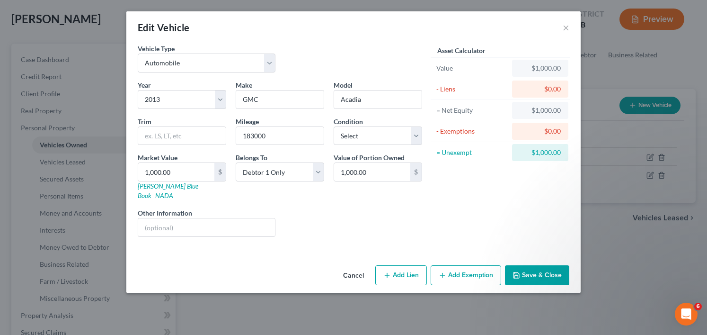
click at [361, 266] on button "Cancel" at bounding box center [354, 275] width 36 height 19
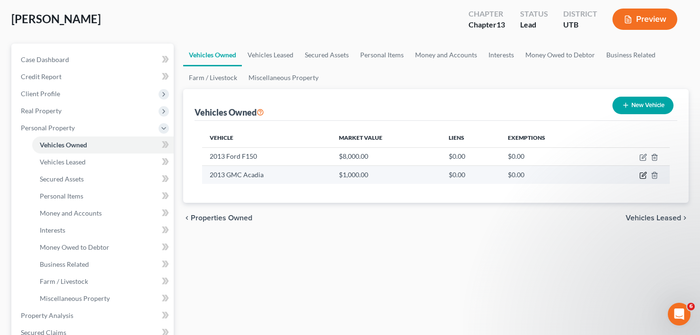
click at [645, 176] on icon "button" at bounding box center [643, 175] width 8 height 8
select select "0"
select select "13"
select select "0"
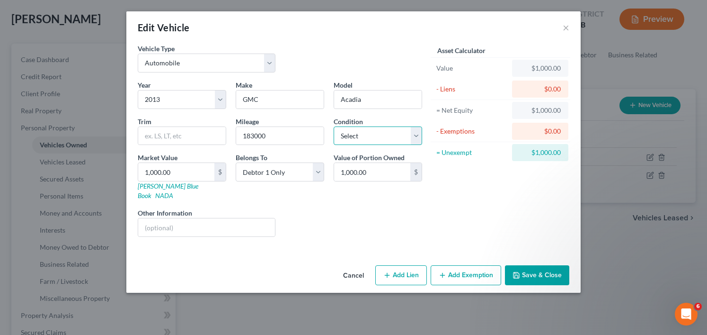
click at [395, 135] on select "Select Excellent Very Good Good Fair Poor" at bounding box center [378, 135] width 89 height 19
select select "4"
click at [334, 126] on select "Select Excellent Very Good Good Fair Poor" at bounding box center [378, 135] width 89 height 19
click at [210, 218] on input "text" at bounding box center [206, 227] width 137 height 18
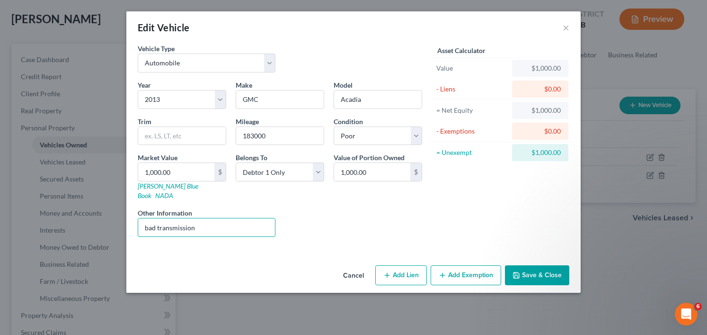
type input "bad transmission"
click at [530, 265] on button "Save & Close" at bounding box center [537, 275] width 64 height 20
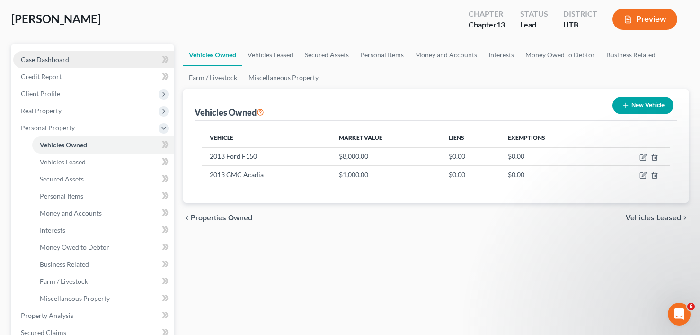
click at [78, 63] on link "Case Dashboard" at bounding box center [93, 59] width 160 height 17
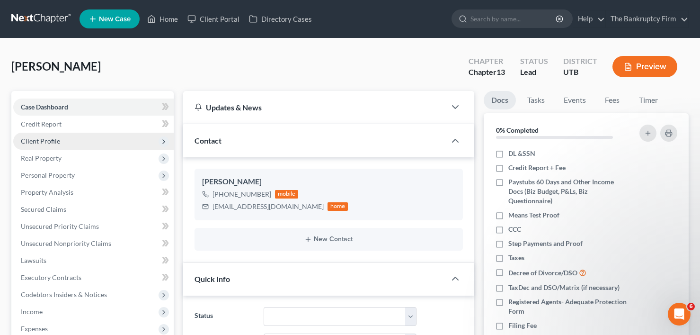
click at [39, 142] on span "Client Profile" at bounding box center [40, 141] width 39 height 8
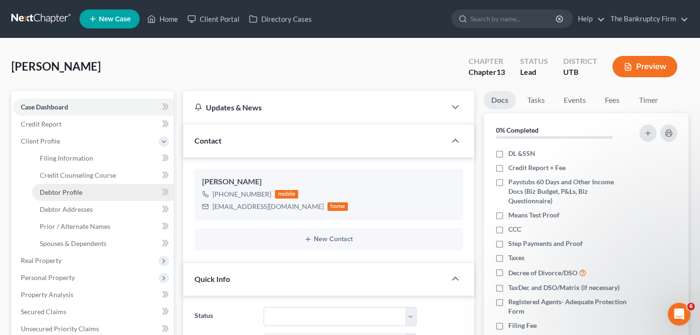
click at [78, 194] on span "Debtor Profile" at bounding box center [61, 192] width 43 height 8
select select "1"
select select "3"
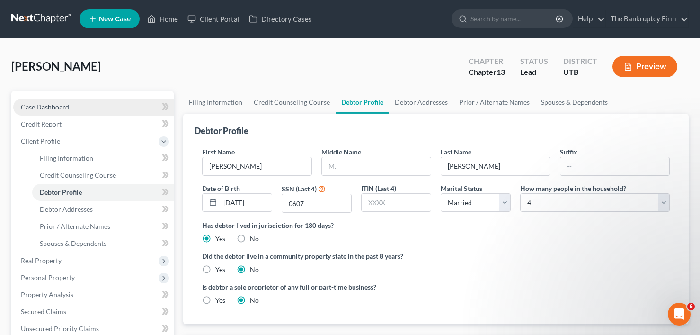
click at [59, 109] on span "Case Dashboard" at bounding box center [45, 107] width 48 height 8
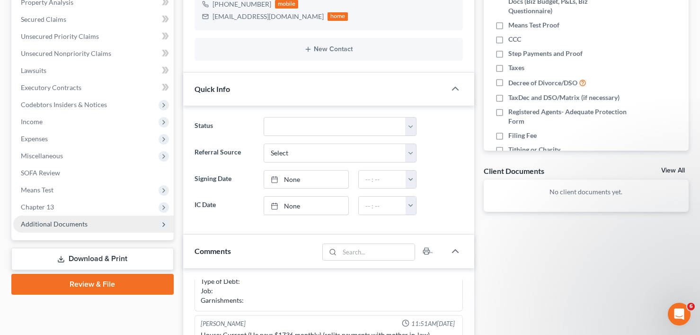
scroll to position [189, 0]
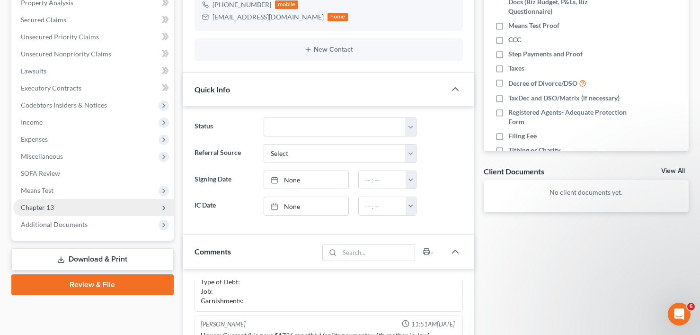
drag, startPoint x: 43, startPoint y: 186, endPoint x: 65, endPoint y: 215, distance: 36.1
click at [43, 186] on span "Means Test" at bounding box center [37, 190] width 33 height 8
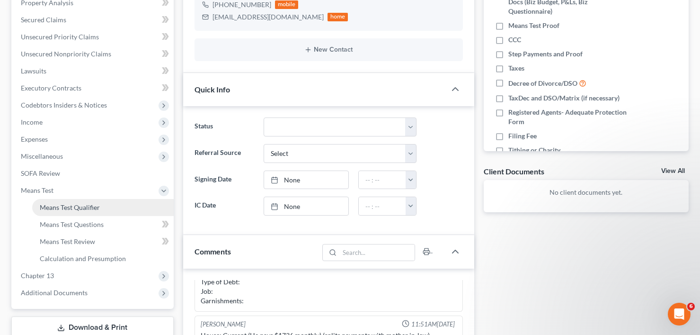
click at [97, 207] on span "Means Test Qualifier" at bounding box center [70, 207] width 60 height 8
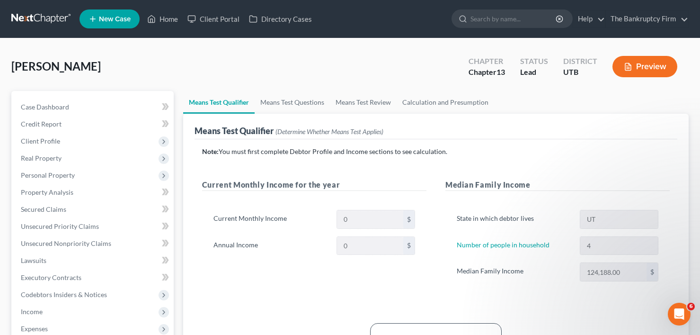
click at [379, 63] on div "[PERSON_NAME] Upgraded Chapter Chapter 13 Status Lead District UTB Preview" at bounding box center [349, 70] width 677 height 41
click at [66, 108] on span "Case Dashboard" at bounding box center [45, 107] width 48 height 8
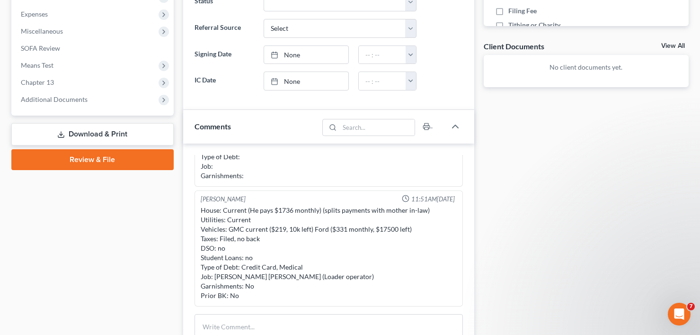
scroll to position [331, 0]
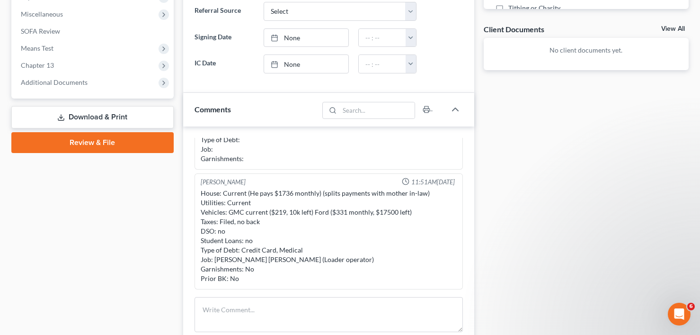
drag, startPoint x: 488, startPoint y: 227, endPoint x: 379, endPoint y: 219, distance: 109.2
click at [492, 232] on div "Docs Tasks Events Fees Timer 0% Completed Nothing here yet! DL &SSN Credit Repo…" at bounding box center [586, 115] width 214 height 711
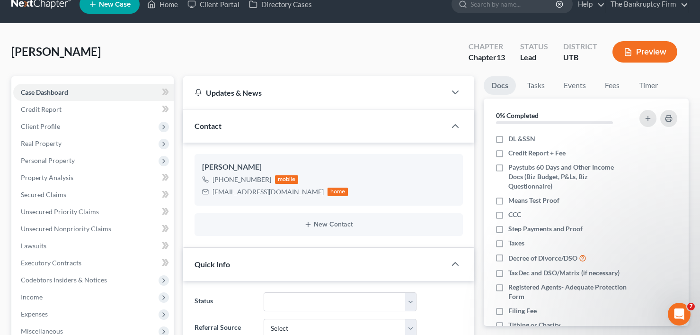
scroll to position [0, 0]
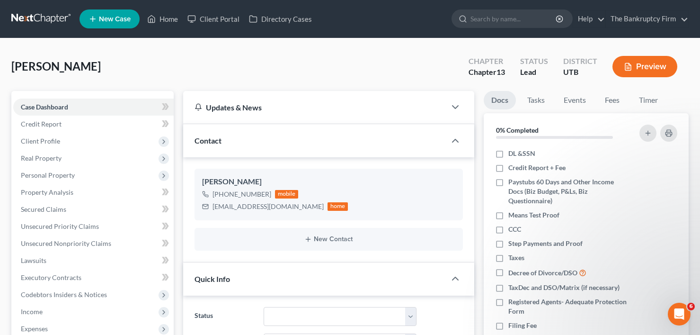
drag, startPoint x: 179, startPoint y: 68, endPoint x: 174, endPoint y: 92, distance: 25.2
click at [179, 68] on div "[PERSON_NAME] Upgraded Chapter Chapter 13 Status Lead District UTB Preview" at bounding box center [349, 70] width 677 height 41
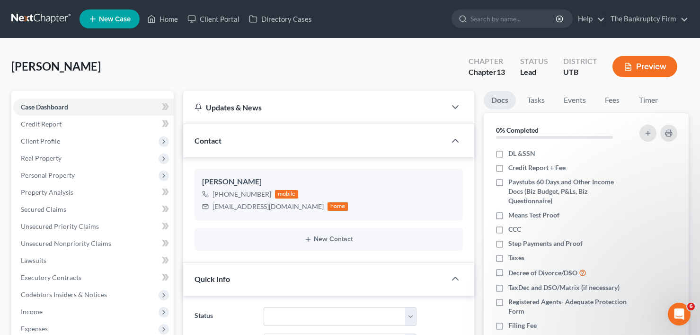
drag, startPoint x: 222, startPoint y: 194, endPoint x: 266, endPoint y: 195, distance: 44.5
click at [266, 195] on span "[PHONE_NUMBER]" at bounding box center [247, 194] width 69 height 8
copy span "[PHONE_NUMBER]"
click at [173, 21] on link "Home" at bounding box center [162, 18] width 40 height 17
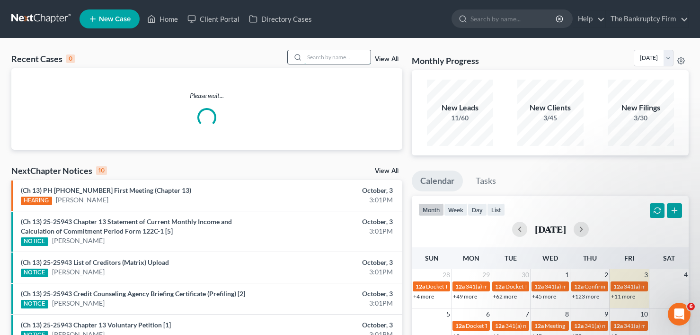
click at [328, 59] on input "search" at bounding box center [337, 57] width 66 height 14
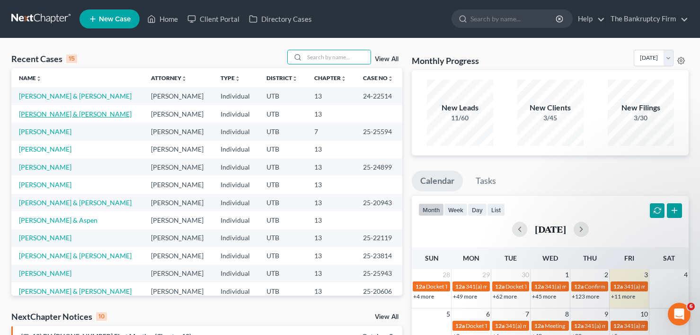
click at [62, 111] on link "[PERSON_NAME] & [PERSON_NAME]" at bounding box center [75, 114] width 113 height 8
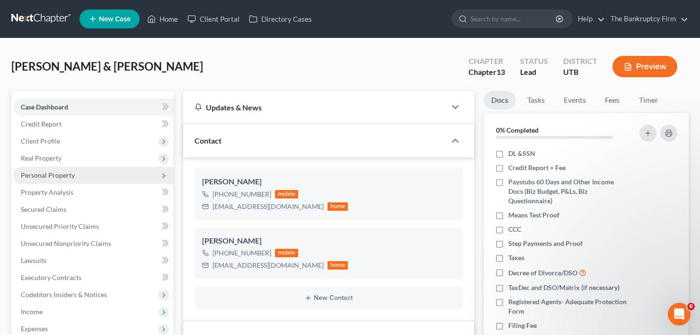
drag, startPoint x: 46, startPoint y: 160, endPoint x: 88, endPoint y: 172, distance: 43.6
click at [46, 160] on span "Real Property" at bounding box center [41, 158] width 41 height 8
click at [96, 172] on link "Properties Owned" at bounding box center [103, 175] width 142 height 17
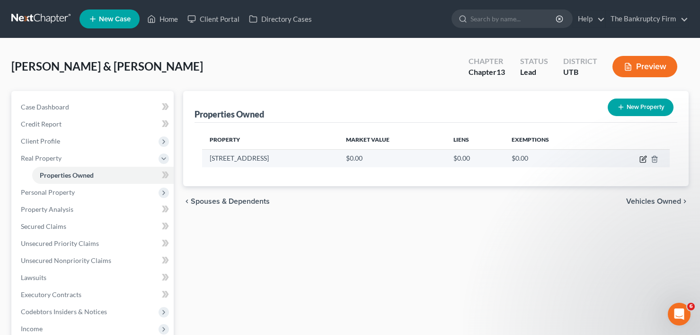
click at [643, 160] on icon "button" at bounding box center [644, 158] width 4 height 4
select select "46"
select select "28"
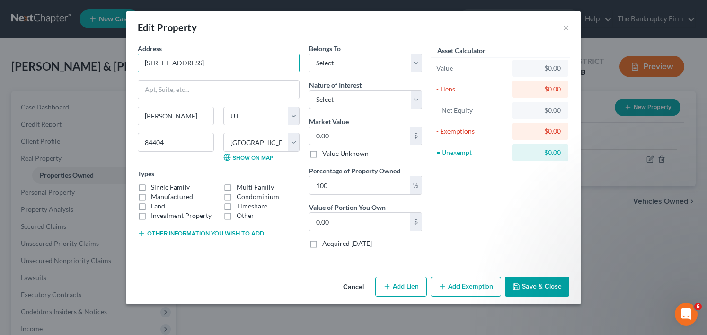
drag, startPoint x: 207, startPoint y: 62, endPoint x: 133, endPoint y: 68, distance: 74.1
click at [133, 68] on div "Address * [GEOGRAPHIC_DATA] [PERSON_NAME][GEOGRAPHIC_DATA] [US_STATE][GEOGRAPHI…" at bounding box center [218, 150] width 171 height 212
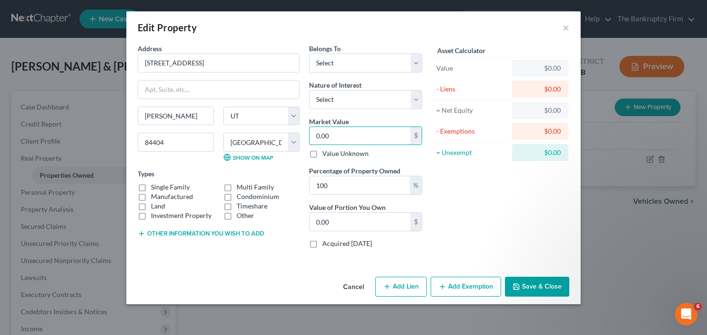
type input "4"
type input "4.00"
type input "41"
type input "41.00"
type input "410"
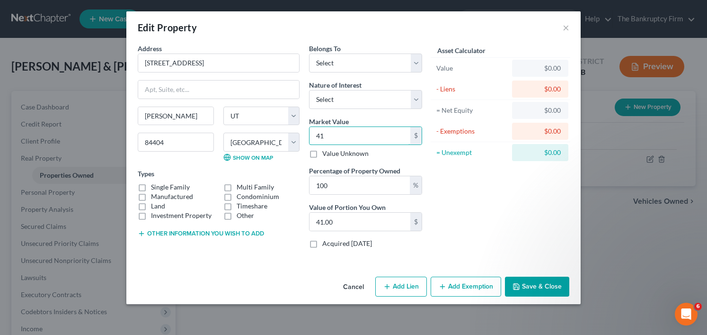
type input "410.00"
type input "4106"
type input "4,106.00"
type input "4,1060"
type input "41,060.00"
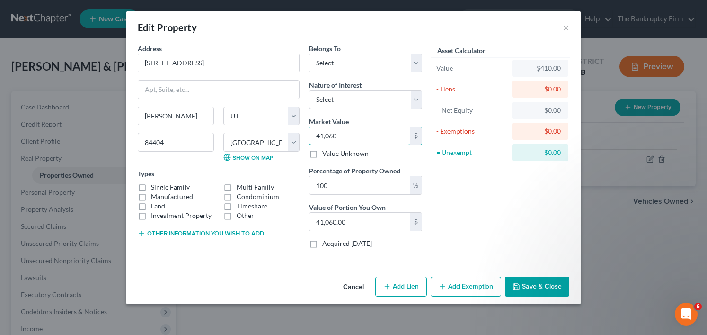
type input "41,0600"
type input "410,600.00"
type input "410,600"
click at [151, 186] on label "Single Family" at bounding box center [170, 186] width 39 height 9
click at [155, 186] on input "Single Family" at bounding box center [158, 185] width 6 height 6
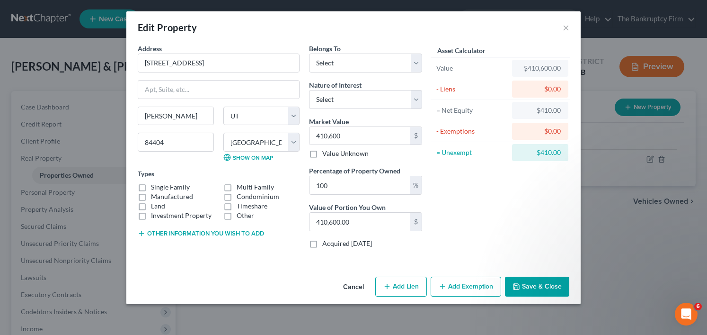
checkbox input "true"
click at [358, 68] on select "Select Debtor 1 Only Debtor 2 Only Debtor 1 And Debtor 2 Only At Least One Of T…" at bounding box center [365, 62] width 113 height 19
select select "2"
click at [309, 53] on select "Select Debtor 1 Only Debtor 2 Only Debtor 1 And Debtor 2 Only At Least One Of T…" at bounding box center [365, 62] width 113 height 19
click at [539, 287] on button "Save & Close" at bounding box center [537, 286] width 64 height 20
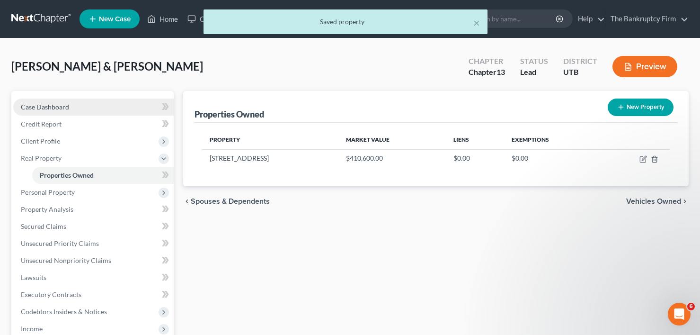
drag, startPoint x: 93, startPoint y: 107, endPoint x: 106, endPoint y: 106, distance: 12.8
click at [93, 107] on link "Case Dashboard" at bounding box center [93, 106] width 160 height 17
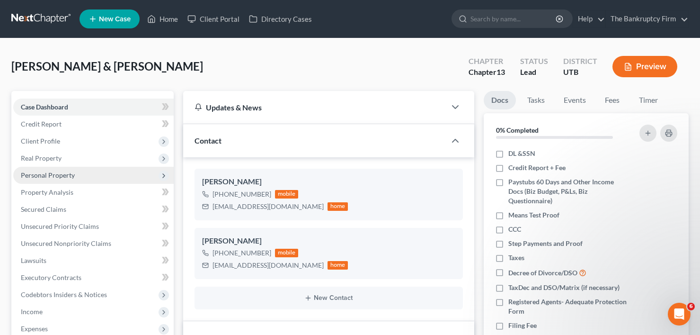
drag, startPoint x: 44, startPoint y: 172, endPoint x: 89, endPoint y: 183, distance: 45.7
click at [44, 172] on span "Personal Property" at bounding box center [48, 175] width 54 height 8
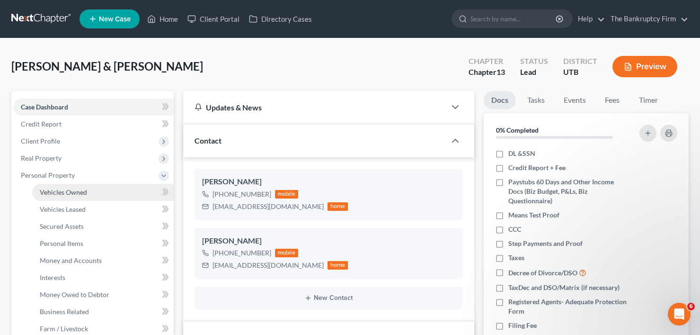
click at [91, 187] on link "Vehicles Owned" at bounding box center [103, 192] width 142 height 17
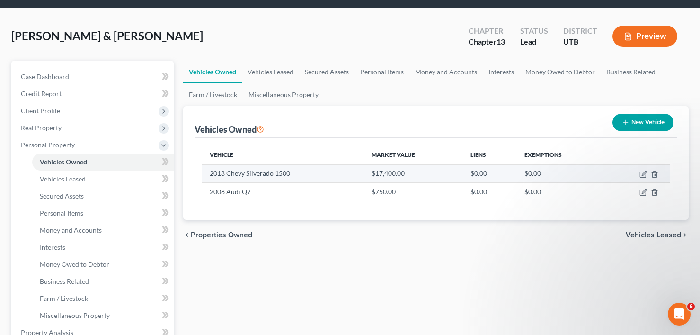
scroll to position [47, 0]
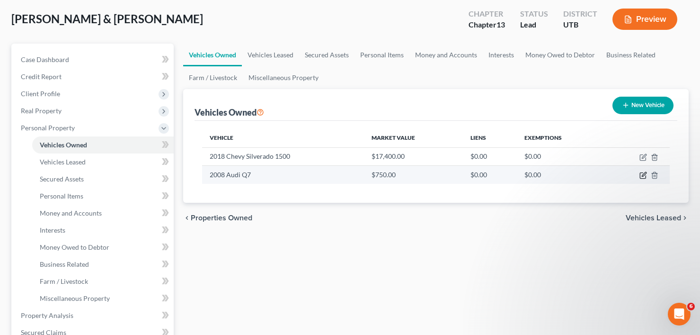
click at [644, 175] on icon "button" at bounding box center [643, 175] width 8 height 8
select select "0"
select select "18"
select select "2"
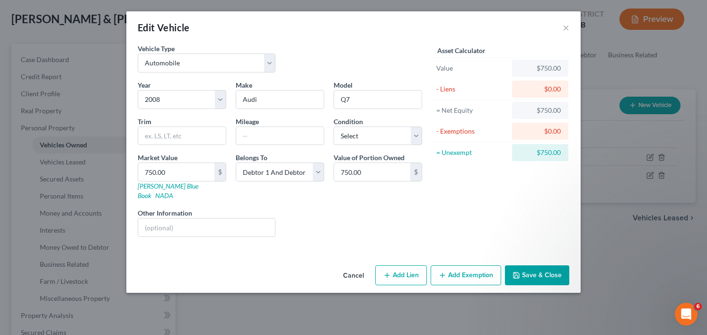
click at [351, 266] on button "Cancel" at bounding box center [354, 275] width 36 height 19
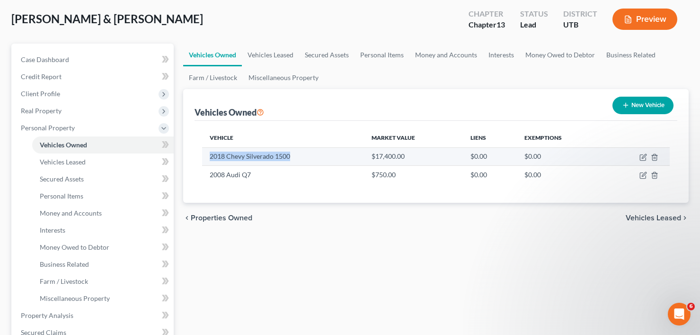
drag, startPoint x: 291, startPoint y: 154, endPoint x: 204, endPoint y: 164, distance: 86.7
click at [204, 164] on td "2018 Chevy Silverado 1500" at bounding box center [283, 156] width 162 height 18
copy td "2018 Chevy Silverado 1500"
click at [642, 158] on icon "button" at bounding box center [644, 156] width 4 height 4
select select "0"
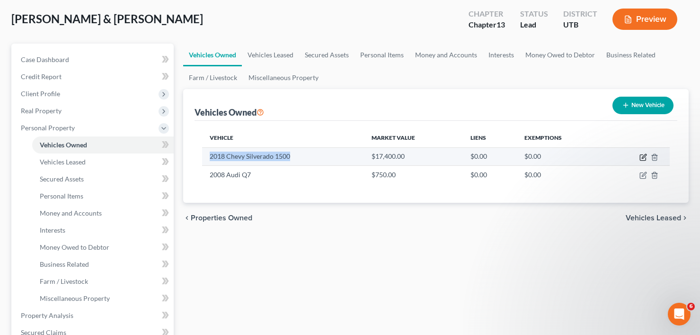
select select "8"
select select "2"
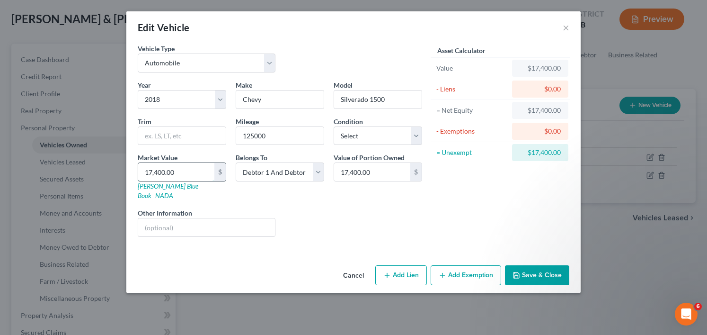
type input "2"
type input "2.00"
type input "24"
type input "24.00"
type input "240"
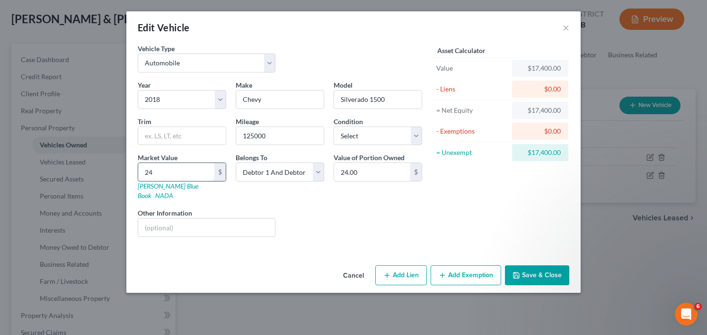
type input "240.00"
type input "2400"
type input "2,400.00"
type input "2,4000"
type input "24,000.00"
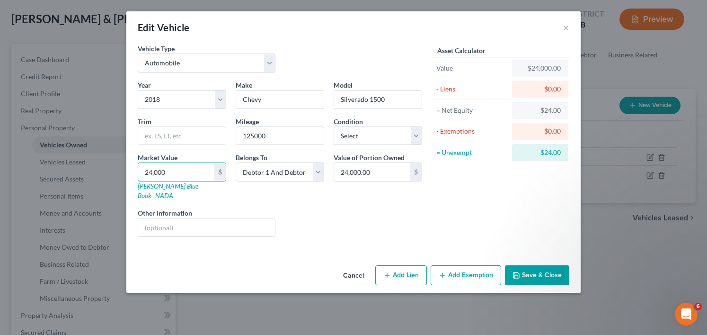
type input "24,000"
click at [525, 265] on button "Save & Close" at bounding box center [537, 275] width 64 height 20
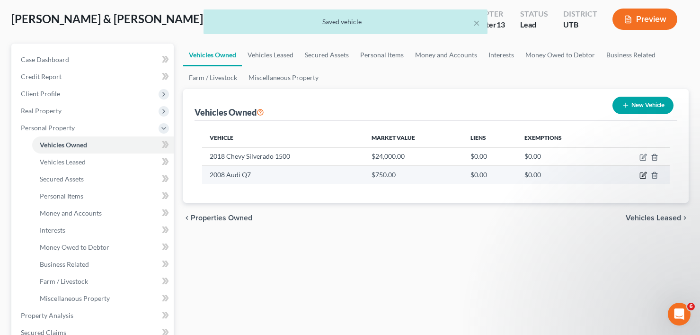
click at [642, 175] on icon "button" at bounding box center [644, 174] width 4 height 4
select select "0"
select select "18"
select select "2"
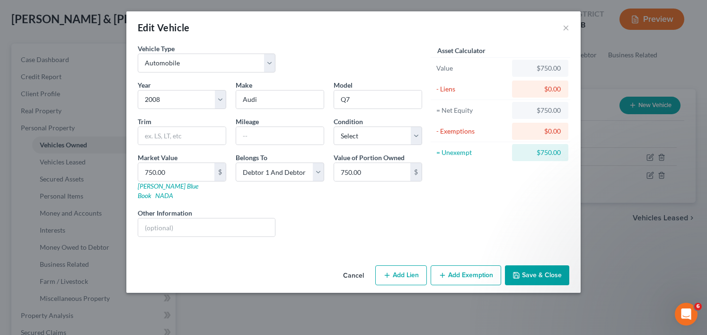
click at [541, 268] on button "Save & Close" at bounding box center [537, 275] width 64 height 20
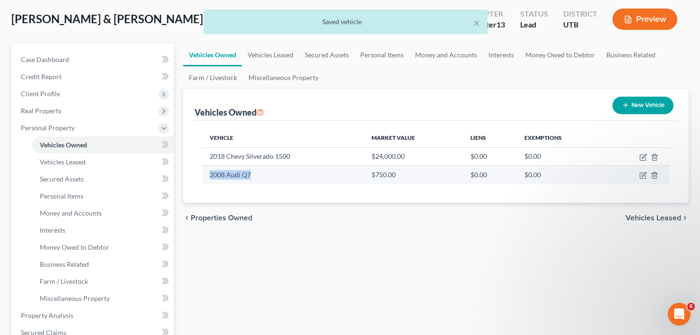
drag, startPoint x: 254, startPoint y: 174, endPoint x: 209, endPoint y: 177, distance: 45.1
click at [209, 177] on td "2008 Audi Q7" at bounding box center [283, 175] width 162 height 18
copy td "2008 Audi Q7"
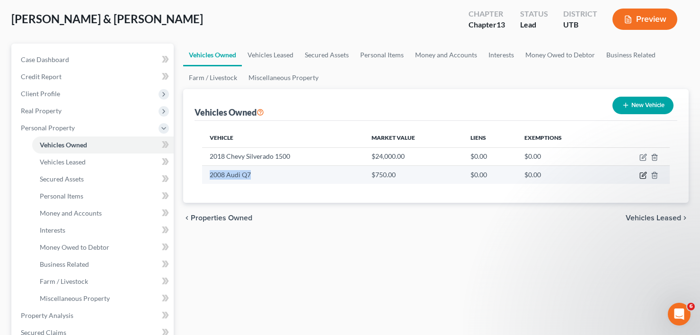
click at [642, 176] on icon "button" at bounding box center [644, 174] width 4 height 4
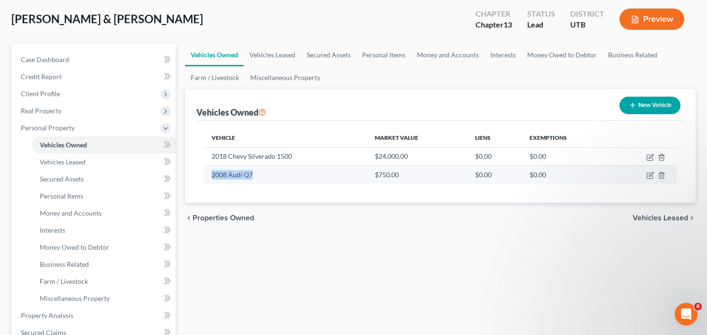
select select "0"
select select "18"
select select "2"
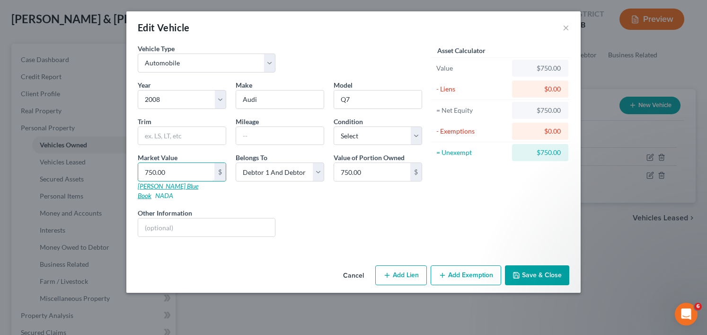
type input "3"
type input "3.00"
type input "35"
type input "35.00"
type input "350"
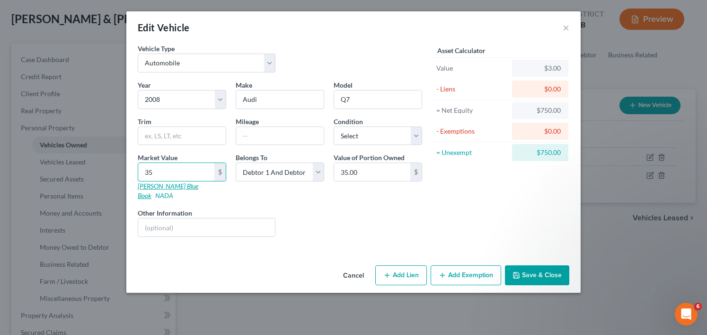
type input "350.00"
type input "3500"
type input "3,500.00"
type input "3,500"
click at [526, 271] on button "Save & Close" at bounding box center [537, 275] width 64 height 20
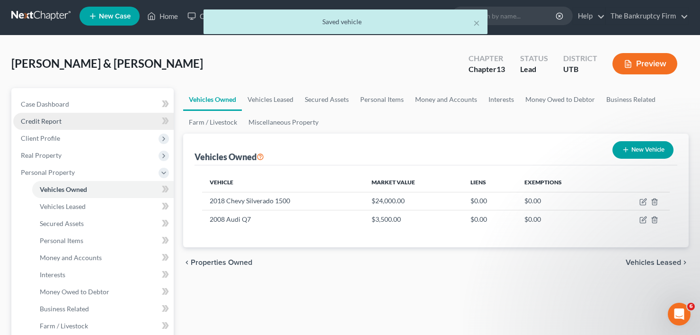
scroll to position [0, 0]
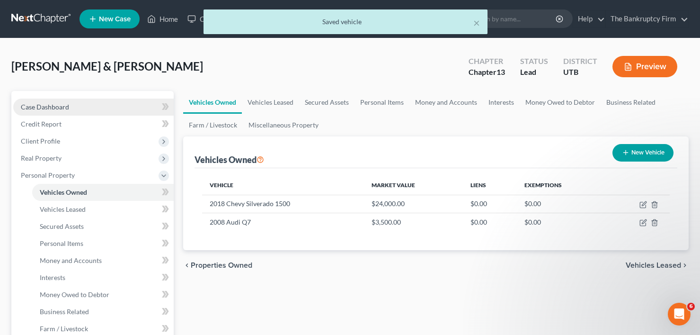
click at [95, 107] on link "Case Dashboard" at bounding box center [93, 106] width 160 height 17
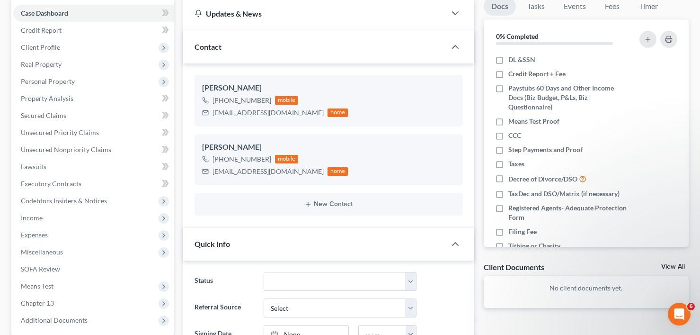
scroll to position [47, 0]
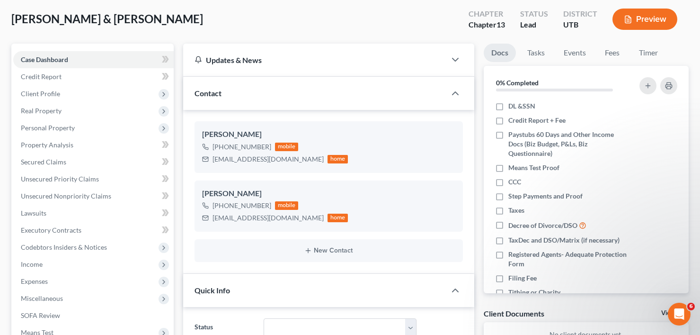
click at [170, 31] on div "[PERSON_NAME] & [PERSON_NAME] Upgraded Chapter Chapter 13 Status Lead District …" at bounding box center [349, 22] width 677 height 41
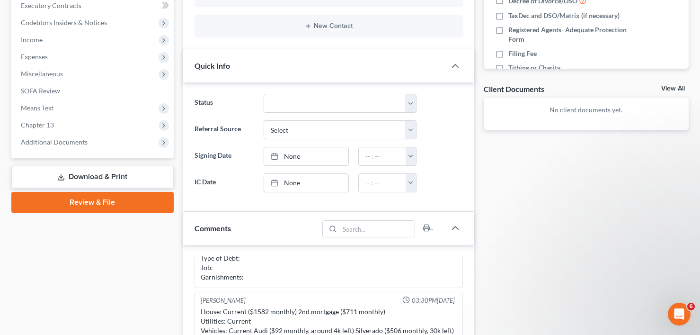
scroll to position [284, 0]
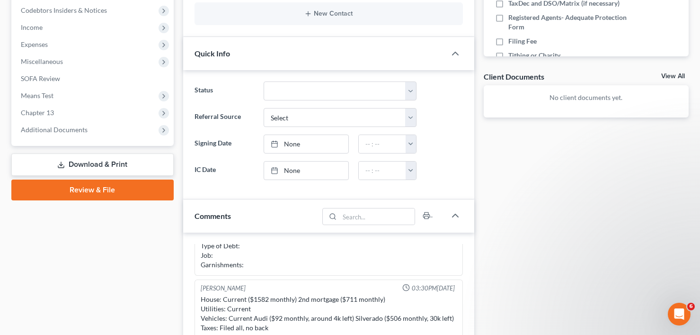
click at [114, 279] on div "Case Dashboard Payments Invoices Payments Payments Credit Report Client Profile" at bounding box center [93, 192] width 172 height 770
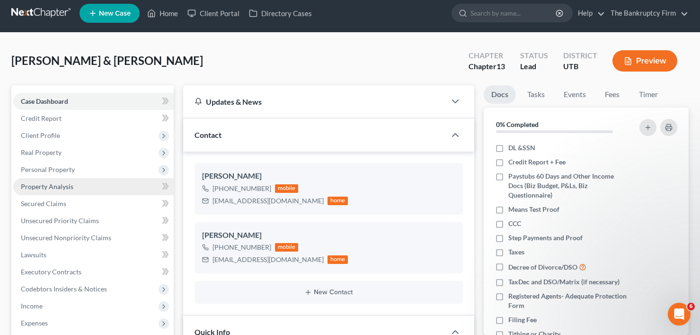
scroll to position [0, 0]
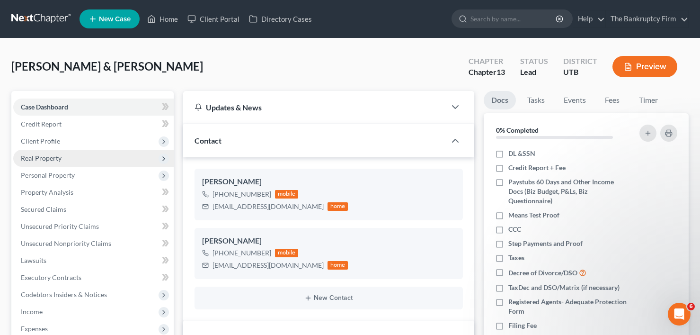
drag, startPoint x: 38, startPoint y: 145, endPoint x: 46, endPoint y: 161, distance: 17.6
click at [38, 145] on span "Client Profile" at bounding box center [93, 141] width 160 height 17
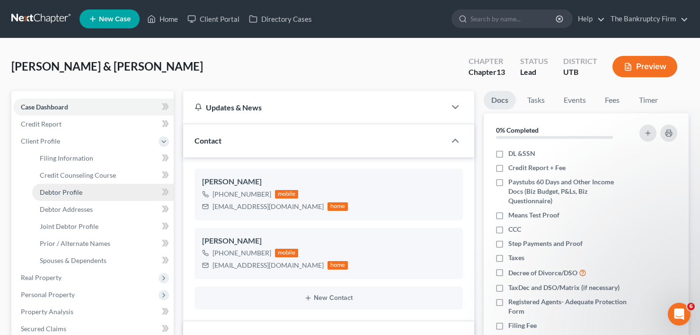
click at [72, 192] on span "Debtor Profile" at bounding box center [61, 192] width 43 height 8
select select "1"
select select "4"
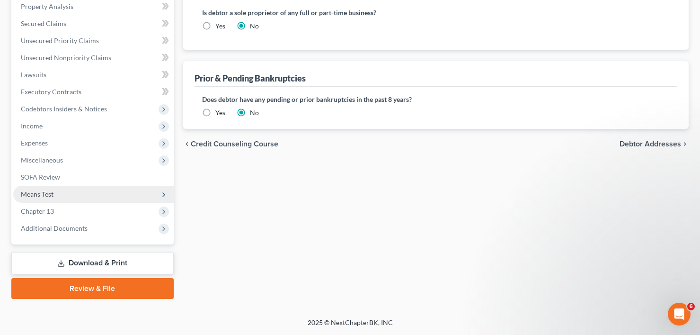
click at [41, 190] on span "Means Test" at bounding box center [37, 194] width 33 height 8
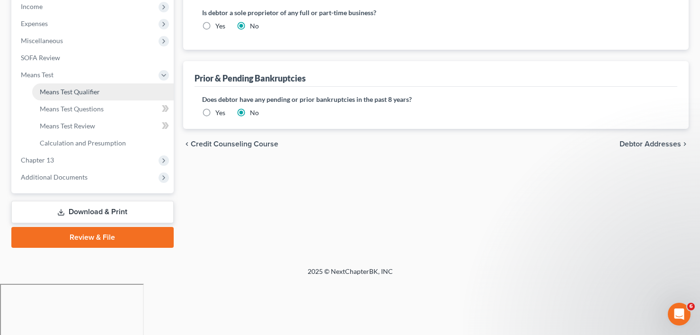
scroll to position [186, 0]
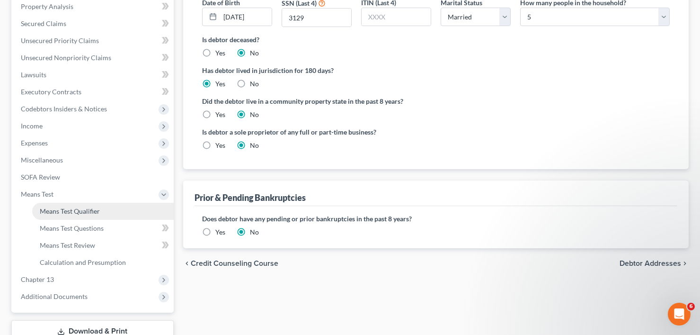
click at [88, 211] on span "Means Test Qualifier" at bounding box center [70, 211] width 60 height 8
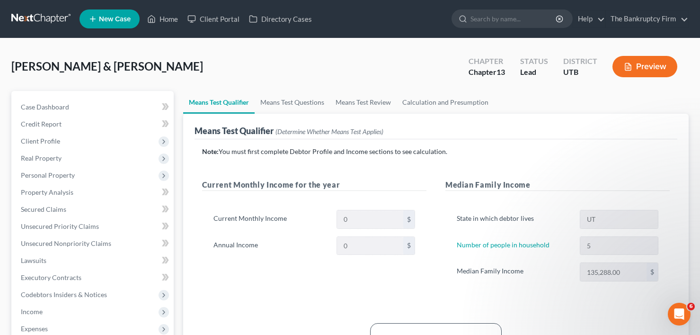
drag, startPoint x: 365, startPoint y: 53, endPoint x: 416, endPoint y: 87, distance: 60.5
click at [365, 53] on div "[PERSON_NAME] & [PERSON_NAME] Upgraded Chapter Chapter 13 Status Lead District …" at bounding box center [349, 70] width 677 height 41
drag, startPoint x: 177, startPoint y: 61, endPoint x: 170, endPoint y: 98, distance: 37.5
click at [177, 61] on div "[PERSON_NAME] & [PERSON_NAME] Upgraded Chapter Chapter 13 Status Lead District …" at bounding box center [349, 70] width 677 height 41
drag, startPoint x: 27, startPoint y: 140, endPoint x: 29, endPoint y: 151, distance: 11.6
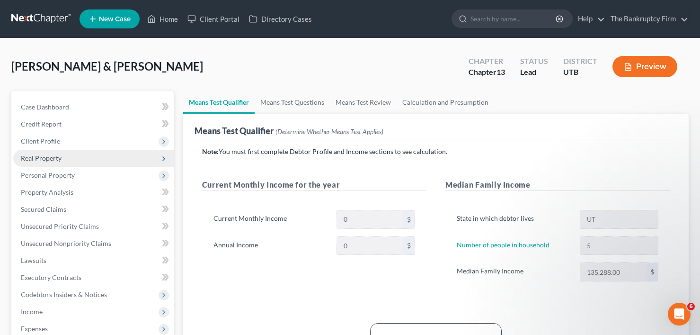
click at [27, 140] on span "Client Profile" at bounding box center [40, 141] width 39 height 8
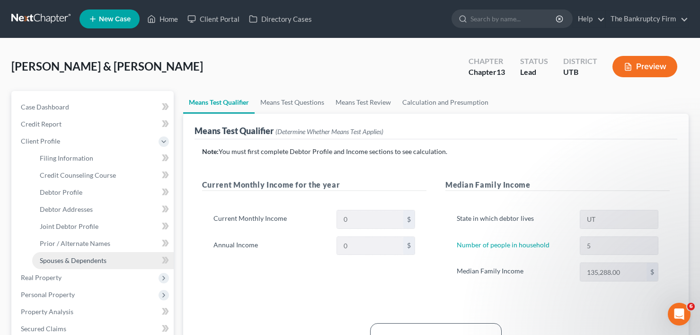
click at [83, 257] on span "Spouses & Dependents" at bounding box center [73, 260] width 67 height 8
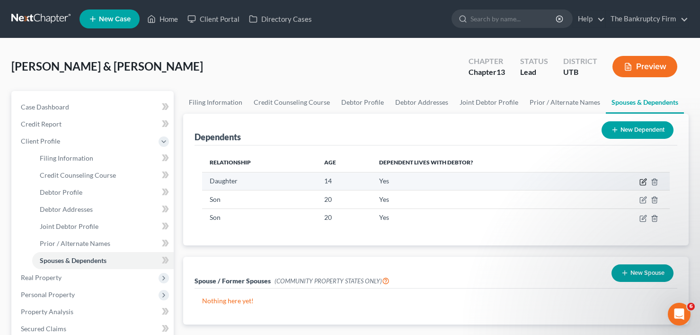
click at [643, 182] on icon "button" at bounding box center [643, 182] width 8 height 8
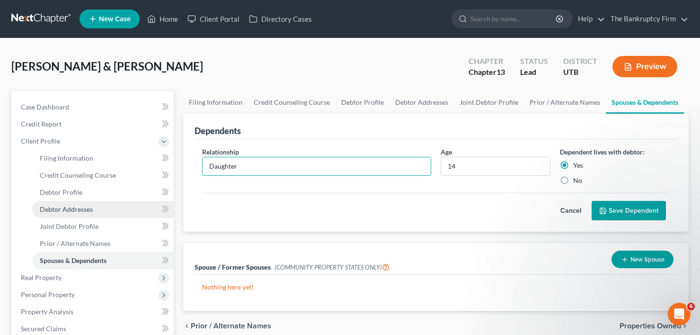
drag, startPoint x: 248, startPoint y: 168, endPoint x: 122, endPoint y: 201, distance: 130.2
type input "Niece"
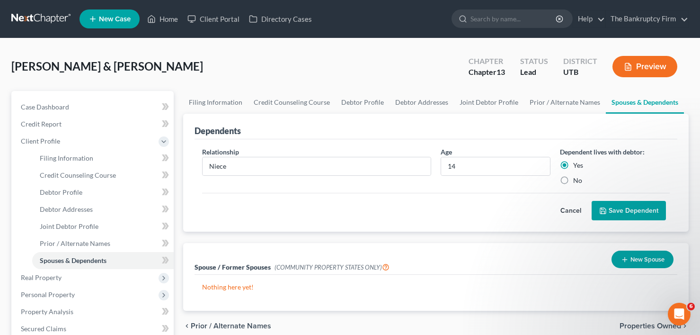
click at [616, 211] on button "Save Dependent" at bounding box center [629, 211] width 74 height 20
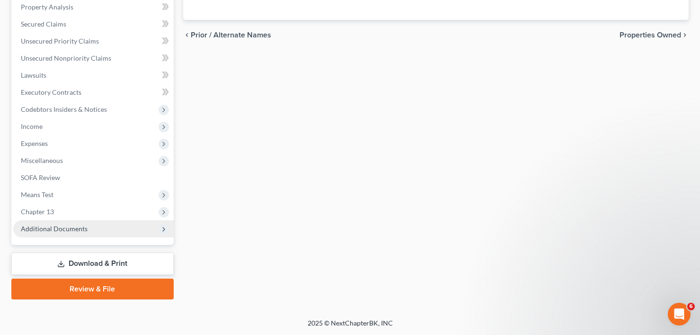
scroll to position [305, 0]
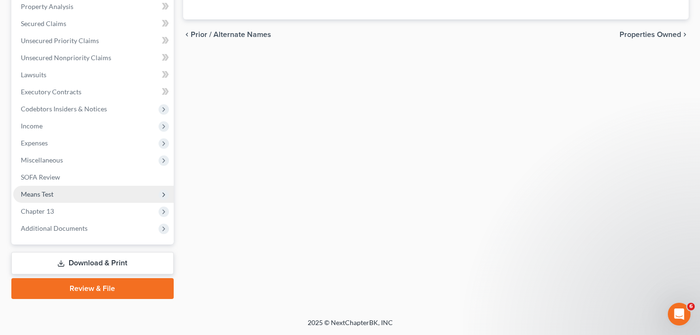
click at [50, 197] on span "Means Test" at bounding box center [37, 194] width 33 height 8
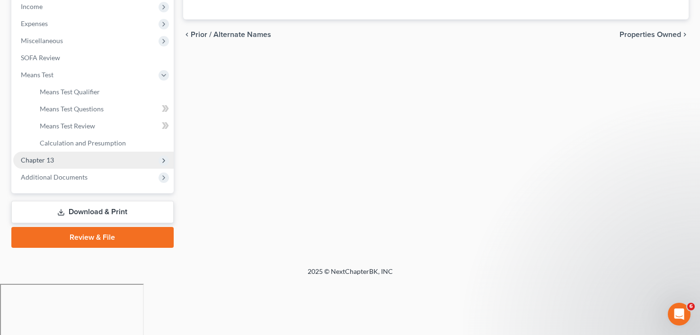
scroll to position [186, 0]
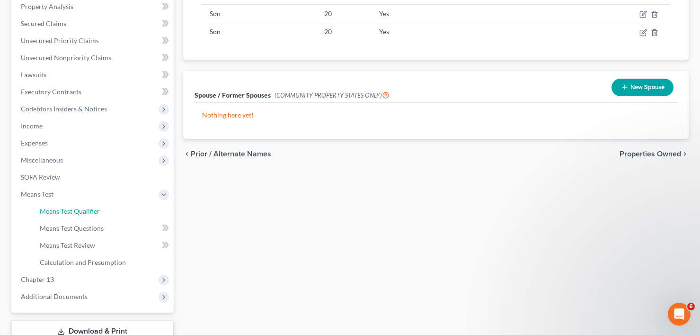
drag, startPoint x: 62, startPoint y: 206, endPoint x: 284, endPoint y: 209, distance: 221.5
click at [64, 205] on link "Means Test Qualifier" at bounding box center [103, 211] width 142 height 17
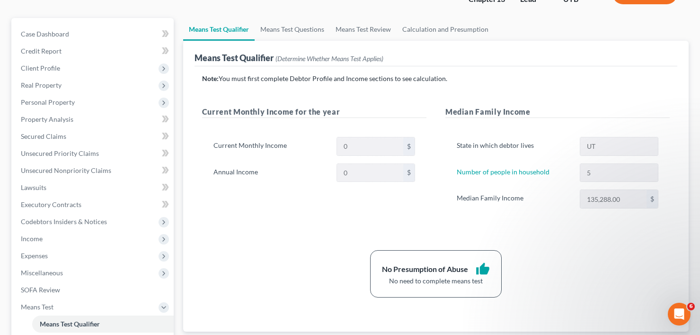
scroll to position [95, 0]
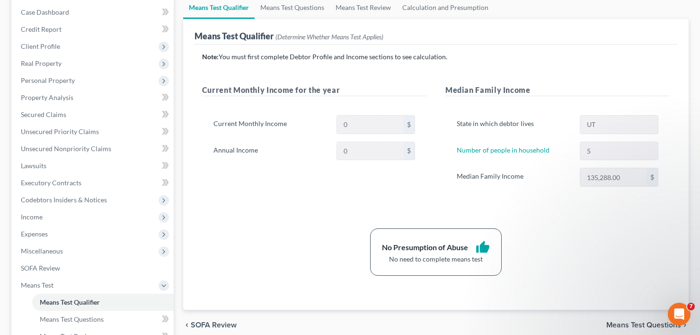
click at [32, 293] on link "Means Test Qualifier" at bounding box center [103, 301] width 142 height 17
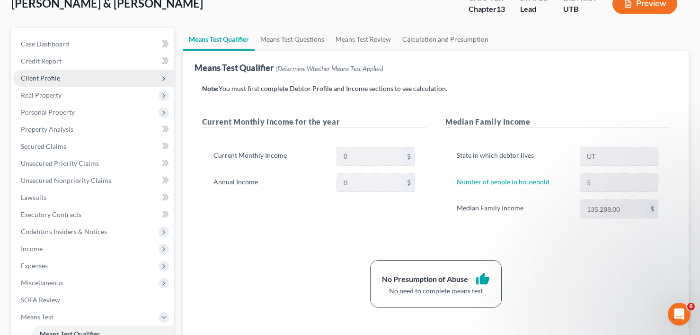
scroll to position [0, 0]
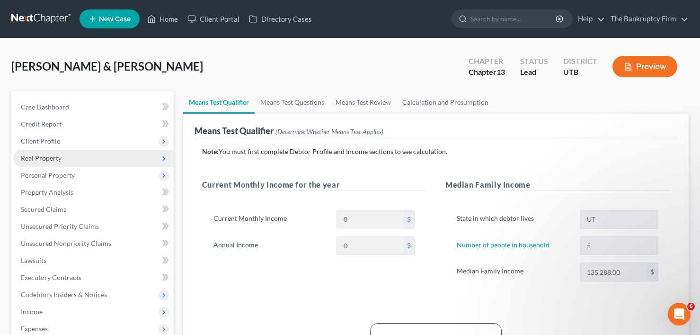
click at [44, 156] on span "Real Property" at bounding box center [41, 158] width 41 height 8
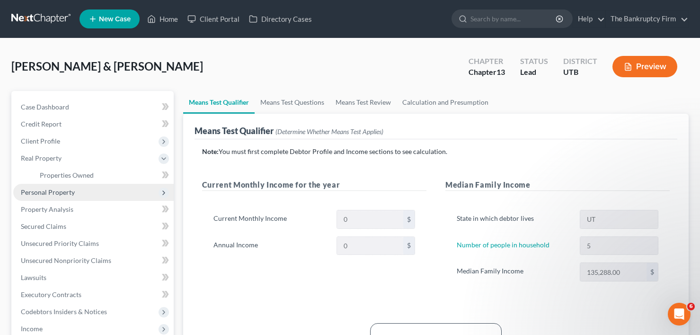
click at [55, 190] on span "Personal Property" at bounding box center [48, 192] width 54 height 8
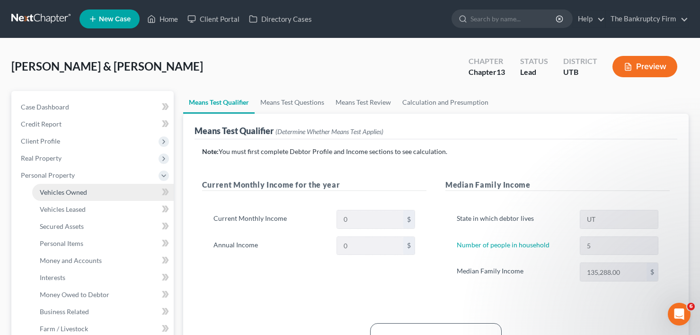
click at [72, 194] on span "Vehicles Owned" at bounding box center [63, 192] width 47 height 8
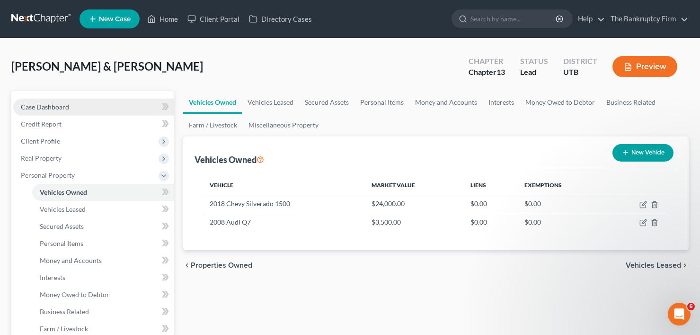
click at [100, 105] on link "Case Dashboard" at bounding box center [93, 106] width 160 height 17
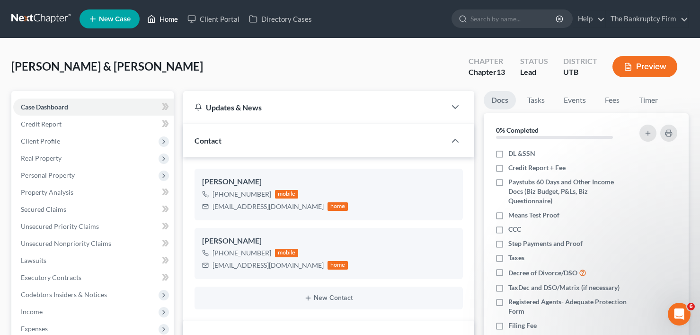
click at [169, 19] on link "Home" at bounding box center [162, 18] width 40 height 17
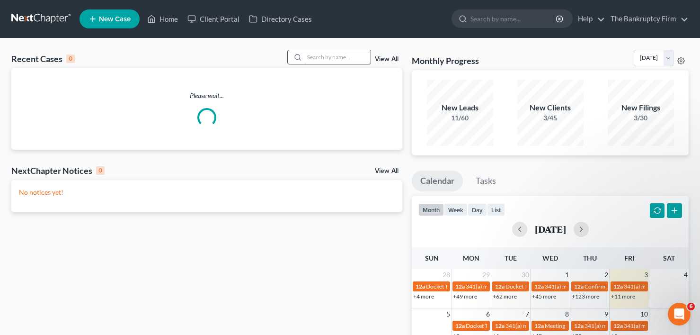
click at [319, 59] on input "search" at bounding box center [337, 57] width 66 height 14
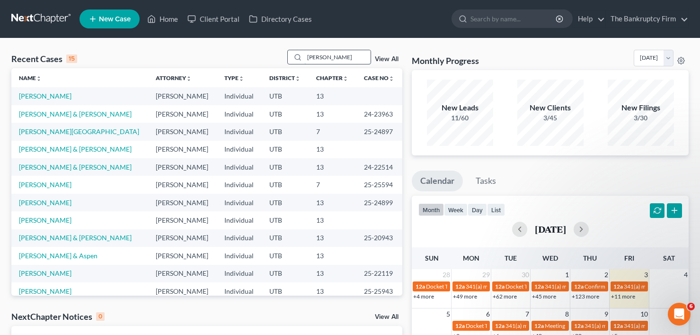
type input "[PERSON_NAME]"
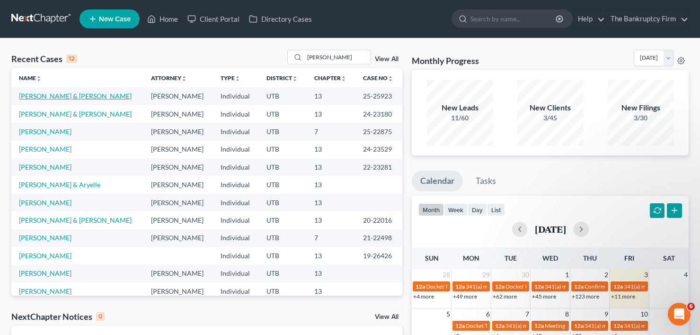
click at [51, 96] on link "[PERSON_NAME] & [PERSON_NAME]" at bounding box center [75, 96] width 113 height 8
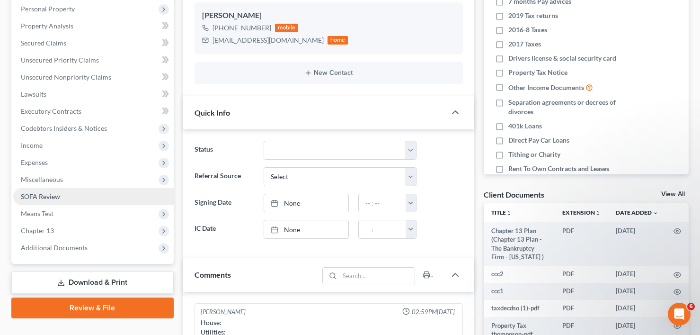
scroll to position [237, 0]
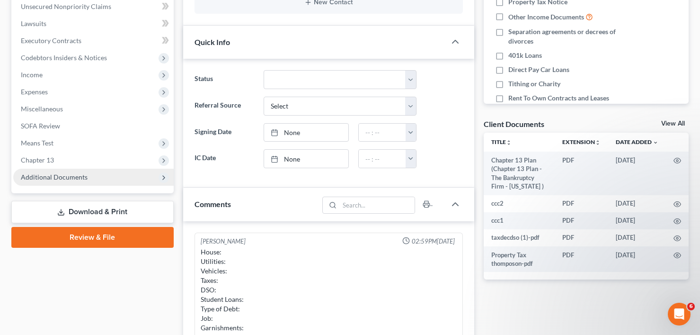
click at [76, 178] on span "Additional Documents" at bounding box center [54, 177] width 67 height 8
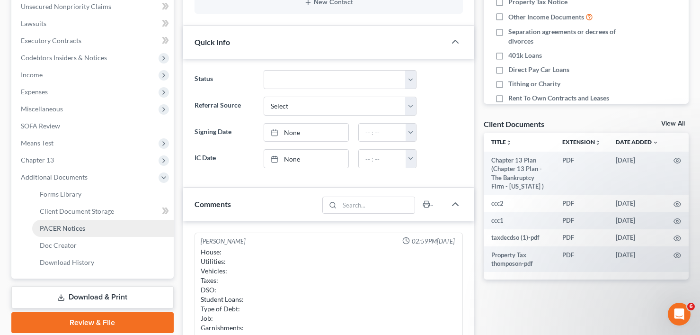
click at [63, 227] on span "PACER Notices" at bounding box center [62, 228] width 45 height 8
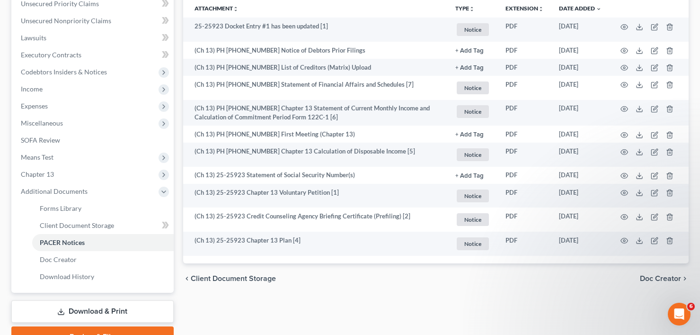
scroll to position [237, 0]
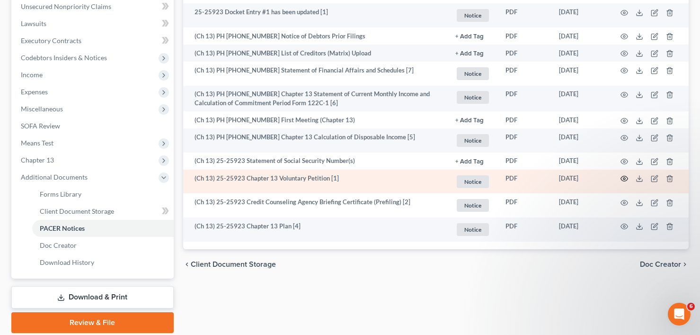
click at [625, 177] on icon "button" at bounding box center [625, 179] width 8 height 8
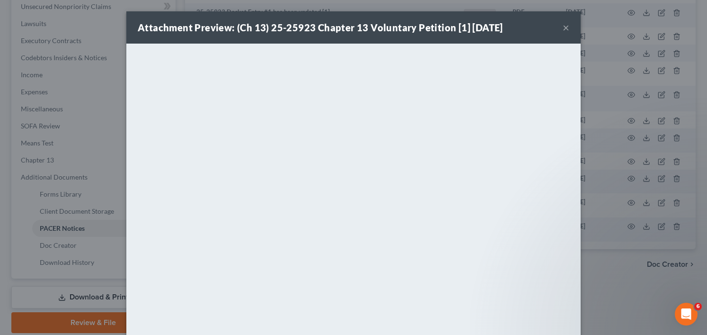
click at [563, 28] on button "×" at bounding box center [566, 27] width 7 height 11
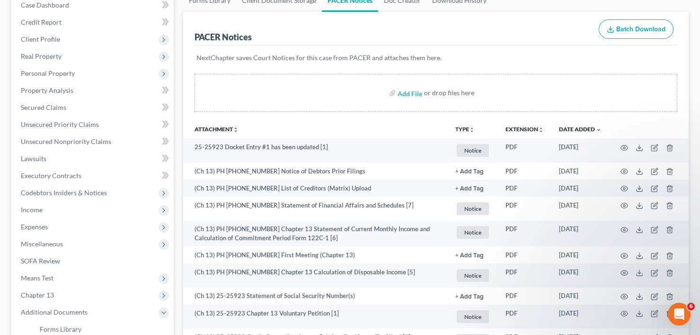
scroll to position [47, 0]
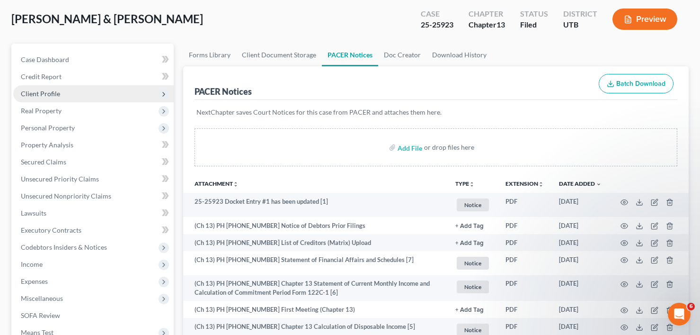
click at [44, 97] on span "Client Profile" at bounding box center [40, 93] width 39 height 8
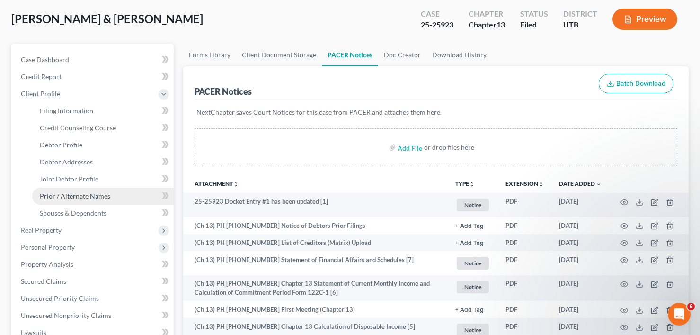
click at [68, 195] on span "Prior / Alternate Names" at bounding box center [75, 196] width 71 height 8
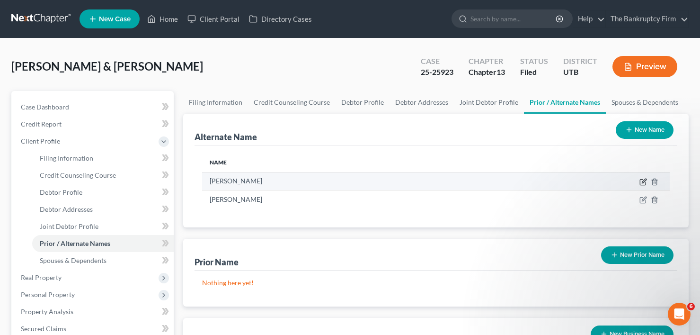
click at [642, 179] on icon at bounding box center [643, 182] width 6 height 6
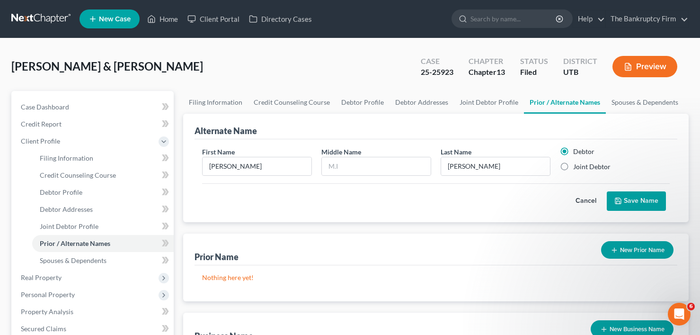
click at [573, 166] on label "Joint Debtor" at bounding box center [591, 166] width 37 height 9
click at [577, 166] on input "Joint Debtor" at bounding box center [580, 165] width 6 height 6
radio input "true"
radio input "false"
click at [635, 203] on button "Save Name" at bounding box center [636, 201] width 59 height 20
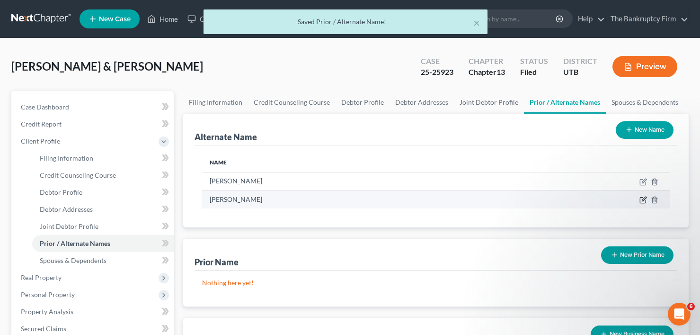
click at [641, 198] on icon at bounding box center [643, 200] width 8 height 8
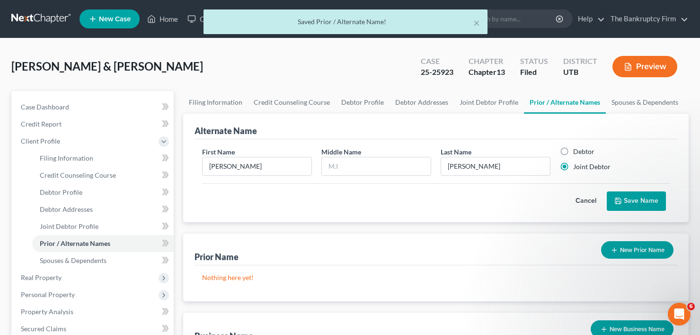
click at [573, 150] on label "Debtor" at bounding box center [583, 151] width 21 height 9
click at [577, 150] on input "Debtor" at bounding box center [580, 150] width 6 height 6
radio input "true"
radio input "false"
click at [622, 200] on icon "submit" at bounding box center [618, 201] width 8 height 8
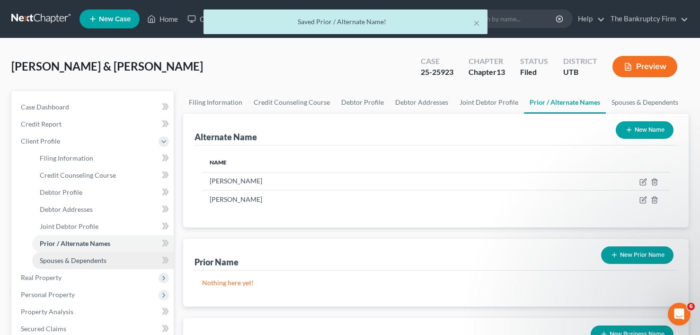
scroll to position [305, 0]
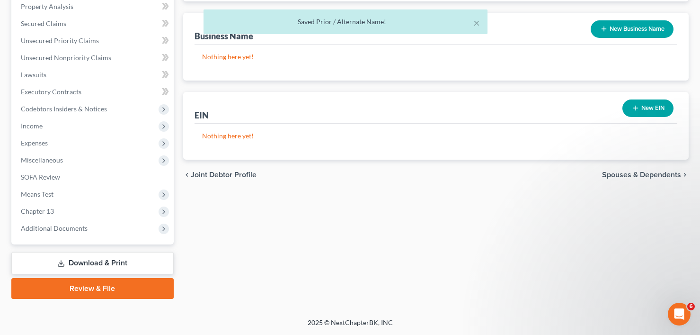
click at [90, 259] on link "Download & Print" at bounding box center [92, 263] width 162 height 22
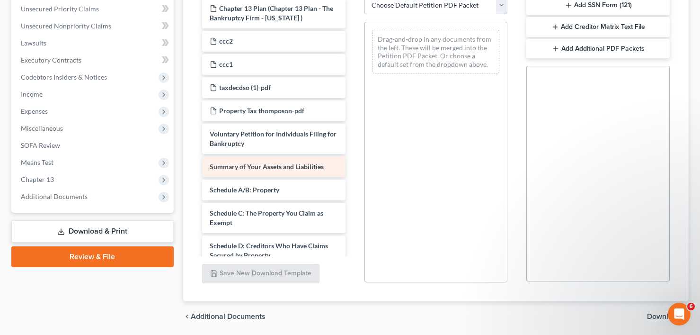
scroll to position [203, 0]
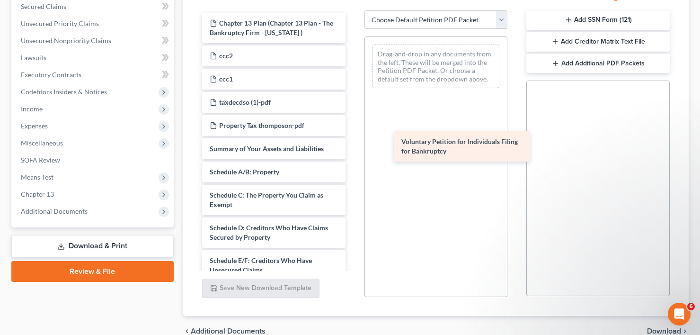
drag, startPoint x: 242, startPoint y: 153, endPoint x: 434, endPoint y: 147, distance: 191.8
click at [353, 147] on div "Voluntary Petition for Individuals Filing for Bankruptcy Chapter 13 Plan (Chapt…" at bounding box center [274, 314] width 159 height 603
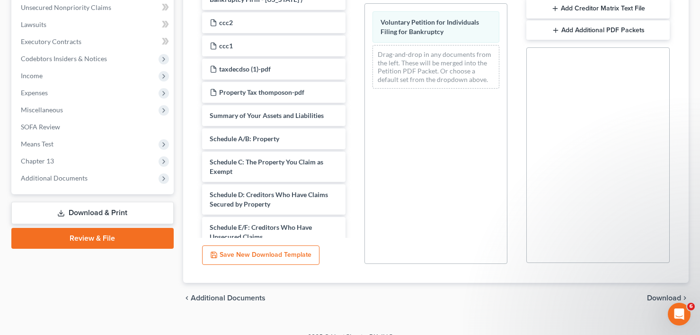
scroll to position [250, 0]
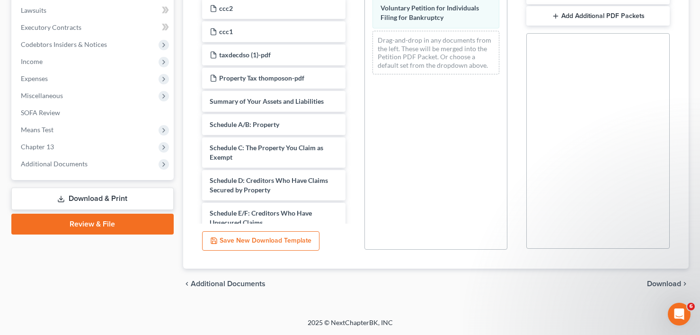
click at [659, 282] on span "Download" at bounding box center [664, 284] width 34 height 8
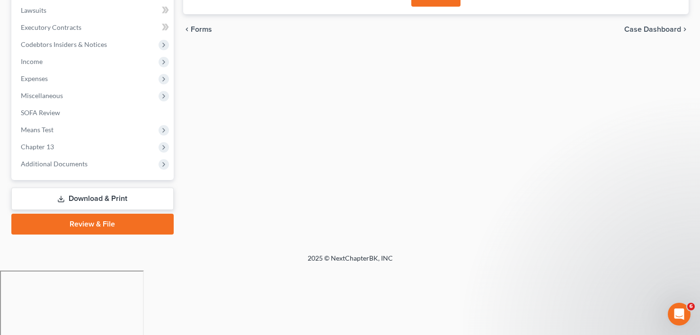
scroll to position [186, 0]
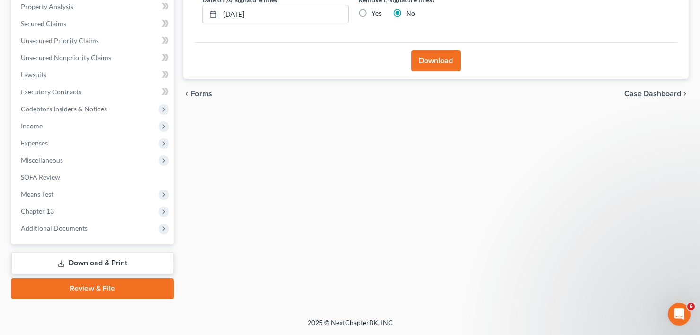
click at [428, 60] on button "Download" at bounding box center [435, 60] width 49 height 21
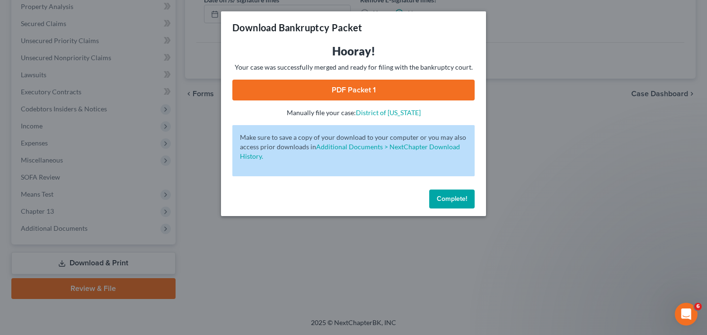
click at [306, 85] on link "PDF Packet 1" at bounding box center [353, 90] width 242 height 21
drag, startPoint x: 455, startPoint y: 202, endPoint x: 440, endPoint y: 218, distance: 22.1
click at [455, 202] on span "Complete!" at bounding box center [452, 199] width 30 height 8
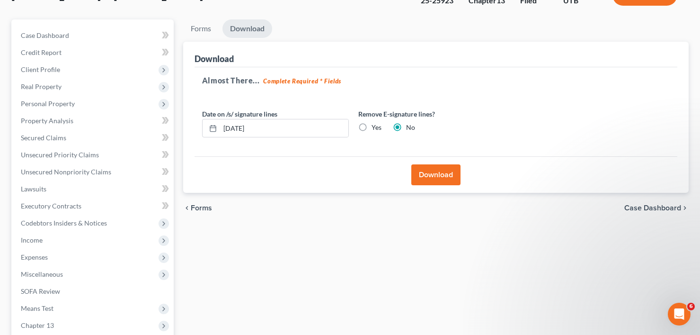
scroll to position [0, 0]
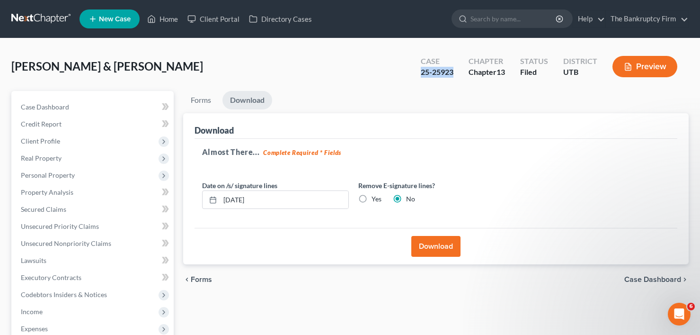
drag, startPoint x: 452, startPoint y: 73, endPoint x: 408, endPoint y: 75, distance: 44.1
click at [408, 75] on div "[PERSON_NAME] & [PERSON_NAME] Upgraded Case 25-25923 Chapter Chapter 13 Status …" at bounding box center [349, 70] width 677 height 41
copy div "25-25923"
click at [166, 21] on link "Home" at bounding box center [162, 18] width 40 height 17
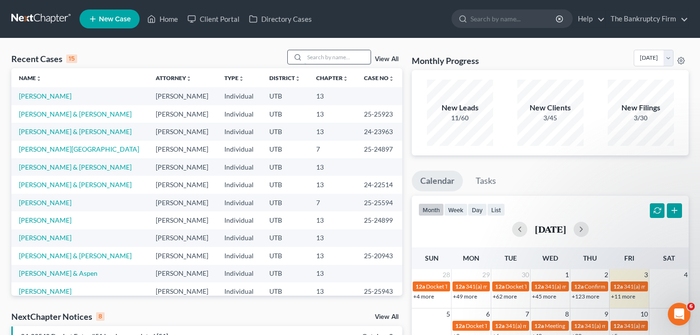
click at [324, 58] on input "search" at bounding box center [337, 57] width 66 height 14
type input "fatt"
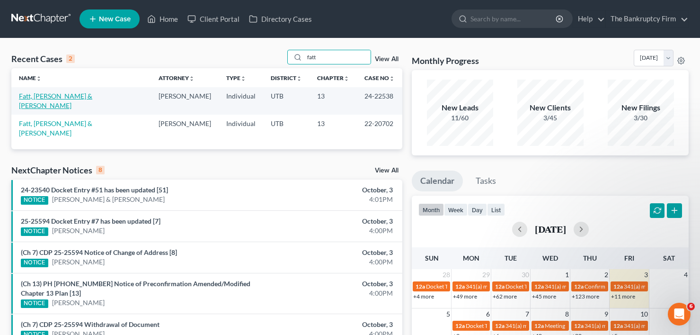
click at [86, 95] on link "Fatt, [PERSON_NAME] & [PERSON_NAME]" at bounding box center [55, 101] width 73 height 18
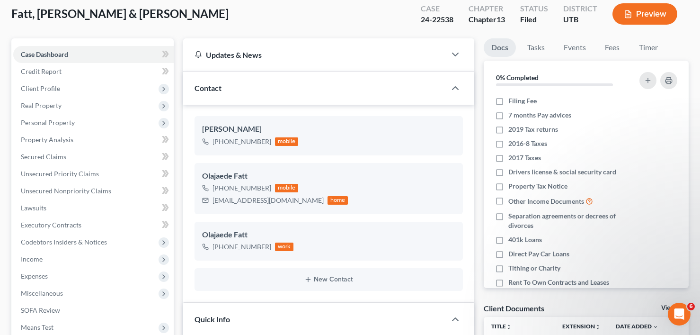
scroll to position [142, 0]
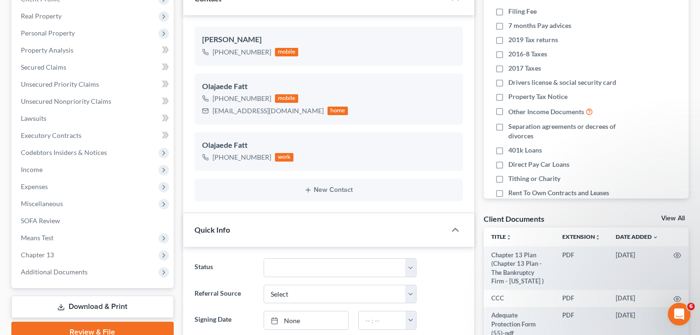
click at [672, 218] on link "View All" at bounding box center [673, 218] width 24 height 7
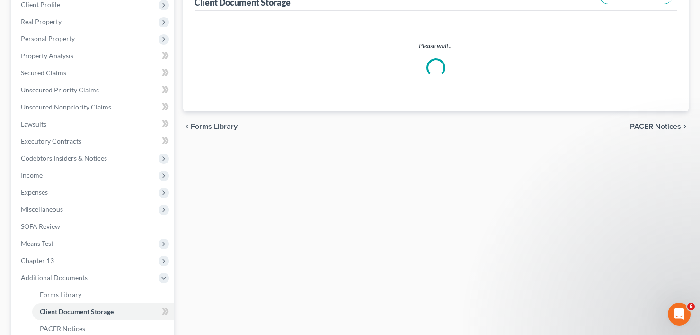
scroll to position [33, 0]
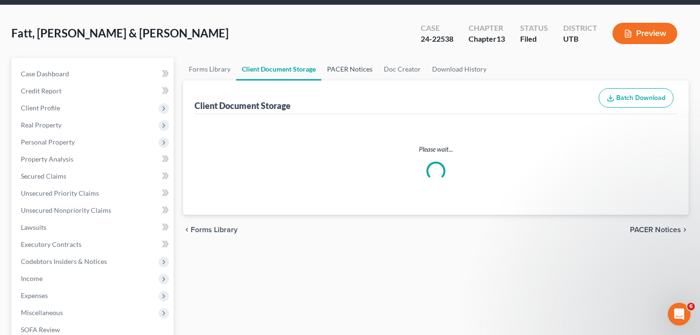
select select "30"
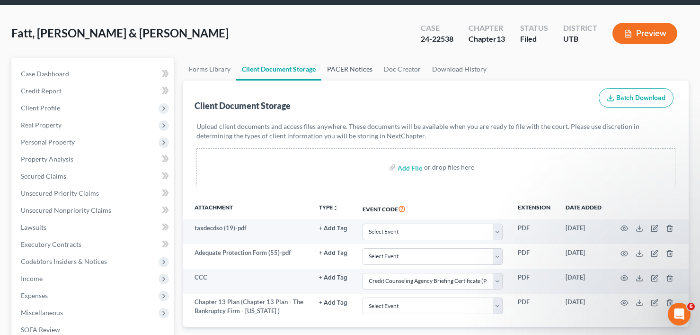
scroll to position [0, 0]
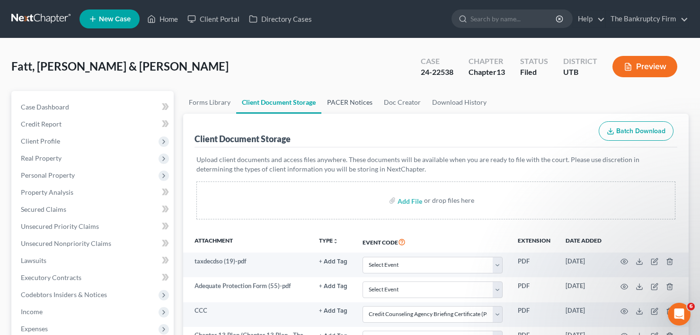
click at [344, 101] on link "PACER Notices" at bounding box center [349, 102] width 57 height 23
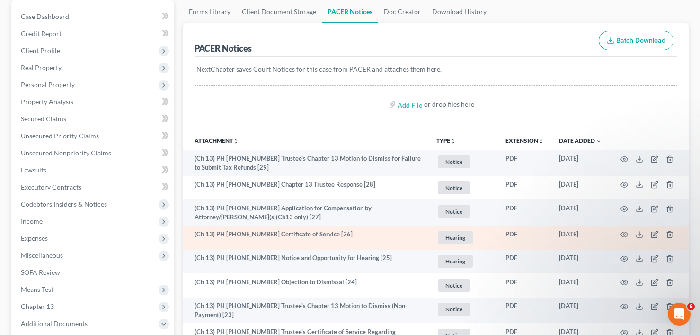
scroll to position [142, 0]
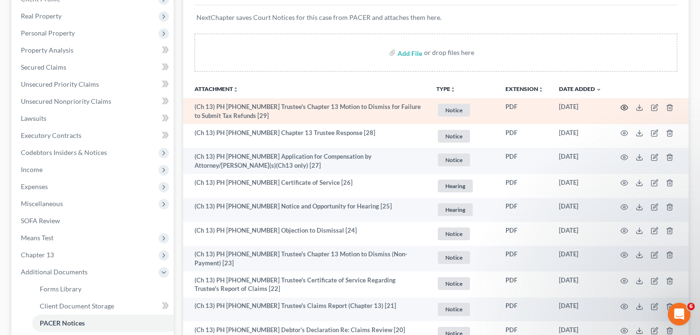
click at [625, 108] on circle "button" at bounding box center [624, 107] width 2 height 2
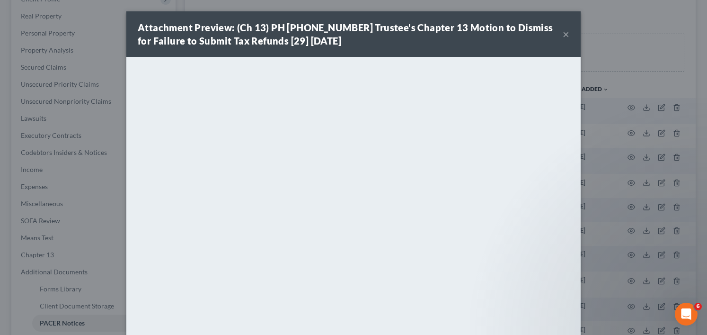
click at [563, 36] on button "×" at bounding box center [566, 33] width 7 height 11
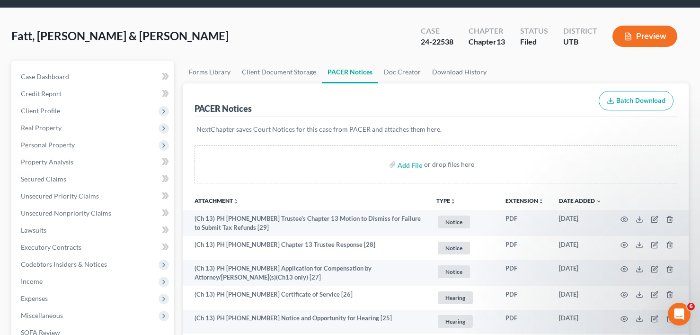
scroll to position [0, 0]
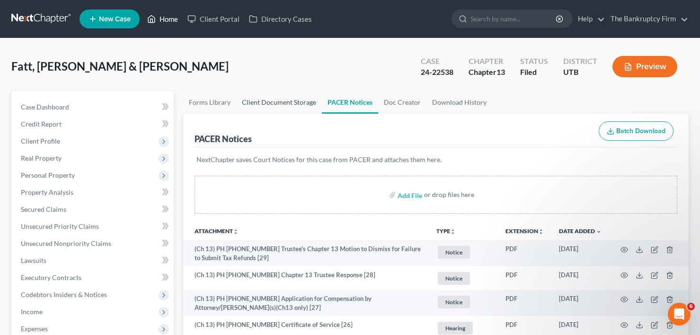
drag, startPoint x: 170, startPoint y: 16, endPoint x: 278, endPoint y: 96, distance: 134.7
click at [170, 16] on link "Home" at bounding box center [162, 18] width 40 height 17
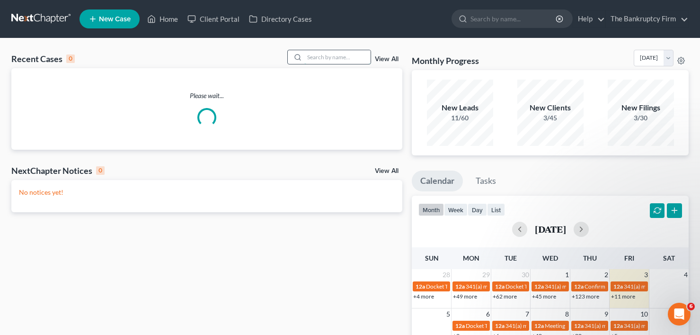
click at [327, 54] on input "search" at bounding box center [337, 57] width 66 height 14
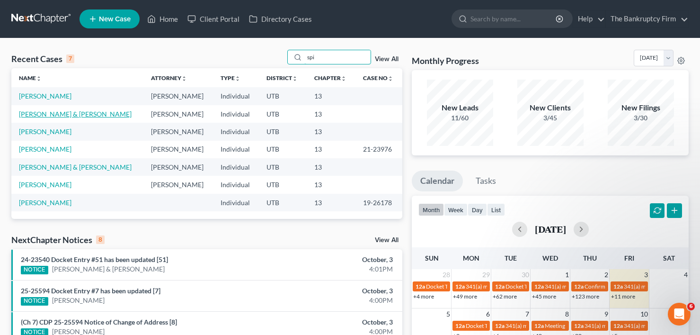
type input "spi"
click at [57, 116] on link "[PERSON_NAME] & [PERSON_NAME]" at bounding box center [75, 114] width 113 height 8
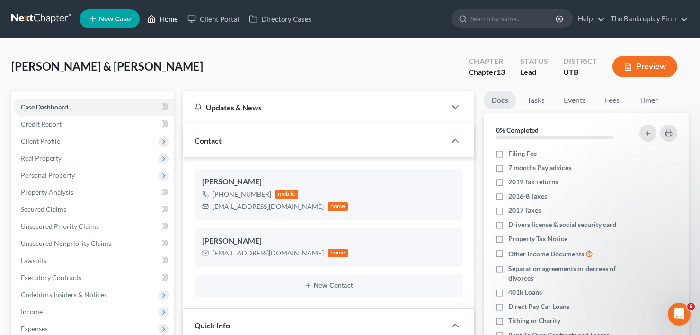
drag, startPoint x: 167, startPoint y: 17, endPoint x: 177, endPoint y: 44, distance: 28.7
click at [167, 17] on link "Home" at bounding box center [162, 18] width 40 height 17
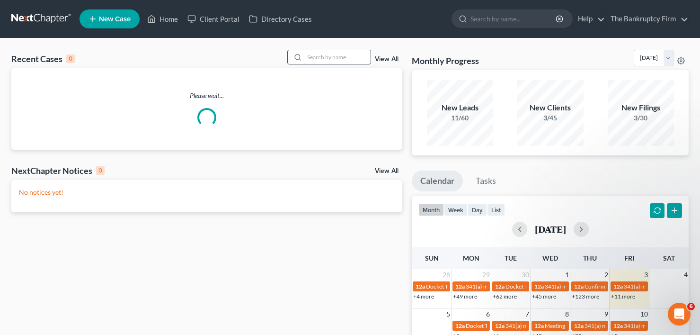
click at [346, 59] on input "search" at bounding box center [337, 57] width 66 height 14
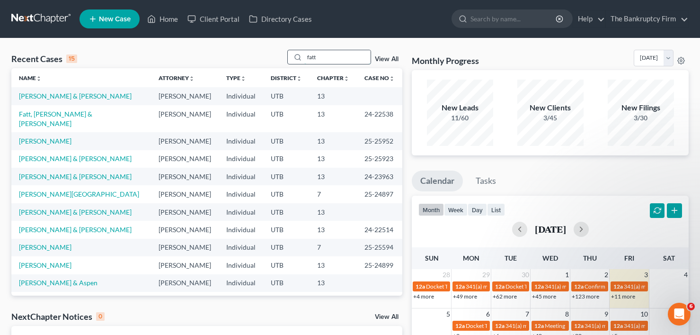
type input "fatt"
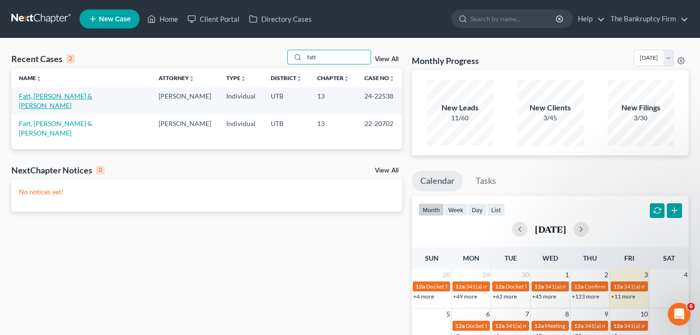
click at [50, 96] on link "Fatt, [PERSON_NAME] & [PERSON_NAME]" at bounding box center [55, 101] width 73 height 18
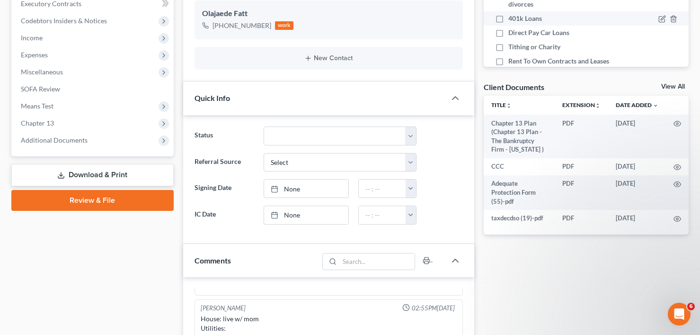
scroll to position [142, 0]
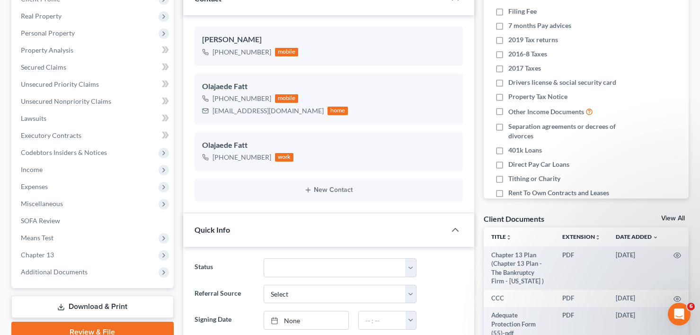
click at [668, 217] on link "View All" at bounding box center [673, 218] width 24 height 7
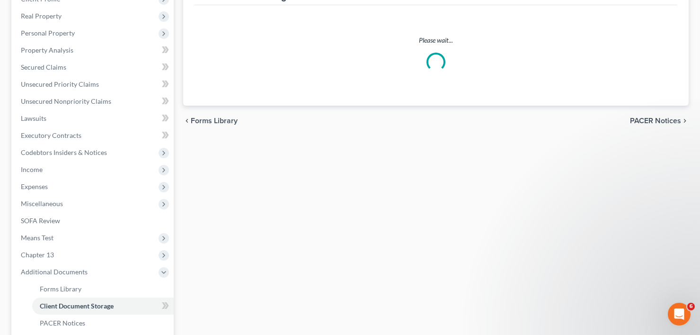
scroll to position [24, 0]
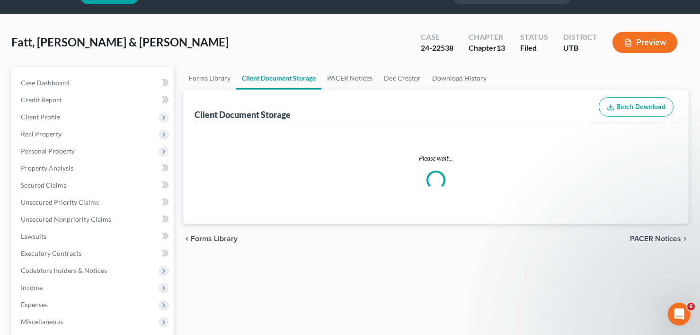
select select "30"
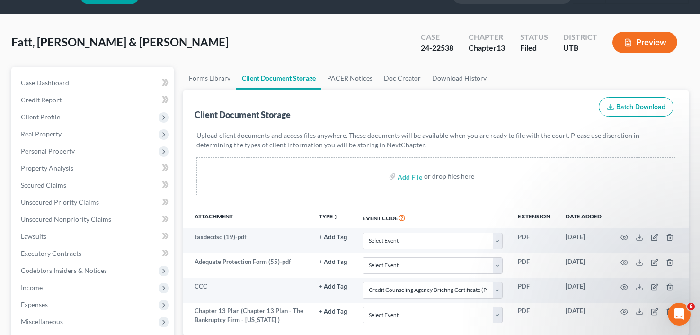
scroll to position [0, 0]
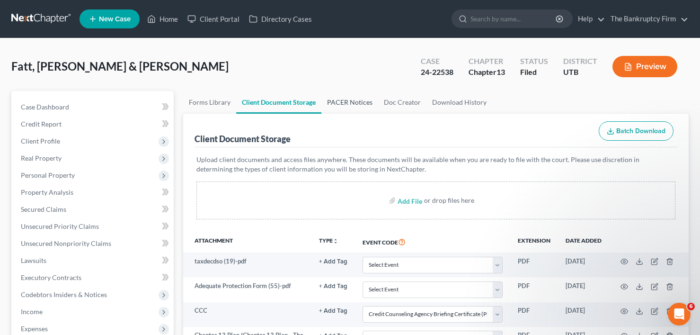
click at [351, 98] on link "PACER Notices" at bounding box center [349, 102] width 57 height 23
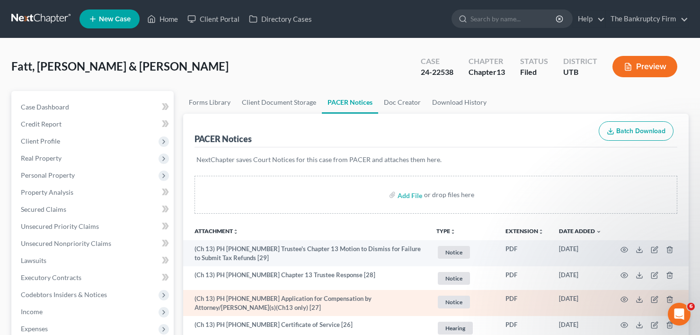
scroll to position [142, 0]
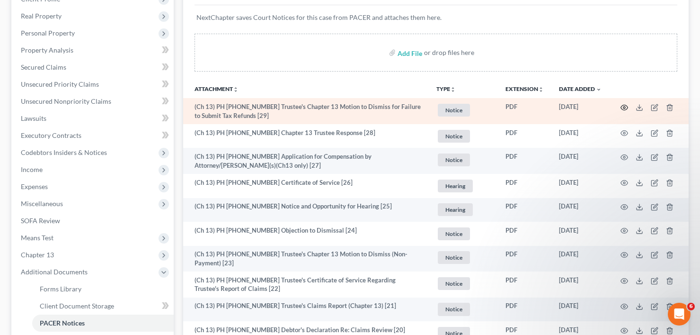
click at [623, 107] on icon "button" at bounding box center [625, 108] width 8 height 8
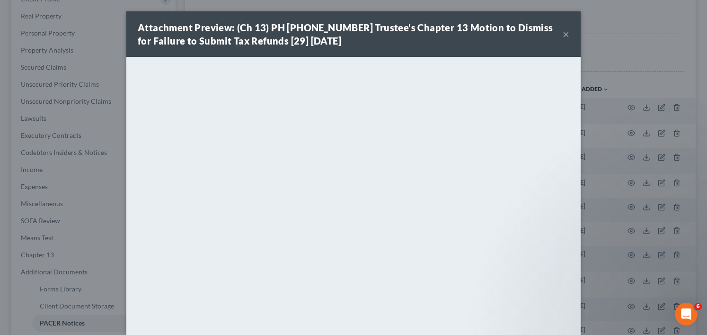
click at [80, 157] on div "Attachment Preview: (Ch 13) PH [PHONE_NUMBER] Trustee's Chapter 13 Motion to Di…" at bounding box center [353, 167] width 707 height 335
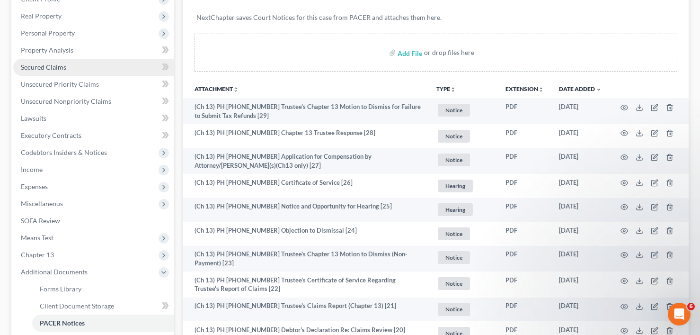
click at [43, 66] on span "Secured Claims" at bounding box center [43, 67] width 45 height 8
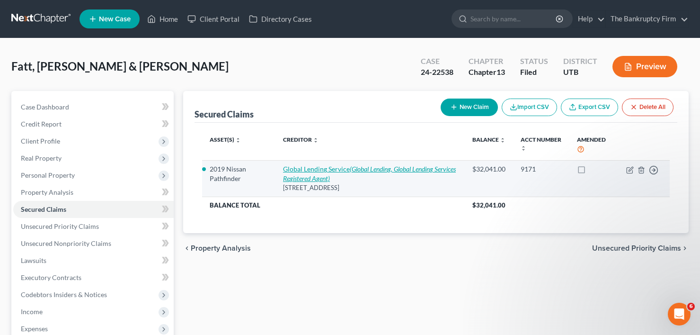
click at [318, 168] on link "Global Lending Service (Global Lending, Global Lending Services Registered Agen…" at bounding box center [369, 174] width 173 height 18
select select "42"
select select "9"
select select "2"
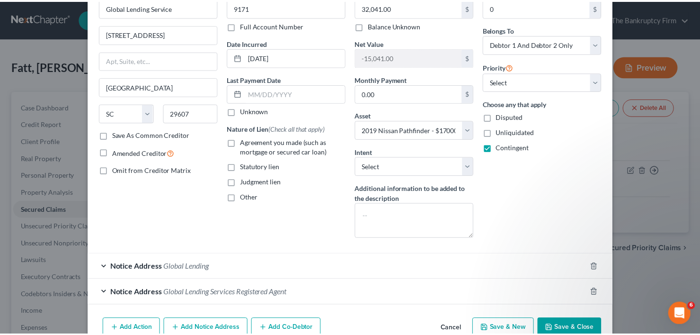
scroll to position [85, 0]
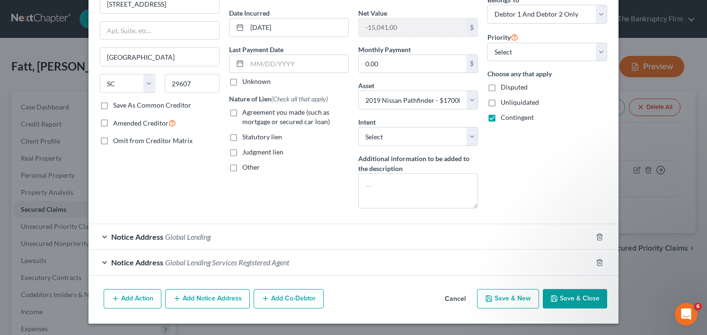
click at [448, 303] on button "Cancel" at bounding box center [455, 299] width 36 height 19
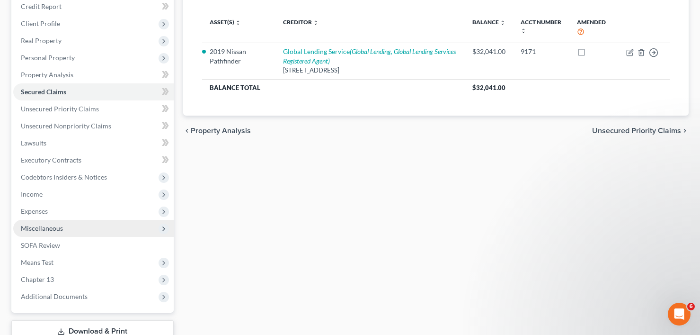
scroll to position [142, 0]
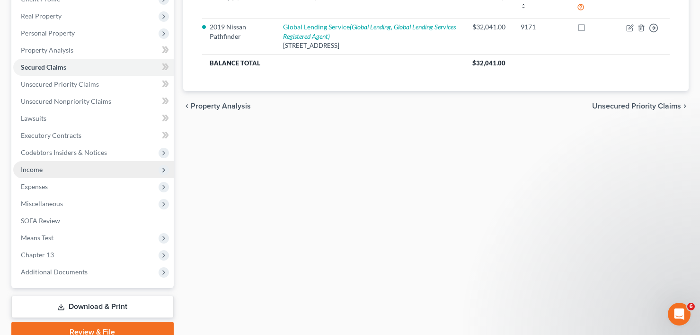
click at [44, 173] on span "Income" at bounding box center [93, 169] width 160 height 17
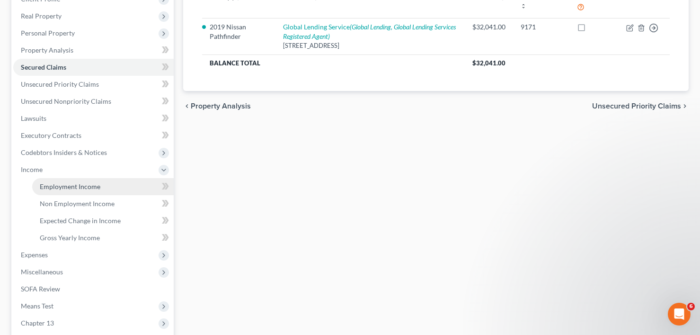
click at [68, 184] on span "Employment Income" at bounding box center [70, 186] width 61 height 8
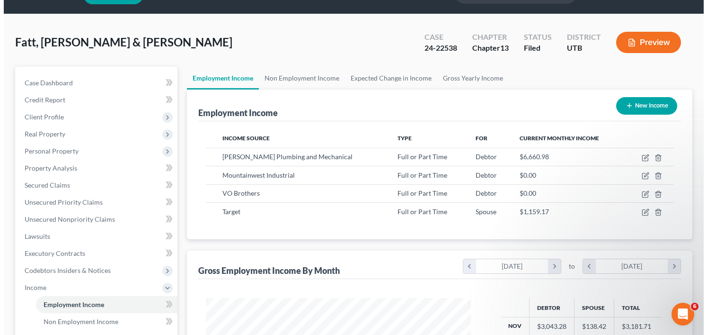
scroll to position [47, 0]
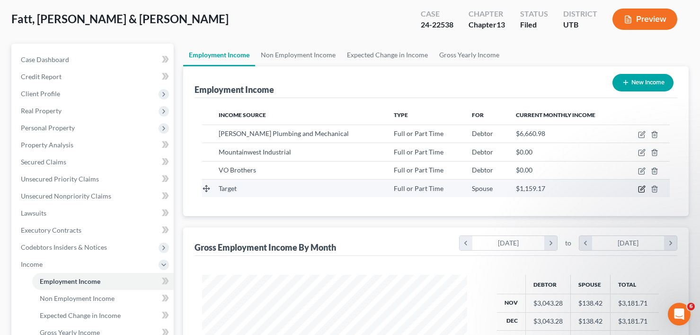
click at [643, 189] on icon "button" at bounding box center [642, 188] width 4 height 4
select select "0"
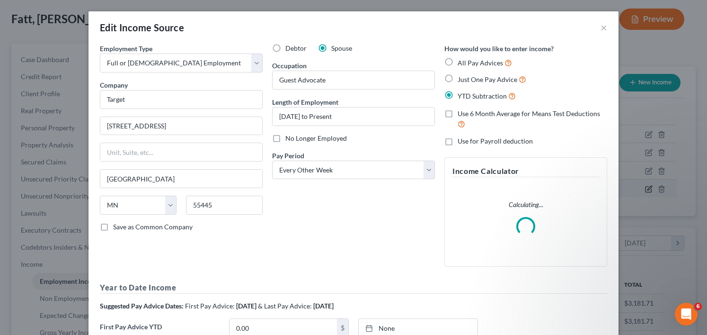
scroll to position [170, 287]
click at [285, 139] on label "No Longer Employed" at bounding box center [316, 137] width 62 height 9
click at [289, 139] on input "No Longer Employed" at bounding box center [292, 136] width 6 height 6
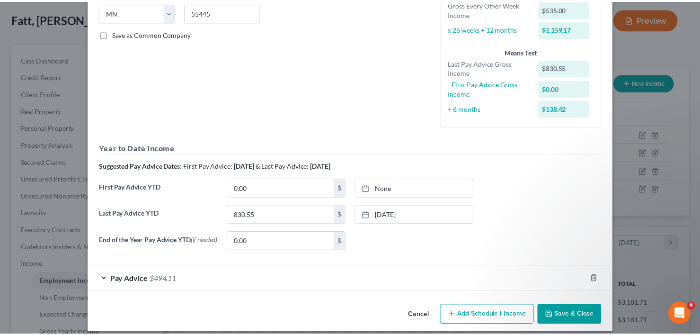
scroll to position [204, 0]
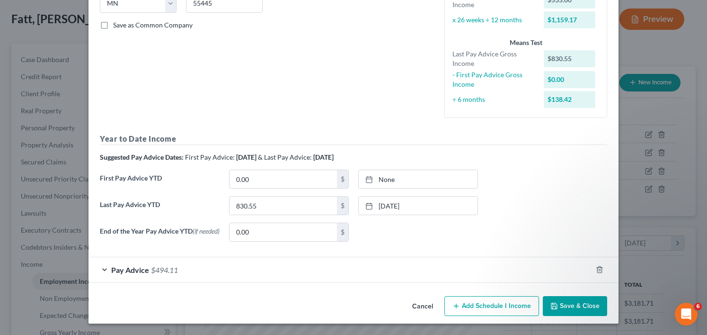
click at [561, 309] on button "Save & Close" at bounding box center [575, 306] width 64 height 20
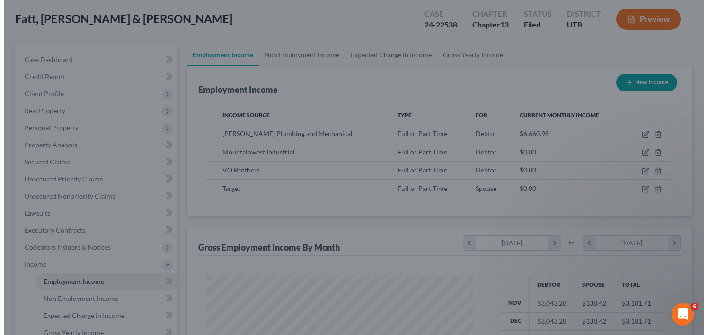
scroll to position [473136, 473021]
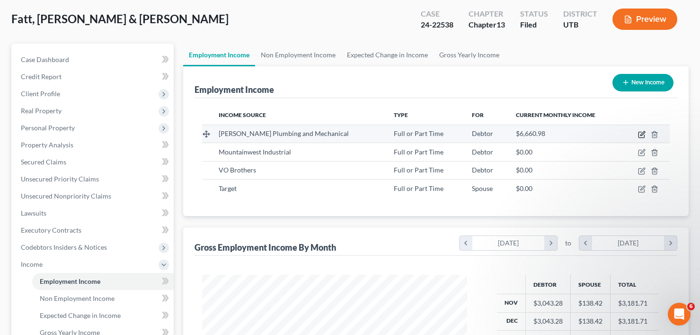
click at [642, 135] on icon "button" at bounding box center [642, 133] width 4 height 4
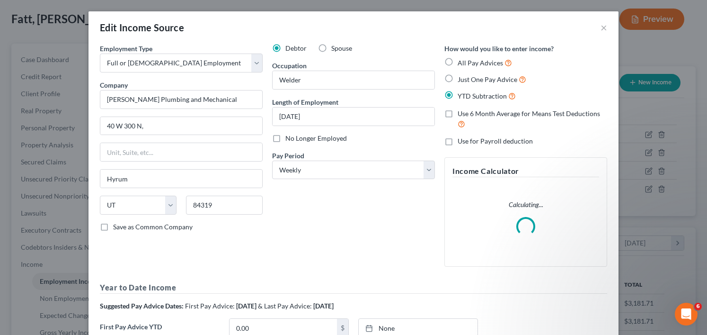
scroll to position [170, 287]
drag, startPoint x: 272, startPoint y: 140, endPoint x: 428, endPoint y: 207, distance: 170.2
click at [285, 139] on label "No Longer Employed" at bounding box center [316, 137] width 62 height 9
click at [289, 139] on input "No Longer Employed" at bounding box center [292, 136] width 6 height 6
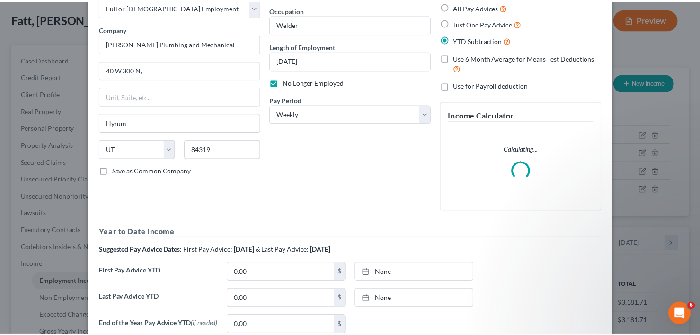
scroll to position [151, 0]
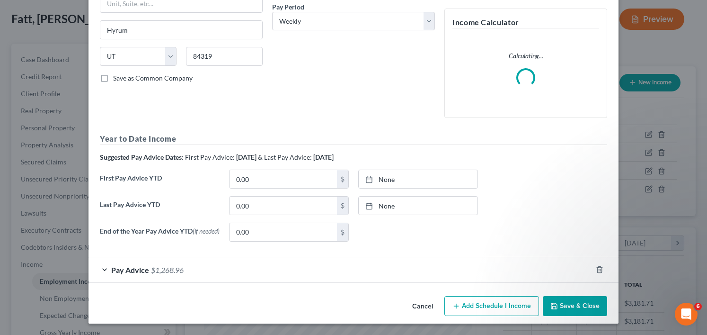
click at [562, 299] on button "Save & Close" at bounding box center [575, 306] width 64 height 20
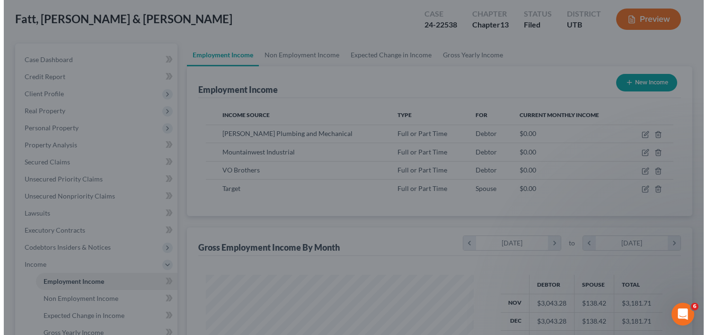
scroll to position [473136, 473021]
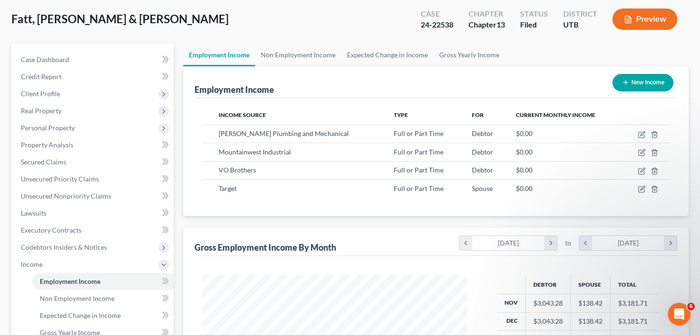
click at [167, 18] on div "Fatt, Olajaede & [PERSON_NAME] Upgraded Case 24-22538 Chapter Chapter 13 Status…" at bounding box center [349, 22] width 677 height 41
click at [645, 84] on button "New Income" at bounding box center [642, 83] width 61 height 18
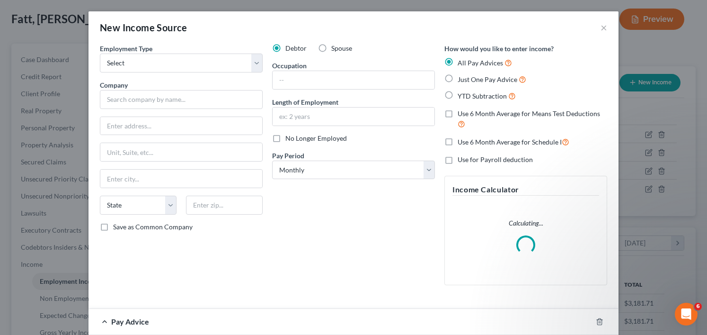
scroll to position [170, 287]
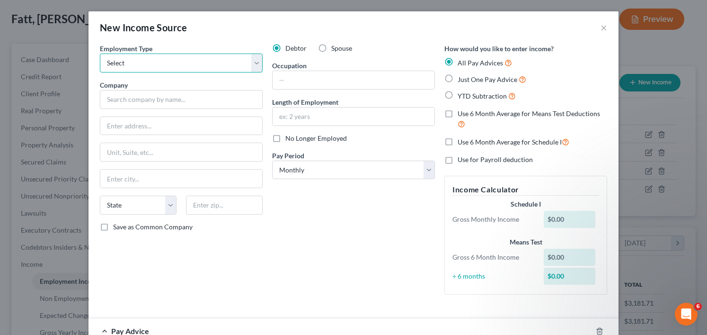
click at [150, 64] on select "Select Full or [DEMOGRAPHIC_DATA] Employment Self Employment" at bounding box center [181, 62] width 163 height 19
click at [100, 53] on select "Select Full or [DEMOGRAPHIC_DATA] Employment Self Employment" at bounding box center [181, 62] width 163 height 19
click at [134, 89] on div "Company *" at bounding box center [181, 94] width 163 height 29
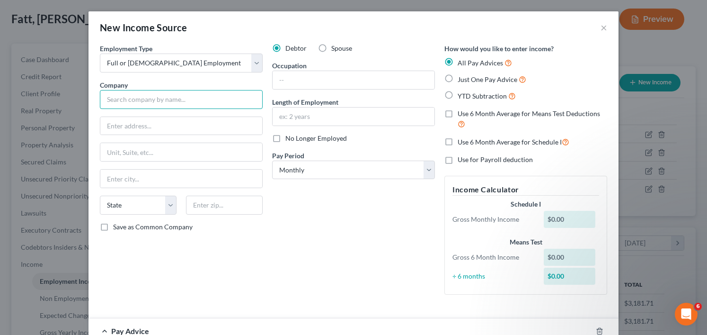
click at [134, 95] on input "text" at bounding box center [181, 99] width 163 height 19
click at [134, 100] on input "text" at bounding box center [181, 99] width 163 height 19
click at [177, 99] on input "[PERSON_NAME] Mechanical" at bounding box center [181, 99] width 163 height 19
click at [192, 100] on input "[PERSON_NAME] Mechanical & Maintenace Control" at bounding box center [181, 99] width 163 height 19
drag, startPoint x: 213, startPoint y: 131, endPoint x: 318, endPoint y: 147, distance: 106.8
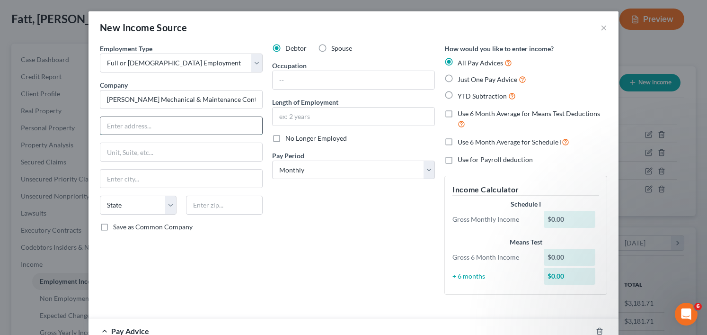
click at [213, 131] on input "text" at bounding box center [181, 126] width 162 height 18
drag, startPoint x: 348, startPoint y: 175, endPoint x: 344, endPoint y: 173, distance: 5.1
click at [348, 175] on select "Select Monthly Twice Monthly Every Other Week Weekly" at bounding box center [353, 169] width 163 height 19
click at [272, 160] on select "Select Monthly Twice Monthly Every Other Week Weekly" at bounding box center [353, 169] width 163 height 19
click at [458, 78] on label "Just One Pay Advice" at bounding box center [492, 79] width 69 height 11
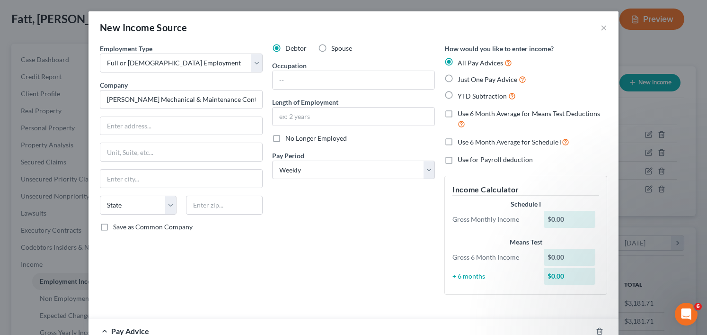
click at [461, 78] on input "Just One Pay Advice" at bounding box center [464, 77] width 6 height 6
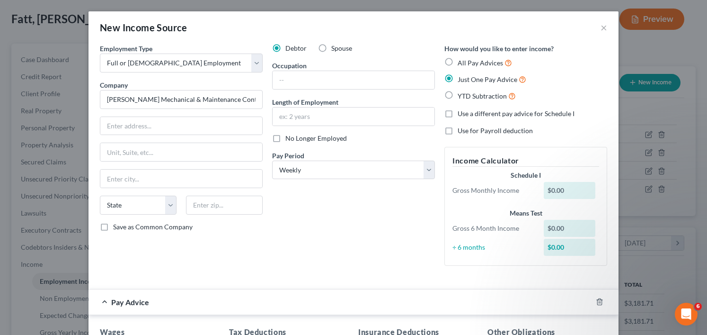
scroll to position [189, 0]
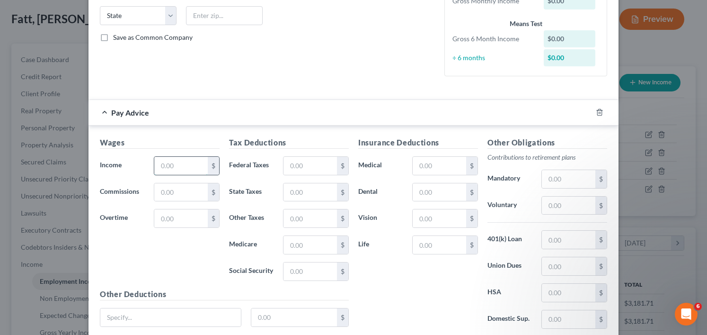
click at [176, 160] on input "text" at bounding box center [180, 166] width 53 height 18
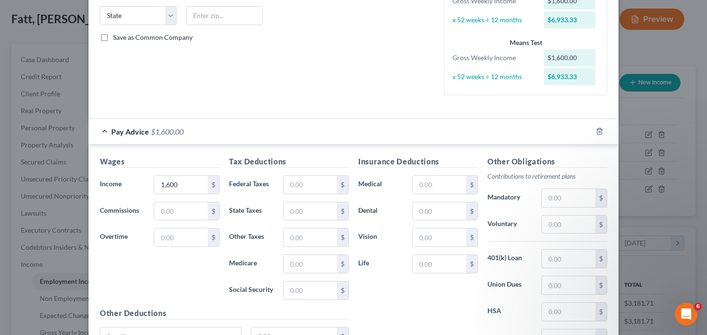
drag, startPoint x: 181, startPoint y: 18, endPoint x: 164, endPoint y: 250, distance: 233.5
click at [181, 18] on div at bounding box center [224, 15] width 86 height 19
click at [298, 186] on input "text" at bounding box center [310, 185] width 53 height 18
paste input "301.25"
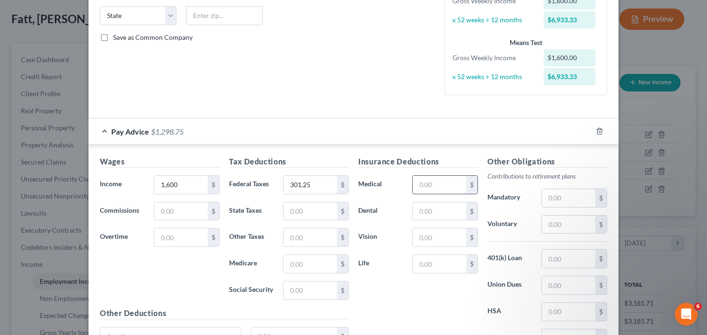
click at [459, 190] on input "text" at bounding box center [439, 185] width 53 height 18
drag, startPoint x: 191, startPoint y: 83, endPoint x: 522, endPoint y: 259, distance: 374.6
click at [558, 225] on input "text" at bounding box center [568, 224] width 53 height 18
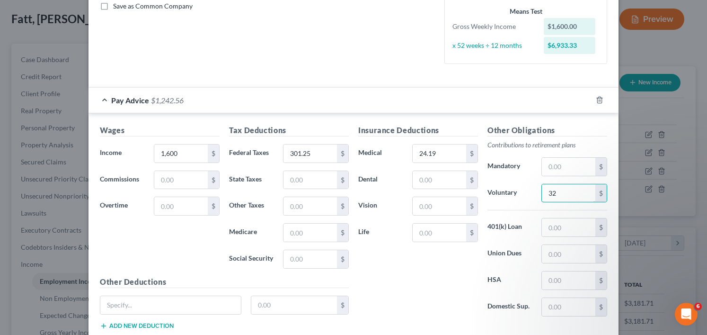
scroll to position [237, 0]
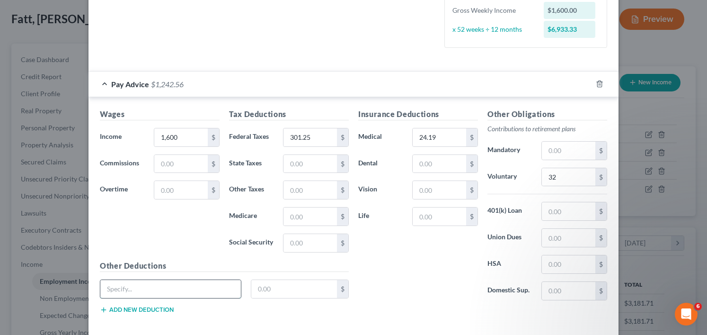
click at [163, 292] on input "text" at bounding box center [170, 289] width 141 height 18
click at [419, 291] on div "Insurance Deductions Medical 24.19 $ Dental $ Vision $ Life $" at bounding box center [418, 207] width 129 height 199
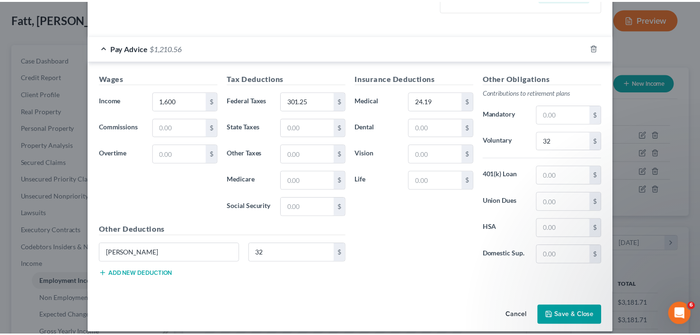
scroll to position [282, 0]
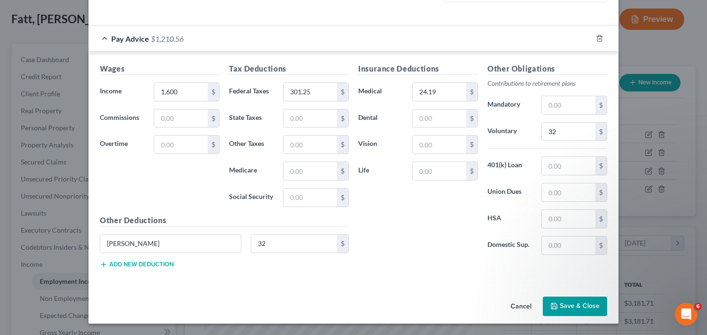
click at [578, 311] on button "Save & Close" at bounding box center [575, 306] width 64 height 20
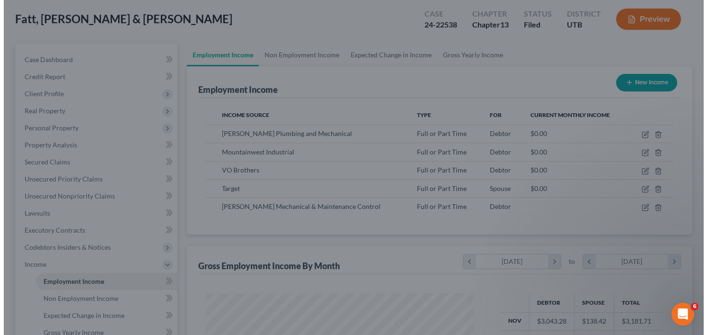
scroll to position [473136, 473021]
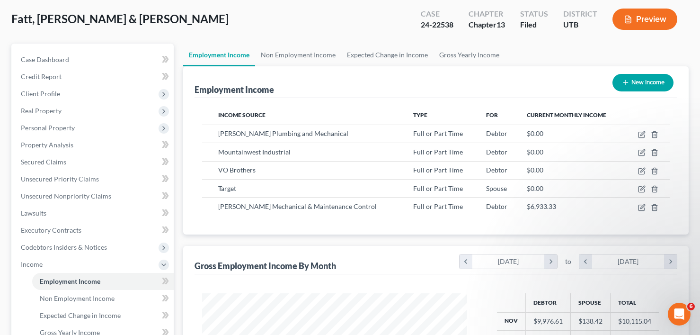
click at [150, 29] on div "Fatt, Olajaede & [PERSON_NAME] Upgraded Case 24-22538 Chapter Chapter 13 Status…" at bounding box center [349, 22] width 677 height 41
click at [642, 85] on button "New Income" at bounding box center [642, 83] width 61 height 18
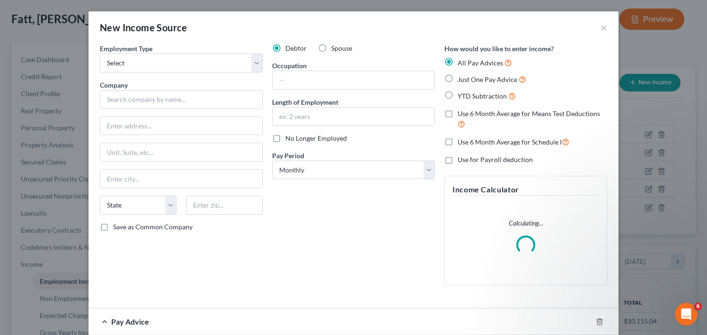
scroll to position [170, 287]
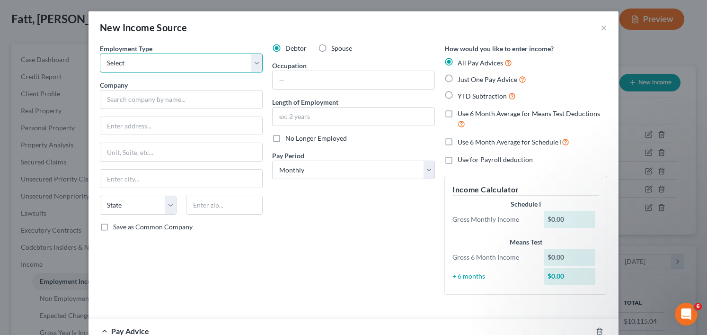
click at [223, 65] on select "Select Full or [DEMOGRAPHIC_DATA] Employment Self Employment" at bounding box center [181, 62] width 163 height 19
click at [100, 53] on select "Select Full or [DEMOGRAPHIC_DATA] Employment Self Employment" at bounding box center [181, 62] width 163 height 19
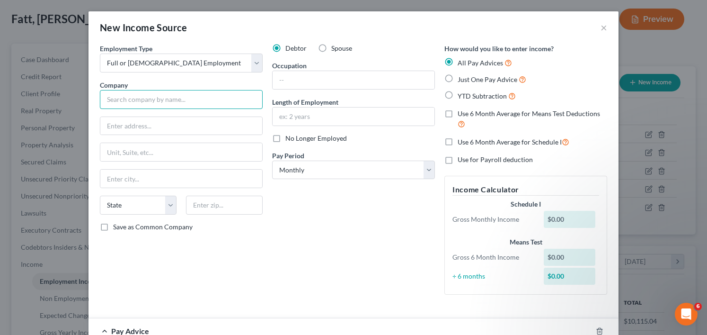
click at [186, 96] on input "text" at bounding box center [181, 99] width 163 height 19
click at [458, 80] on label "Just One Pay Advice" at bounding box center [492, 79] width 69 height 11
click at [461, 80] on input "Just One Pay Advice" at bounding box center [464, 77] width 6 height 6
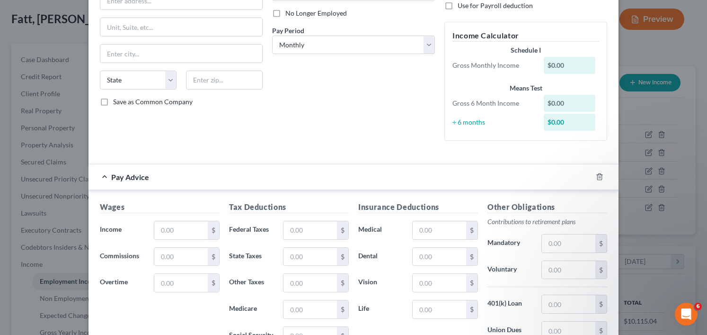
scroll to position [189, 0]
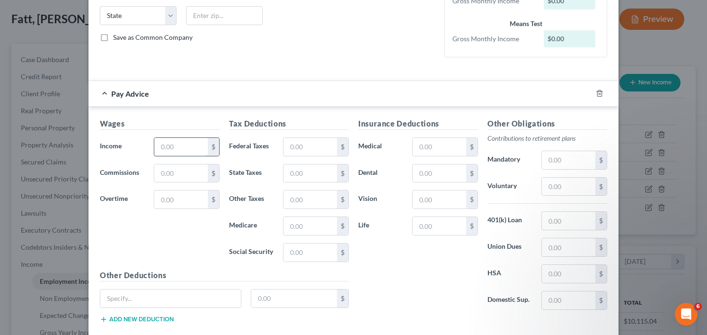
click at [173, 145] on input "text" at bounding box center [180, 147] width 53 height 18
click at [313, 146] on input "text" at bounding box center [310, 147] width 53 height 18
click at [308, 143] on input "text" at bounding box center [310, 147] width 53 height 18
drag, startPoint x: 430, startPoint y: 142, endPoint x: 707, endPoint y: 222, distance: 288.2
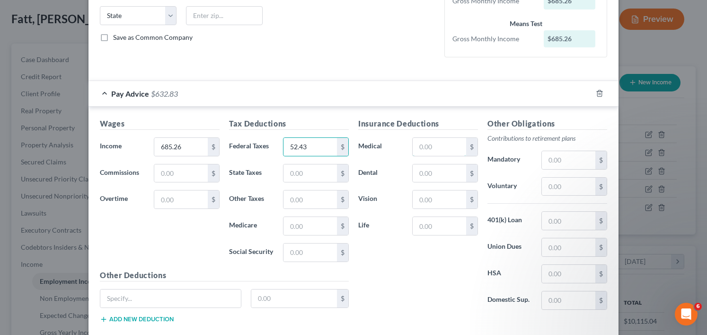
click at [430, 142] on input "text" at bounding box center [439, 147] width 53 height 18
drag, startPoint x: 194, startPoint y: 263, endPoint x: 355, endPoint y: 294, distance: 164.9
click at [194, 263] on div "Wages Income * 685.26 $ Commissions $ Overtime $" at bounding box center [159, 193] width 129 height 151
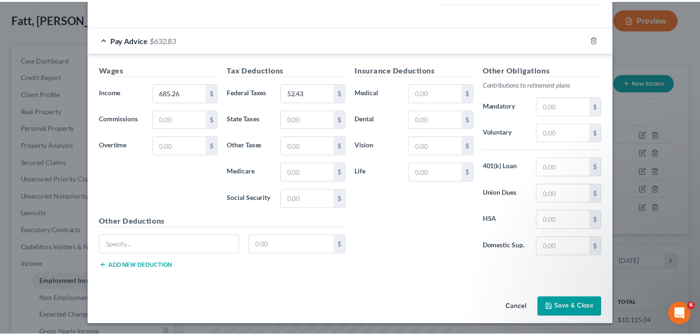
scroll to position [244, 0]
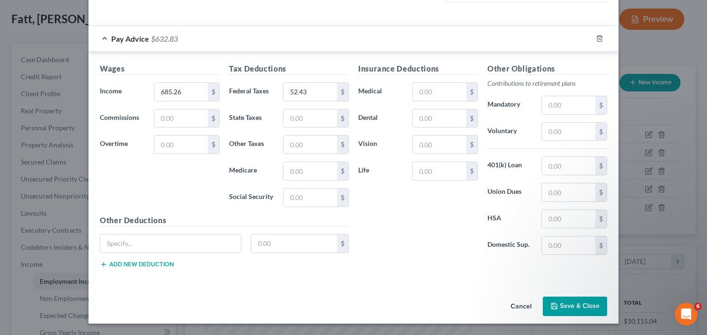
click at [573, 309] on button "Save & Close" at bounding box center [575, 306] width 64 height 20
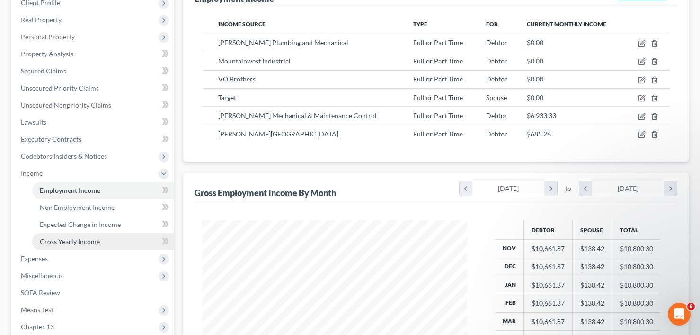
scroll to position [142, 0]
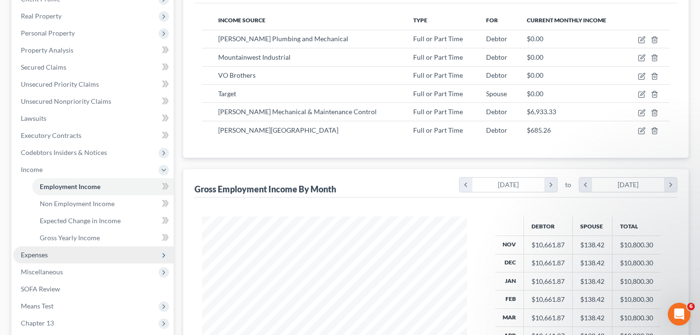
click at [52, 256] on span "Expenses" at bounding box center [93, 254] width 160 height 17
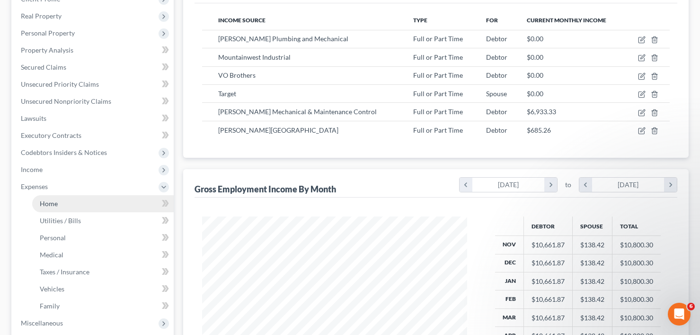
click at [70, 204] on link "Home" at bounding box center [103, 203] width 142 height 17
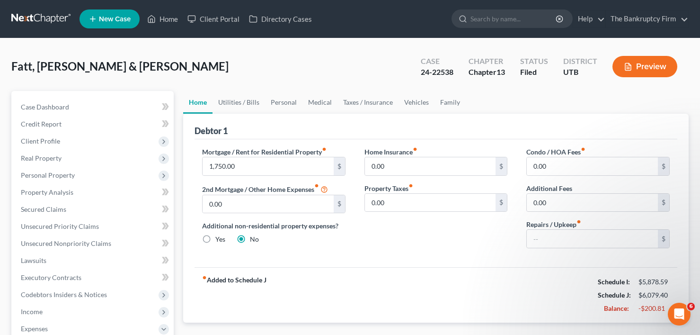
drag, startPoint x: 187, startPoint y: 69, endPoint x: 149, endPoint y: 0, distance: 79.0
click at [187, 69] on div "Fatt, Olajaede & [PERSON_NAME] Upgraded Case 24-22538 Chapter Chapter 13 Status…" at bounding box center [349, 70] width 677 height 41
click at [255, 95] on link "Utilities / Bills" at bounding box center [239, 102] width 53 height 23
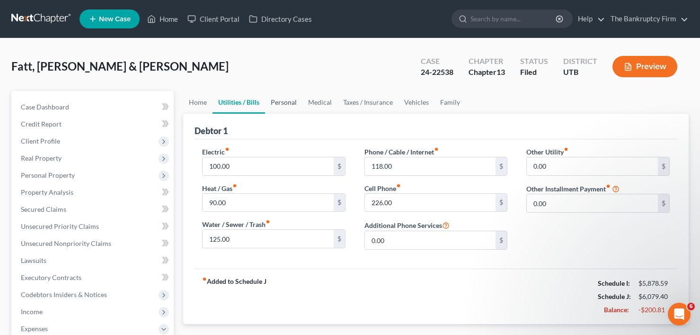
click at [279, 104] on link "Personal" at bounding box center [283, 102] width 37 height 23
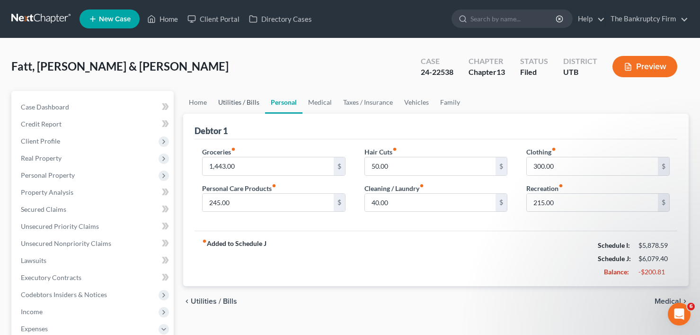
click at [224, 99] on link "Utilities / Bills" at bounding box center [239, 102] width 53 height 23
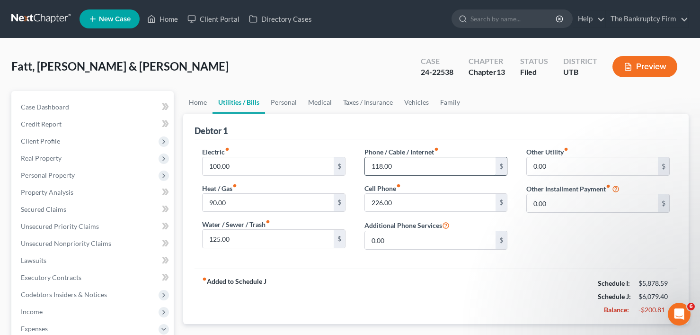
click at [399, 167] on input "118.00" at bounding box center [430, 166] width 131 height 18
click at [231, 238] on input "125.00" at bounding box center [268, 239] width 131 height 18
click at [400, 190] on label "Cell Phone fiber_manual_record" at bounding box center [382, 188] width 36 height 10
click at [401, 204] on input "226.00" at bounding box center [430, 203] width 131 height 18
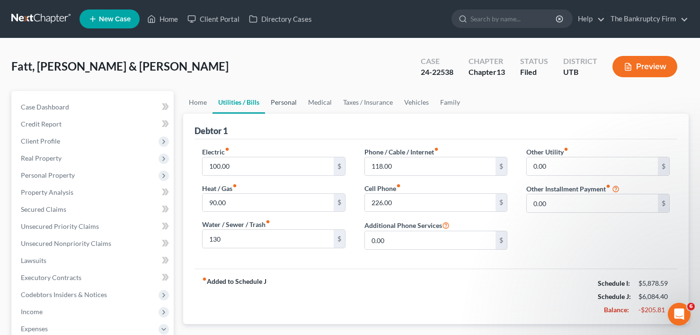
click at [273, 107] on link "Personal" at bounding box center [283, 102] width 37 height 23
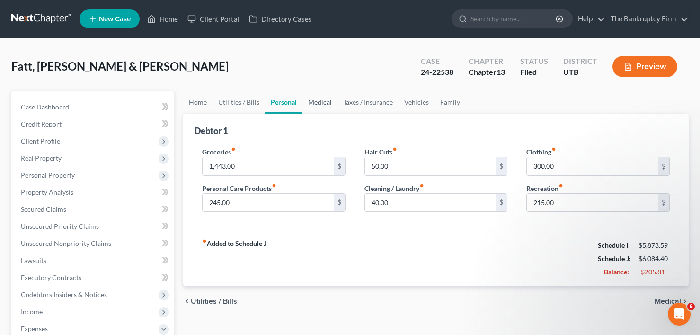
click at [307, 102] on link "Medical" at bounding box center [319, 102] width 35 height 23
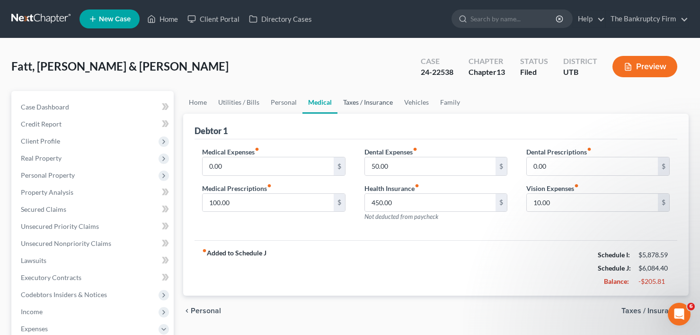
click at [355, 101] on link "Taxes / Insurance" at bounding box center [367, 102] width 61 height 23
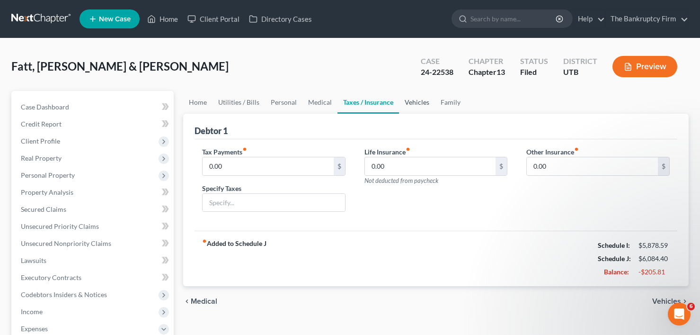
click at [424, 103] on link "Vehicles" at bounding box center [417, 102] width 36 height 23
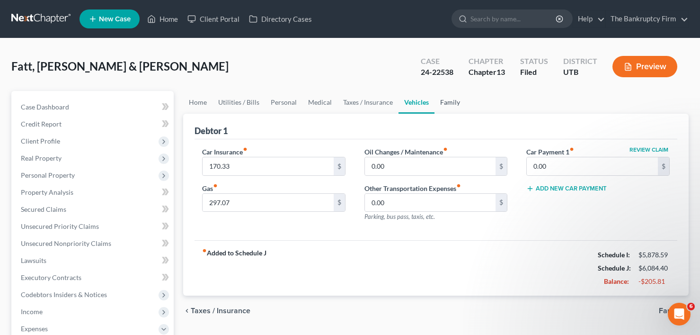
click at [446, 103] on link "Family" at bounding box center [449, 102] width 31 height 23
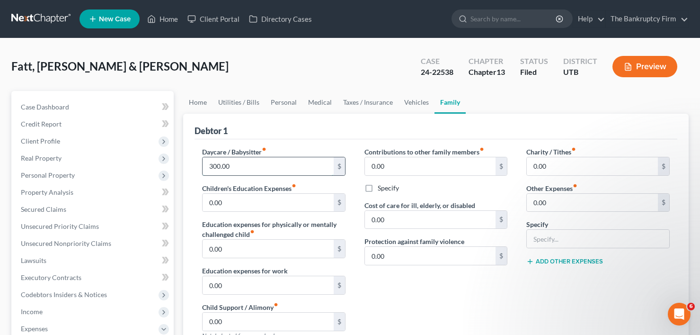
click at [222, 171] on input "300.00" at bounding box center [268, 166] width 131 height 18
click at [415, 102] on link "Vehicles" at bounding box center [417, 102] width 36 height 23
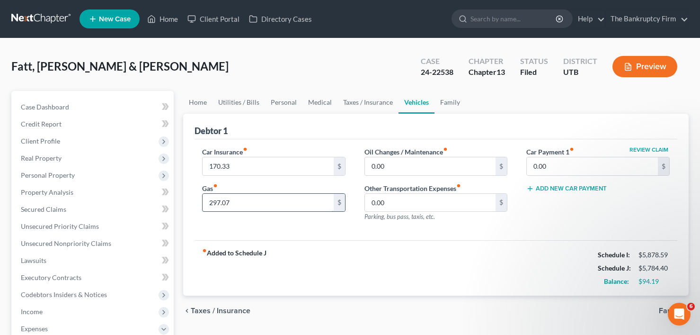
click at [211, 203] on input "297.07" at bounding box center [268, 203] width 131 height 18
click at [212, 203] on input "297.07" at bounding box center [268, 203] width 131 height 18
click at [213, 201] on input "297.07" at bounding box center [268, 203] width 131 height 18
drag, startPoint x: 223, startPoint y: 202, endPoint x: 187, endPoint y: 202, distance: 35.5
click at [187, 202] on div "Debtor 1 Car Insurance fiber_manual_record 170.33 $ Gas fiber_manual_record 297…" at bounding box center [435, 205] width 505 height 182
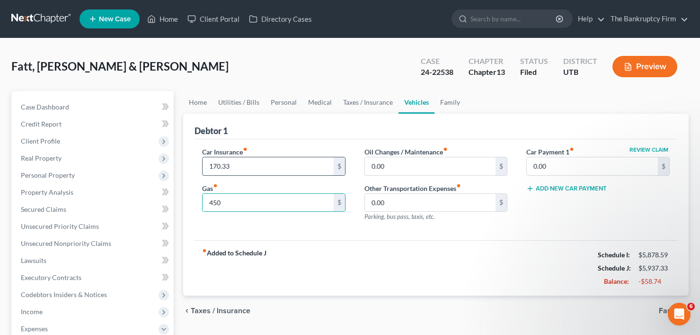
click at [257, 169] on input "170.33" at bounding box center [268, 166] width 131 height 18
click at [245, 164] on input "170.33" at bounding box center [268, 166] width 131 height 18
click at [230, 168] on input "170.33" at bounding box center [268, 166] width 131 height 18
drag, startPoint x: 209, startPoint y: 167, endPoint x: 236, endPoint y: 166, distance: 27.0
click at [236, 167] on input "170.33" at bounding box center [268, 166] width 131 height 18
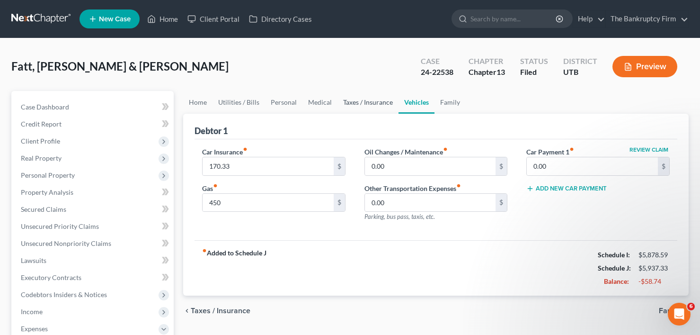
click at [353, 102] on link "Taxes / Insurance" at bounding box center [367, 102] width 61 height 23
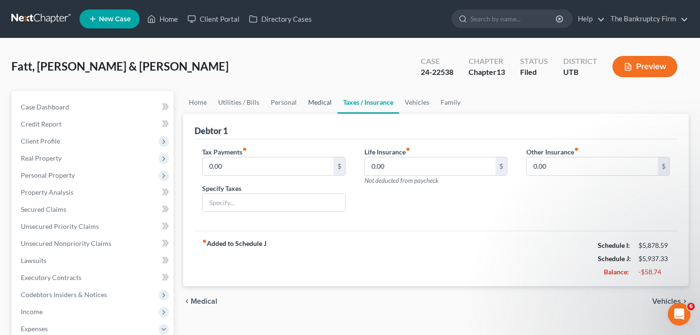
click at [307, 102] on link "Medical" at bounding box center [319, 102] width 35 height 23
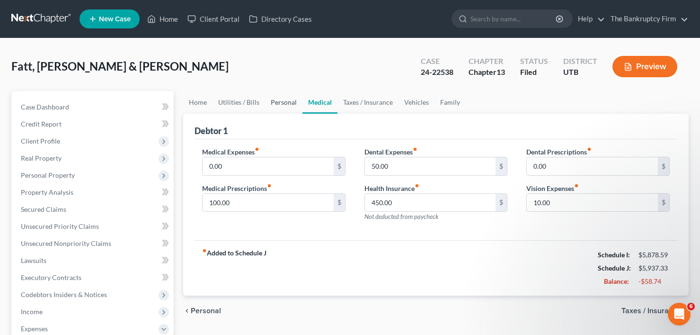
click at [277, 103] on link "Personal" at bounding box center [283, 102] width 37 height 23
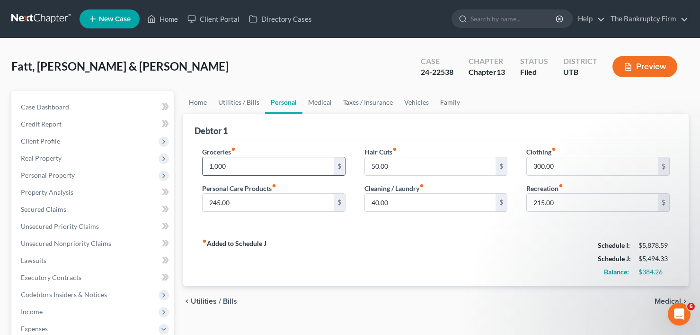
drag, startPoint x: 222, startPoint y: 165, endPoint x: 246, endPoint y: 168, distance: 23.8
click at [243, 165] on input "1,000" at bounding box center [268, 166] width 131 height 18
click at [225, 167] on input "1,004.26" at bounding box center [268, 166] width 131 height 18
click at [383, 168] on input "50.00" at bounding box center [430, 166] width 131 height 18
click at [379, 201] on input "40.00" at bounding box center [430, 203] width 131 height 18
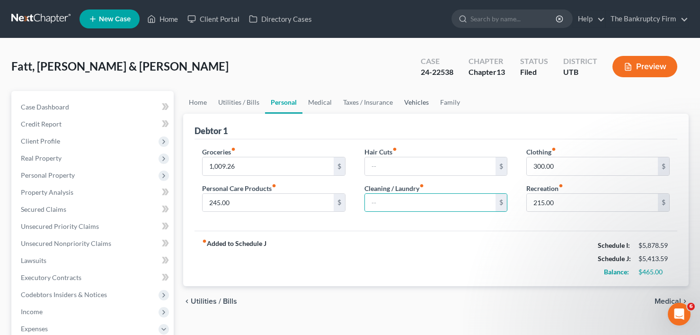
click at [412, 97] on link "Vehicles" at bounding box center [417, 102] width 36 height 23
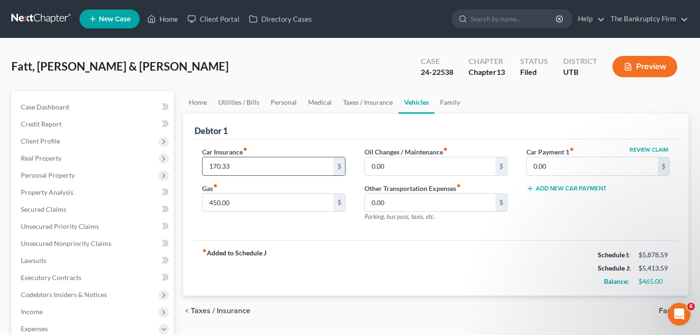
click at [230, 165] on input "170.33" at bounding box center [268, 166] width 131 height 18
click at [280, 101] on link "Personal" at bounding box center [283, 102] width 37 height 23
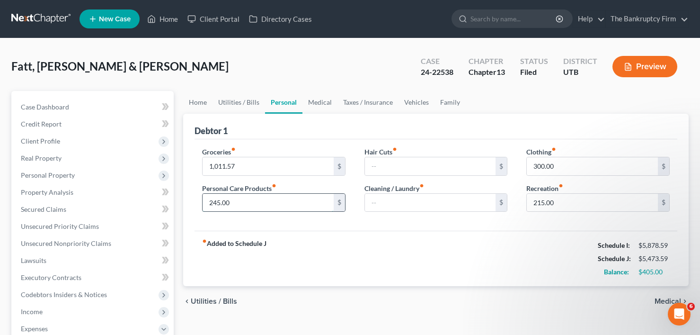
click at [210, 203] on input "245.00" at bounding box center [268, 203] width 131 height 18
click at [211, 202] on input "245.00" at bounding box center [268, 203] width 131 height 18
click at [213, 200] on input "245.00" at bounding box center [268, 203] width 131 height 18
click at [210, 204] on input "245.00" at bounding box center [268, 203] width 131 height 18
drag, startPoint x: 460, startPoint y: 236, endPoint x: 346, endPoint y: 256, distance: 115.3
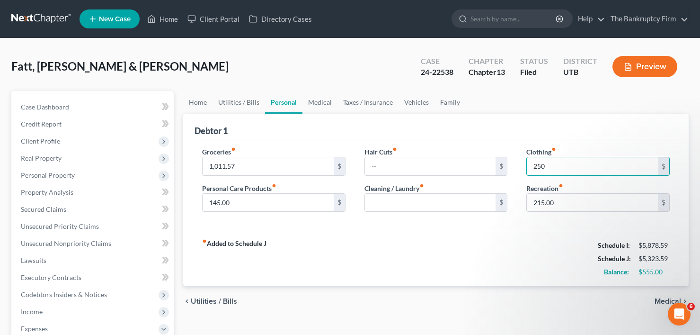
click at [460, 236] on div "fiber_manual_record Added to Schedule J Schedule I: $5,878.59 Schedule J: $5,32…" at bounding box center [436, 257] width 483 height 55
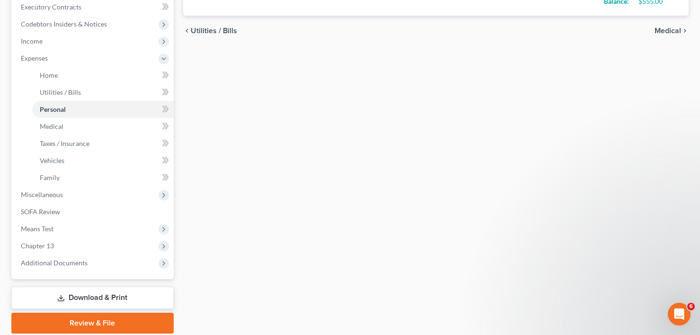
scroll to position [305, 0]
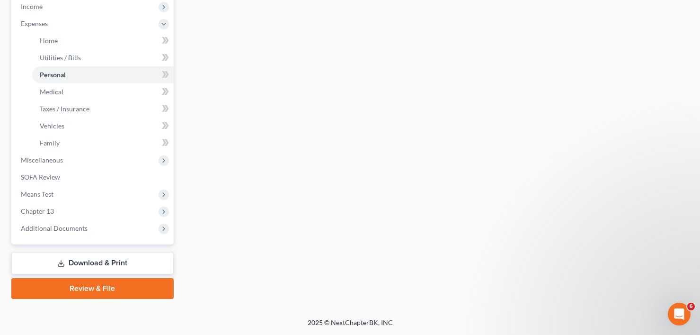
click at [99, 267] on link "Download & Print" at bounding box center [92, 263] width 162 height 22
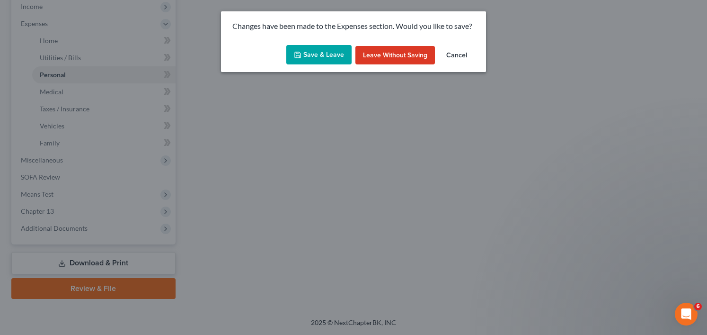
click at [314, 52] on button "Save & Leave" at bounding box center [318, 55] width 65 height 20
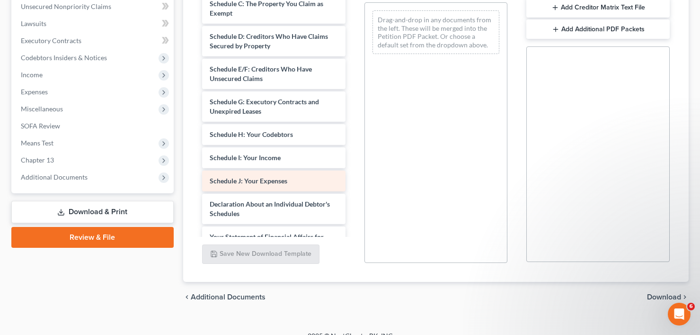
scroll to position [189, 0]
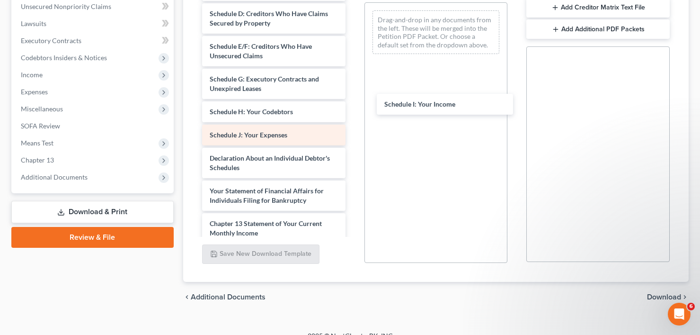
drag, startPoint x: 256, startPoint y: 135, endPoint x: 269, endPoint y: 141, distance: 13.8
click at [353, 104] on div "Schedule I: Your Income Chapter 13 Plan (Chapter 13 Plan - The Bankruptcy Firm …" at bounding box center [274, 67] width 159 height 556
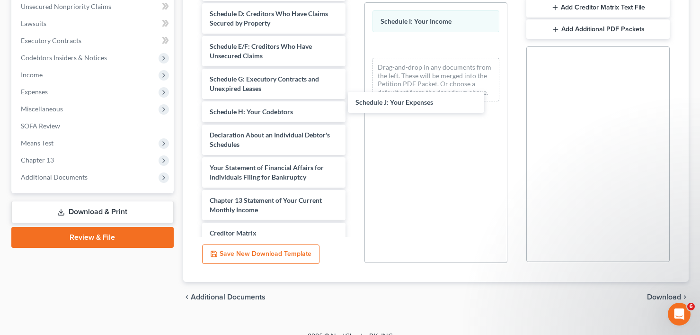
drag, startPoint x: 261, startPoint y: 135, endPoint x: 444, endPoint y: 111, distance: 184.8
click at [353, 94] on div "Schedule J: Your Expenses Chapter 13 Plan (Chapter 13 Plan - The Bankruptcy Fir…" at bounding box center [274, 55] width 159 height 533
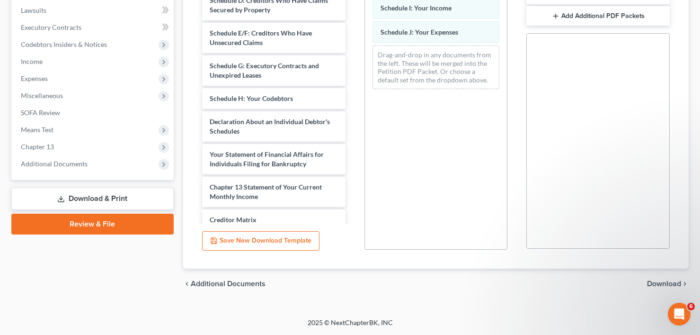
click at [656, 280] on span "Download" at bounding box center [664, 284] width 34 height 8
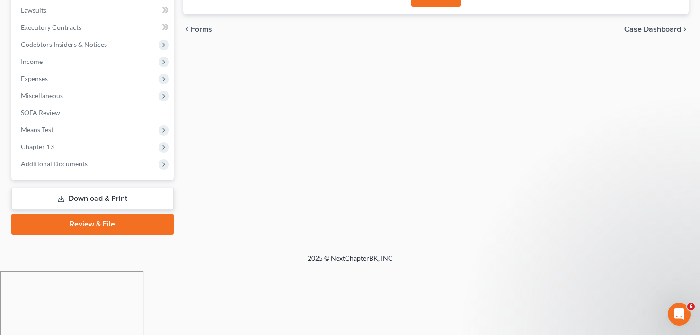
scroll to position [186, 0]
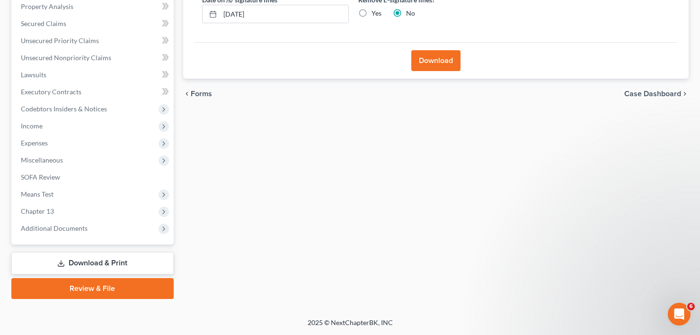
click at [434, 64] on button "Download" at bounding box center [435, 60] width 49 height 21
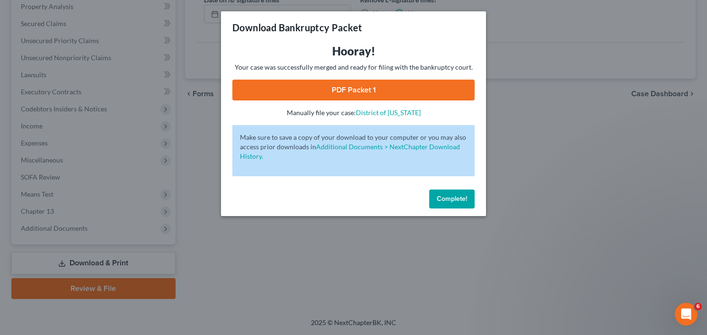
click at [358, 88] on link "PDF Packet 1" at bounding box center [353, 90] width 242 height 21
click at [443, 195] on span "Complete!" at bounding box center [452, 199] width 30 height 8
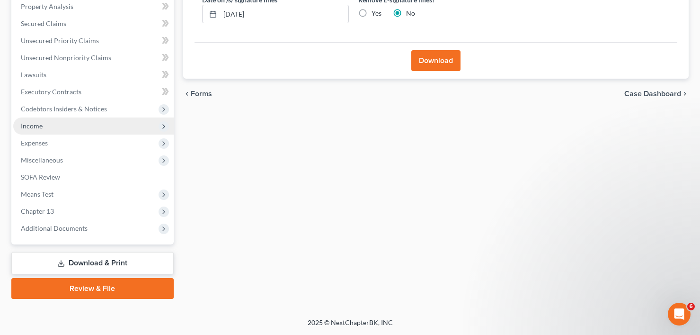
click at [41, 128] on span "Income" at bounding box center [32, 126] width 22 height 8
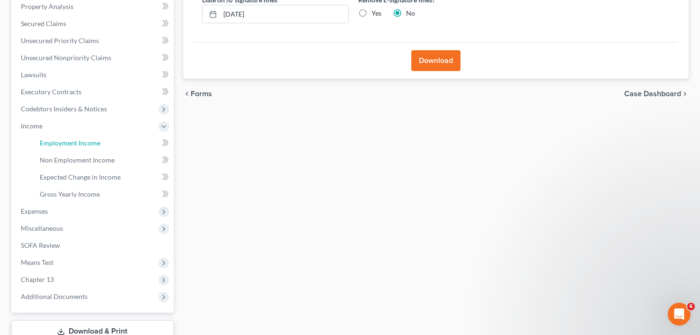
click at [86, 146] on span "Employment Income" at bounding box center [70, 143] width 61 height 8
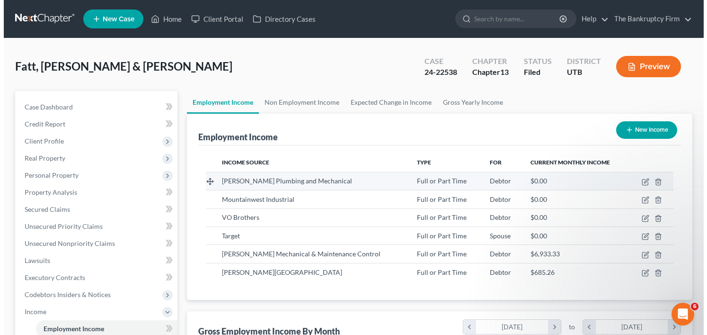
scroll to position [170, 284]
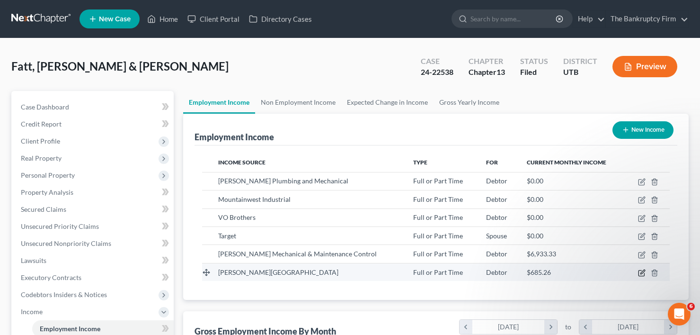
click at [641, 273] on icon "button" at bounding box center [642, 273] width 8 height 8
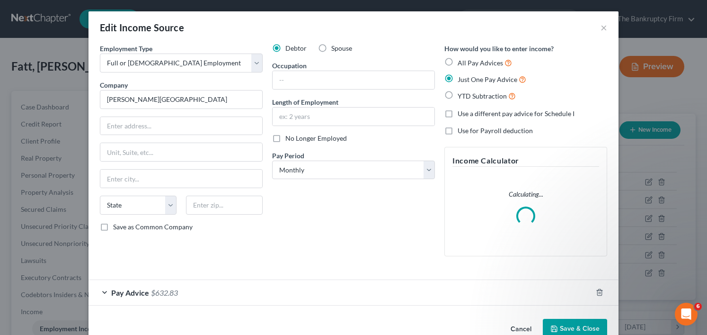
scroll to position [170, 287]
click at [331, 47] on label "Spouse" at bounding box center [341, 48] width 21 height 9
click at [335, 47] on input "Spouse" at bounding box center [338, 47] width 6 height 6
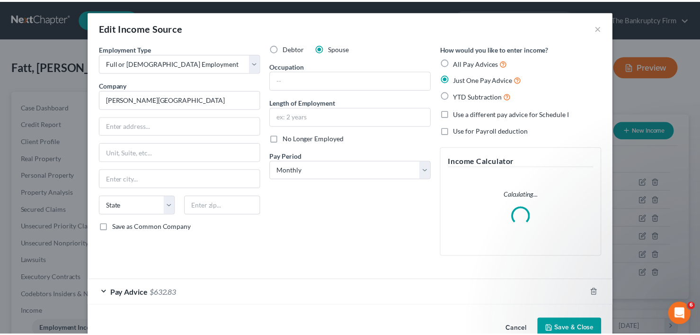
scroll to position [22, 0]
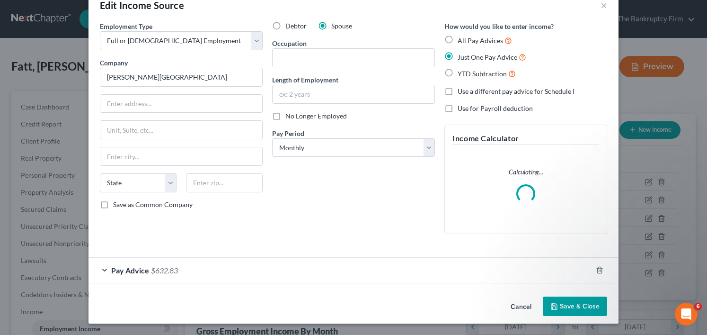
click at [573, 302] on button "Save & Close" at bounding box center [575, 306] width 64 height 20
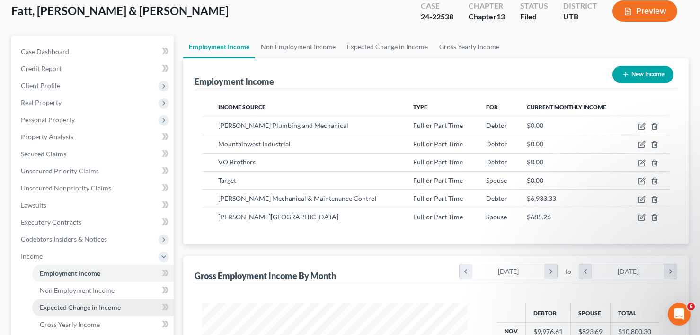
scroll to position [237, 0]
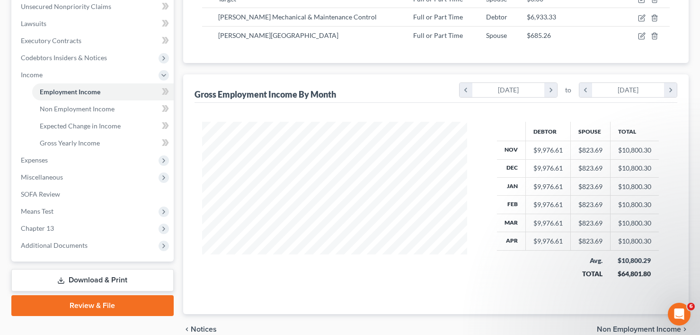
click at [101, 309] on link "Review & File" at bounding box center [92, 305] width 162 height 21
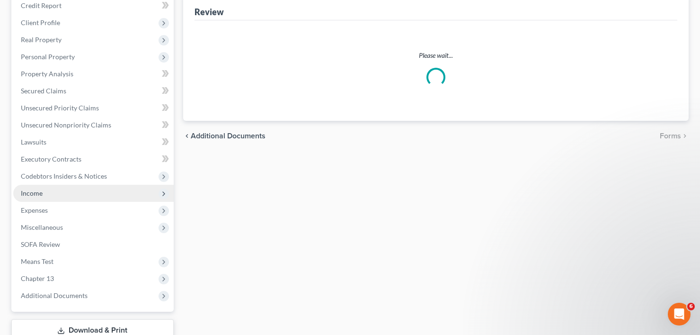
scroll to position [186, 0]
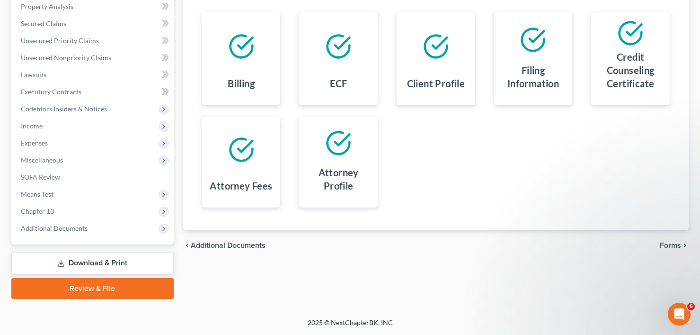
click at [77, 257] on link "Download & Print" at bounding box center [92, 263] width 162 height 22
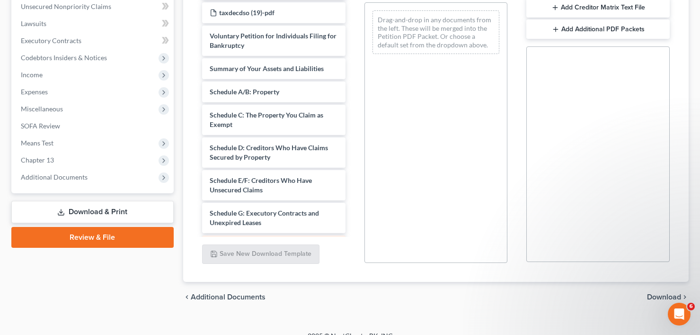
scroll to position [142, 0]
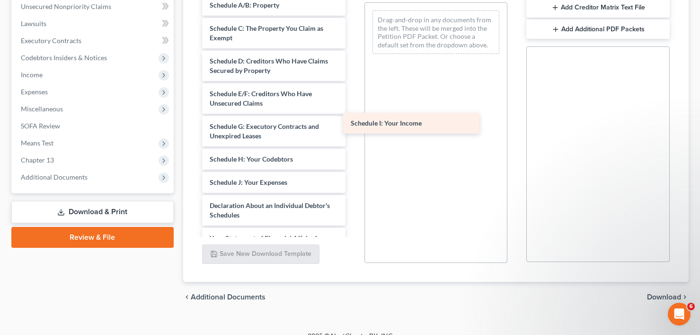
drag, startPoint x: 245, startPoint y: 183, endPoint x: 386, endPoint y: 124, distance: 153.0
click at [353, 124] on div "Schedule I: Your Income Chapter 13 Plan (Chapter 13 Plan - The Bankruptcy Firm …" at bounding box center [274, 115] width 159 height 556
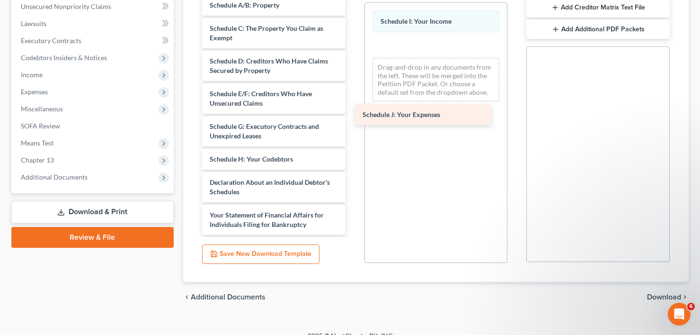
drag, startPoint x: 237, startPoint y: 183, endPoint x: 399, endPoint y: 101, distance: 181.6
click at [353, 101] on div "Schedule J: Your Expenses Chapter 13 Plan (Chapter 13 Plan - The Bankruptcy Fir…" at bounding box center [274, 103] width 159 height 533
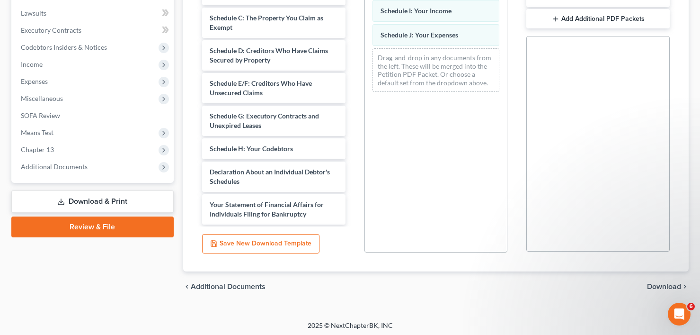
scroll to position [250, 0]
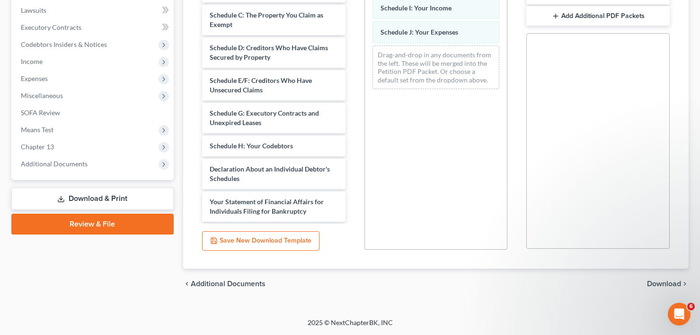
drag, startPoint x: 667, startPoint y: 280, endPoint x: 662, endPoint y: 277, distance: 6.6
click at [666, 280] on span "Download" at bounding box center [664, 284] width 34 height 8
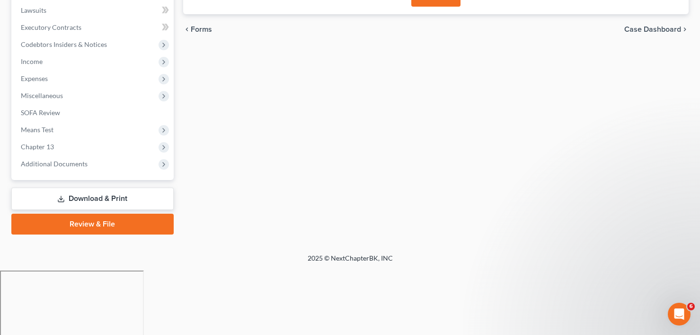
scroll to position [186, 0]
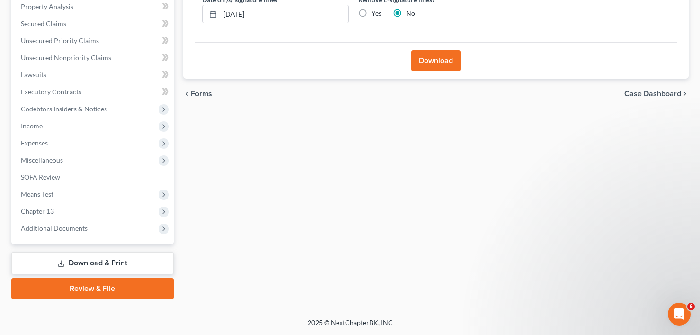
click at [429, 67] on button "Download" at bounding box center [435, 60] width 49 height 21
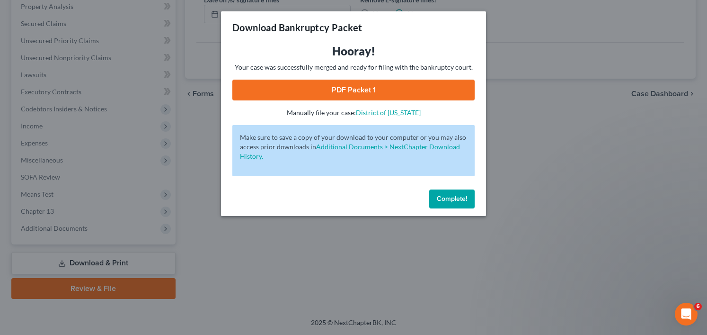
click at [353, 92] on link "PDF Packet 1" at bounding box center [353, 90] width 242 height 21
click at [443, 191] on button "Complete!" at bounding box center [451, 198] width 45 height 19
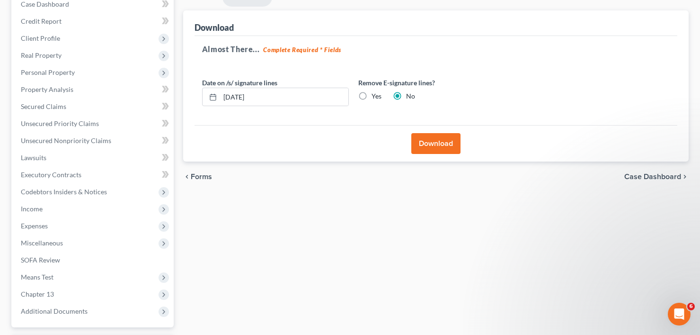
scroll to position [0, 0]
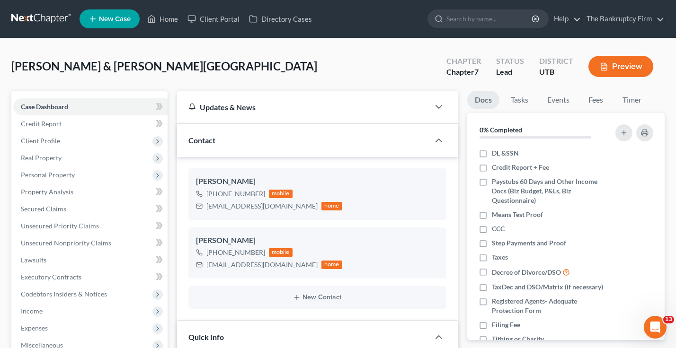
scroll to position [119, 0]
